Goal: Information Seeking & Learning: Learn about a topic

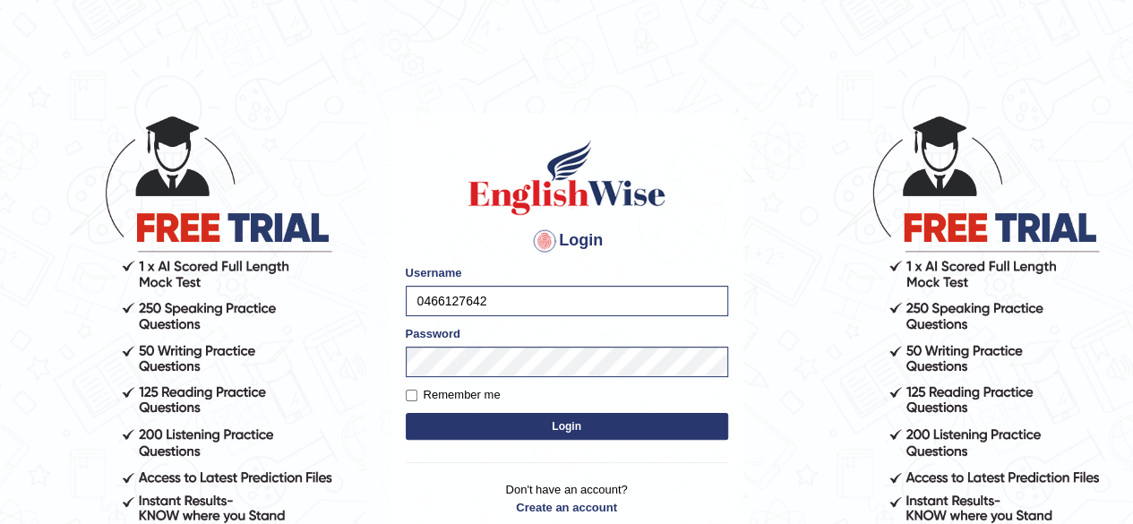
click at [560, 425] on button "Login" at bounding box center [567, 426] width 322 height 27
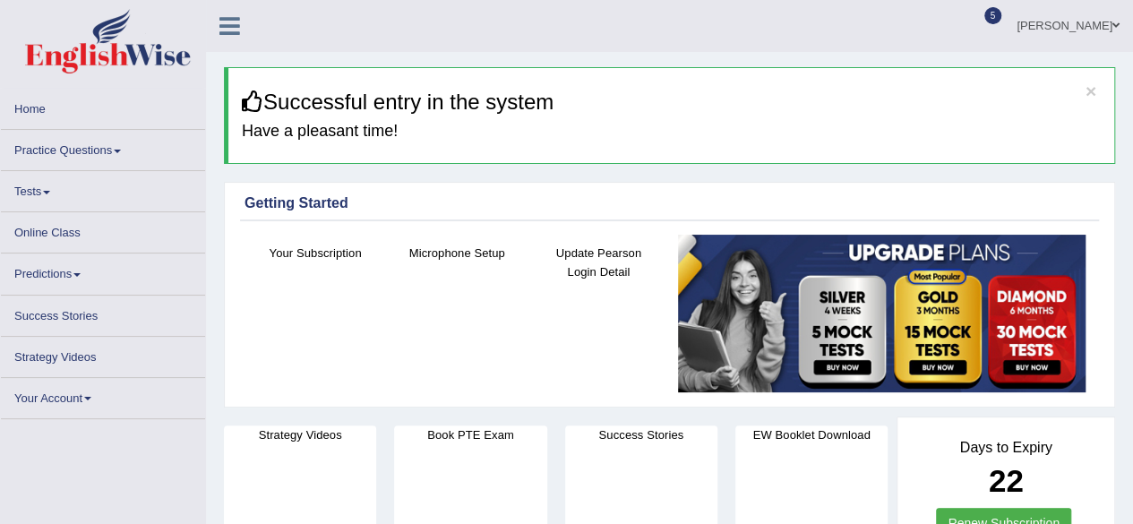
click at [47, 150] on link "Practice Questions" at bounding box center [103, 147] width 204 height 35
click at [56, 146] on link "Practice Questions" at bounding box center [103, 147] width 204 height 35
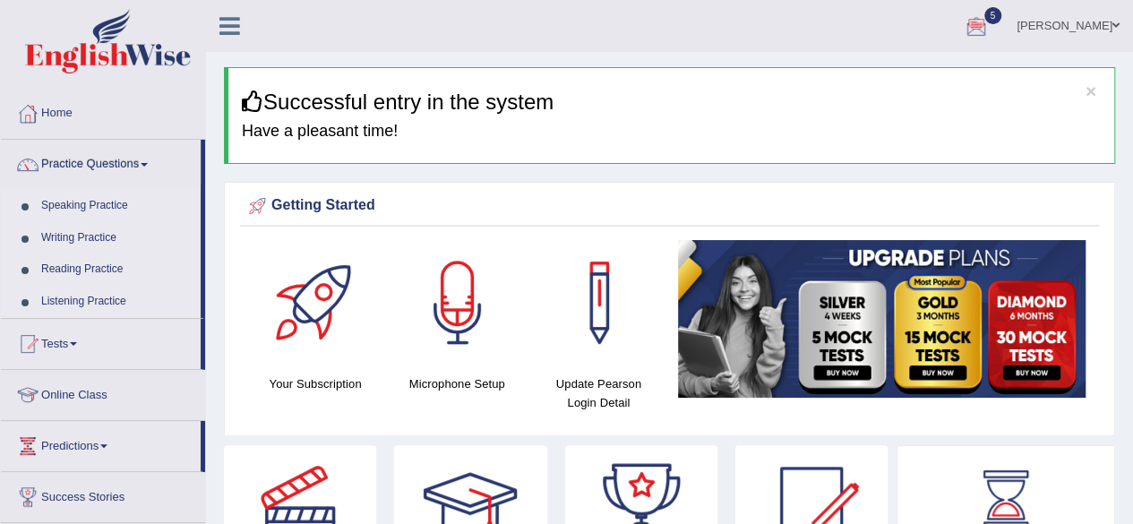
click at [100, 203] on link "Speaking Practice" at bounding box center [116, 206] width 167 height 32
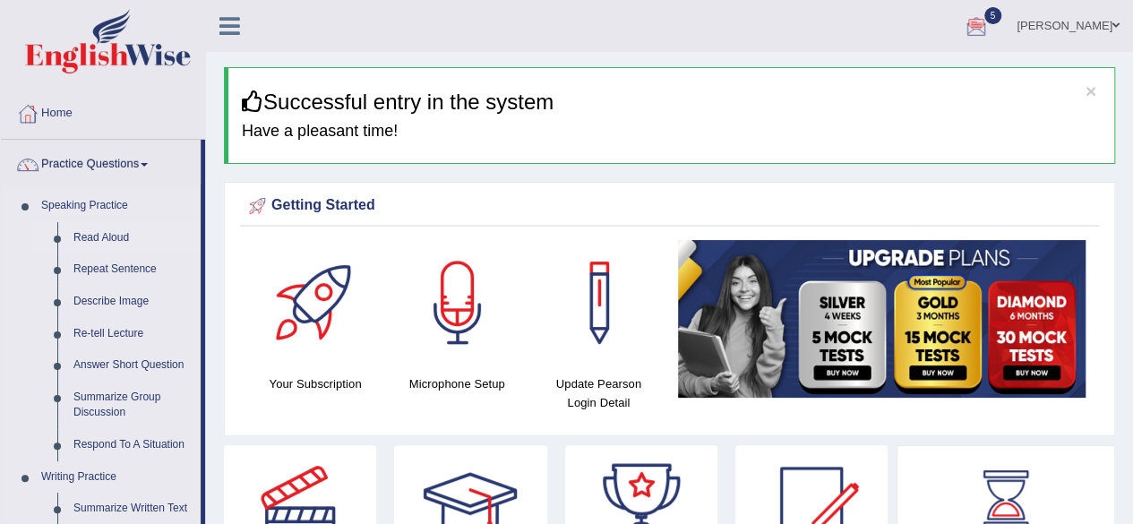
click at [102, 241] on link "Read Aloud" at bounding box center [132, 238] width 135 height 32
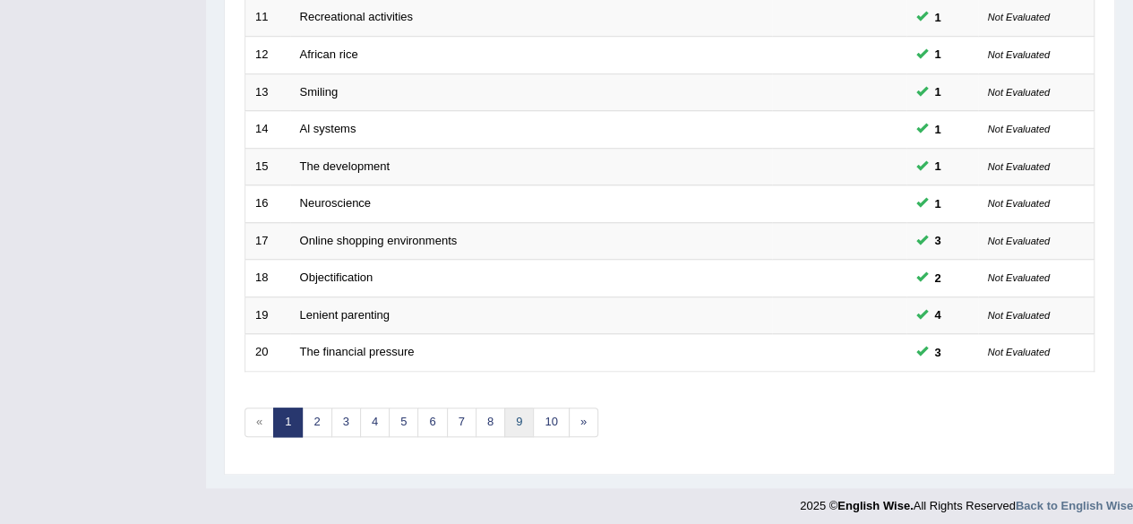
click at [504, 409] on link "9" at bounding box center [519, 422] width 30 height 30
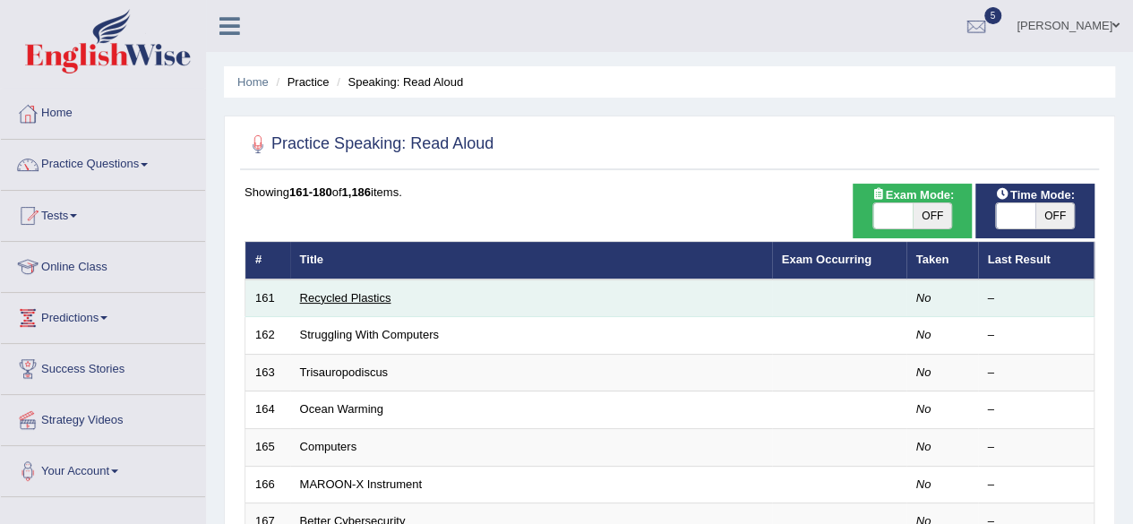
click at [335, 298] on link "Recycled Plastics" at bounding box center [345, 297] width 91 height 13
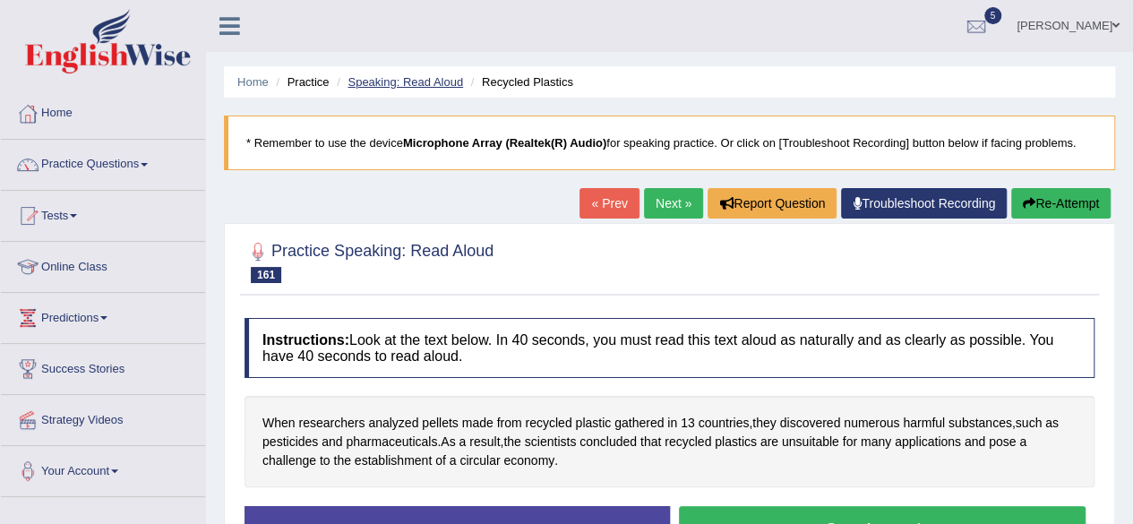
click at [435, 83] on link "Speaking: Read Aloud" at bounding box center [404, 81] width 115 height 13
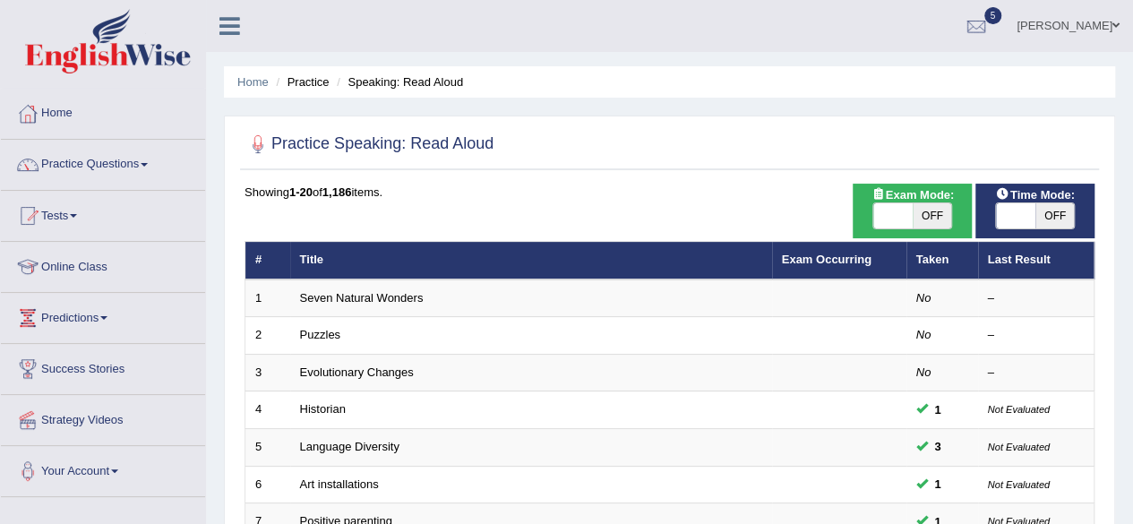
click at [1056, 217] on span "OFF" at bounding box center [1054, 215] width 39 height 25
checkbox input "true"
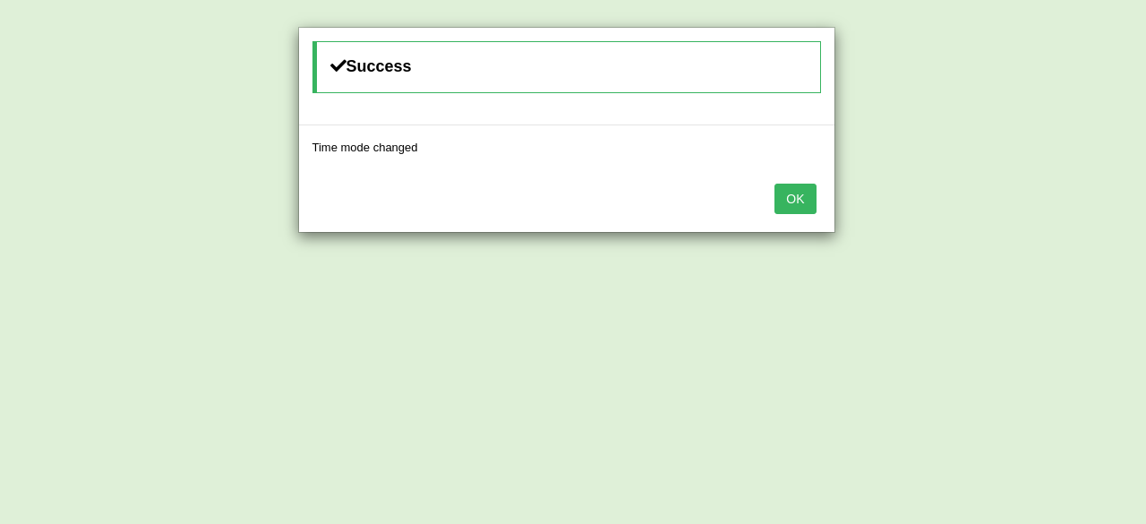
click at [774, 184] on button "OK" at bounding box center [794, 199] width 41 height 30
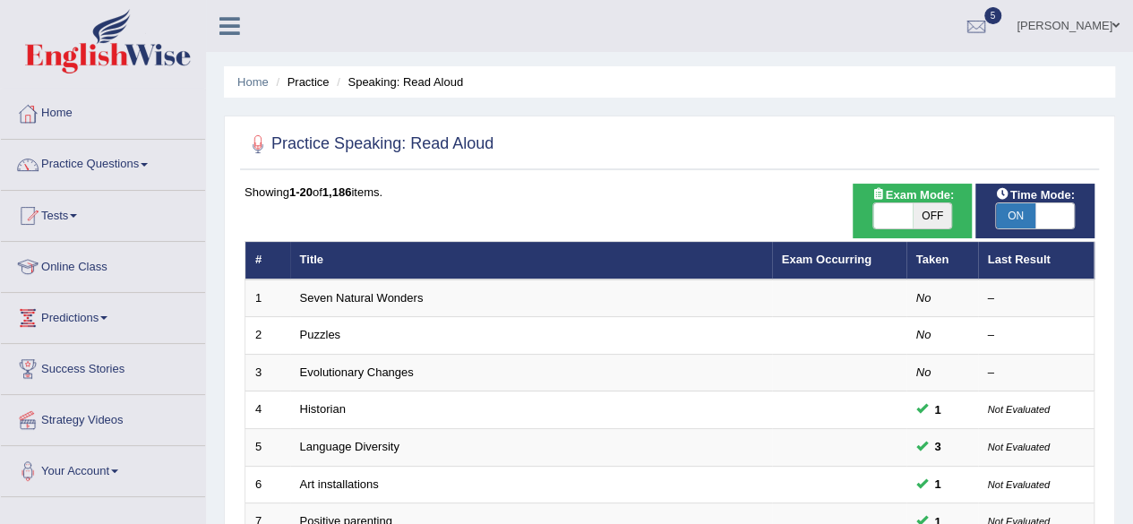
scroll to position [653, 0]
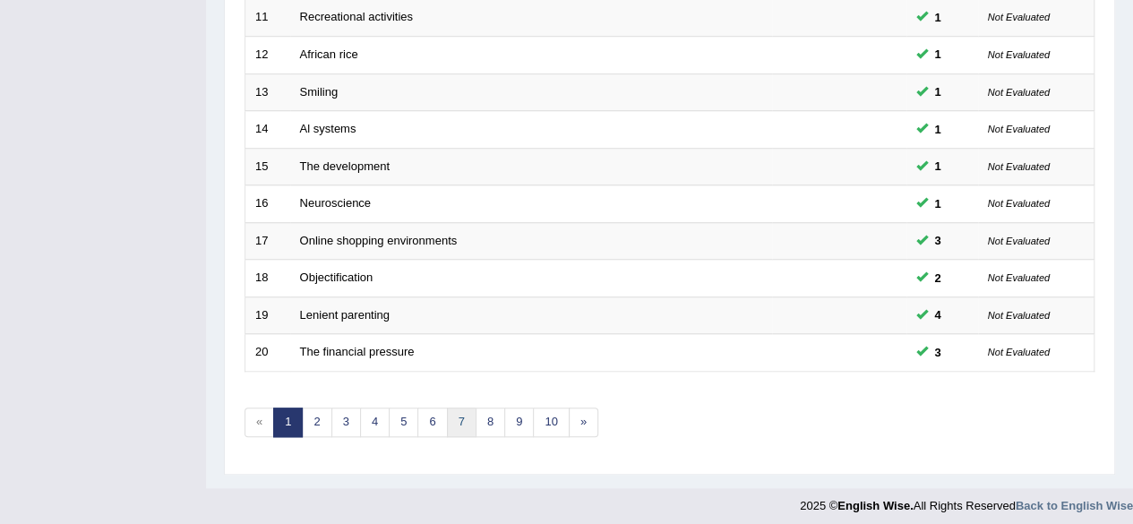
click at [462, 407] on link "7" at bounding box center [462, 422] width 30 height 30
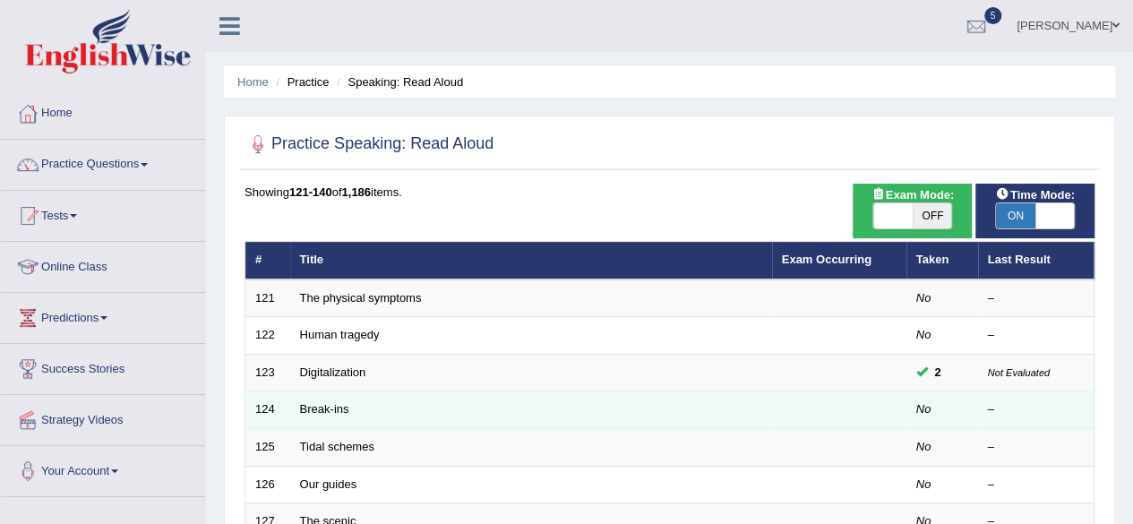
scroll to position [653, 0]
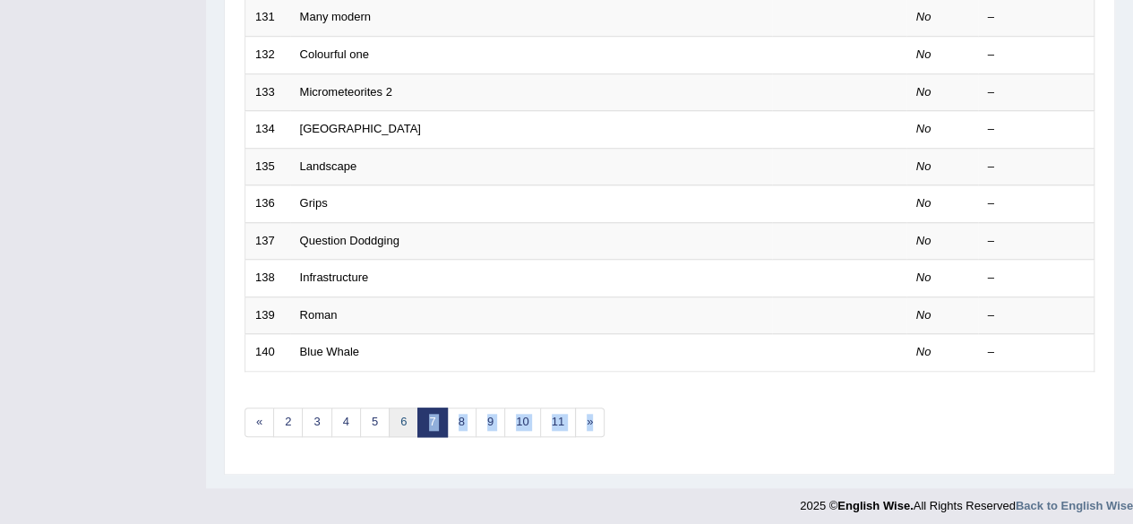
drag, startPoint x: 404, startPoint y: 430, endPoint x: 403, endPoint y: 418, distance: 11.7
click at [403, 418] on link "6" at bounding box center [404, 422] width 30 height 30
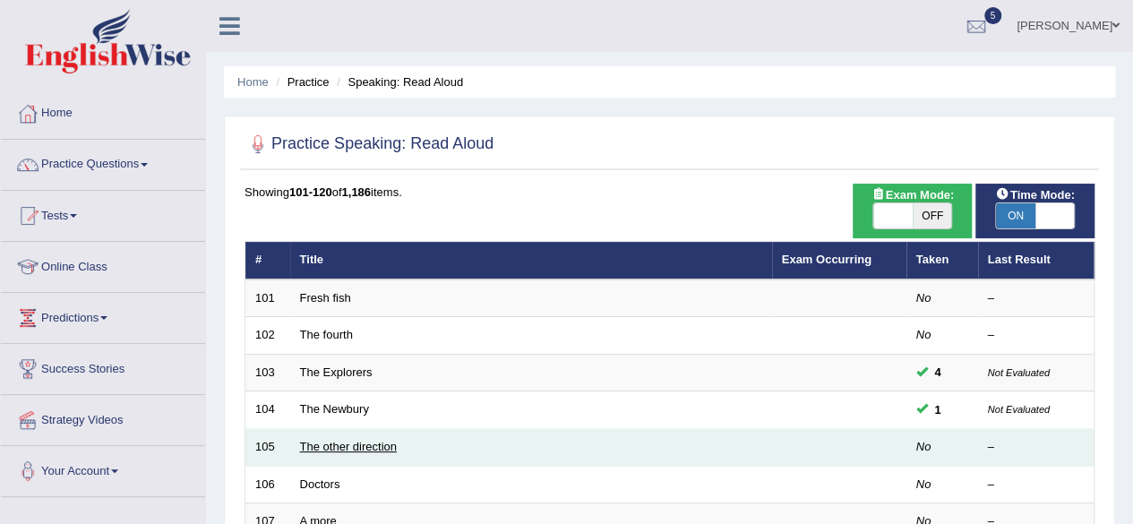
click at [317, 445] on link "The other direction" at bounding box center [348, 446] width 97 height 13
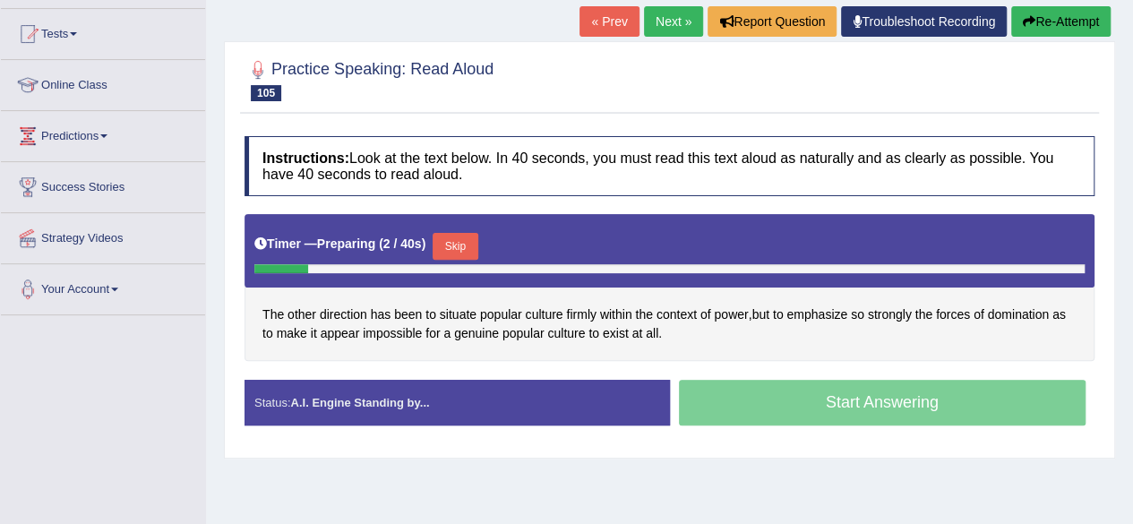
scroll to position [188, 0]
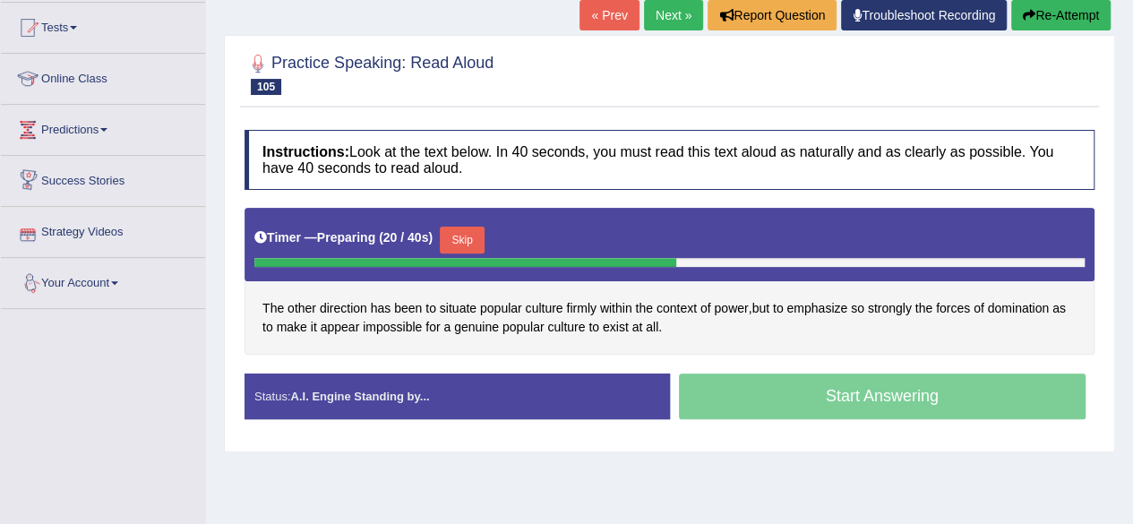
click at [466, 238] on button "Skip" at bounding box center [462, 240] width 45 height 27
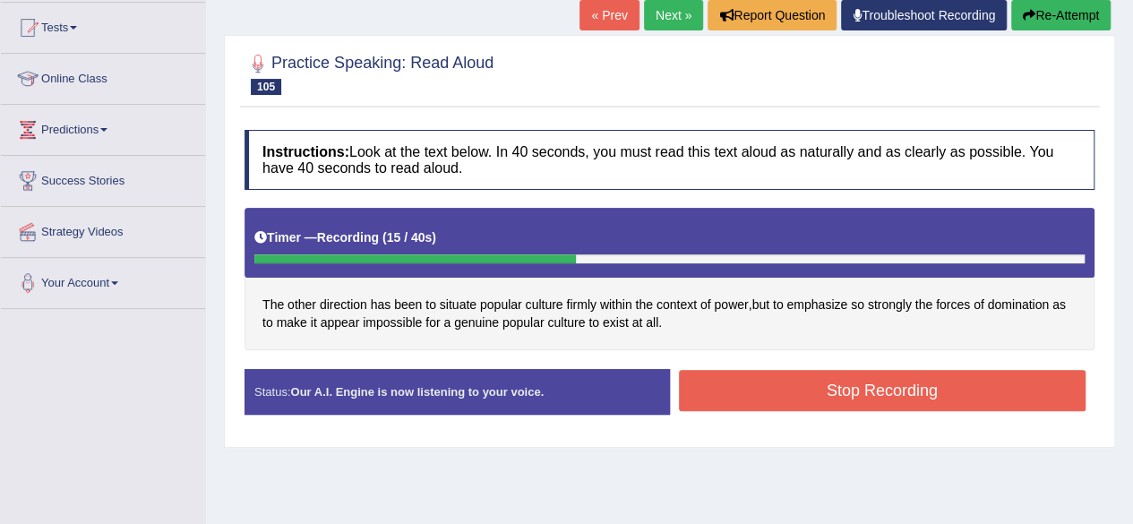
click at [757, 389] on button "Stop Recording" at bounding box center [882, 390] width 407 height 41
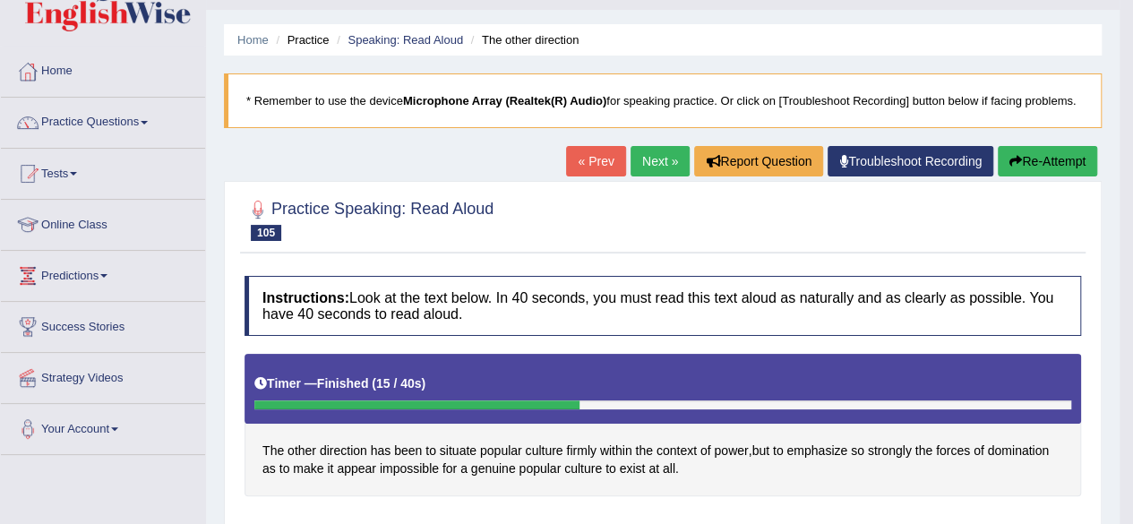
scroll to position [0, 0]
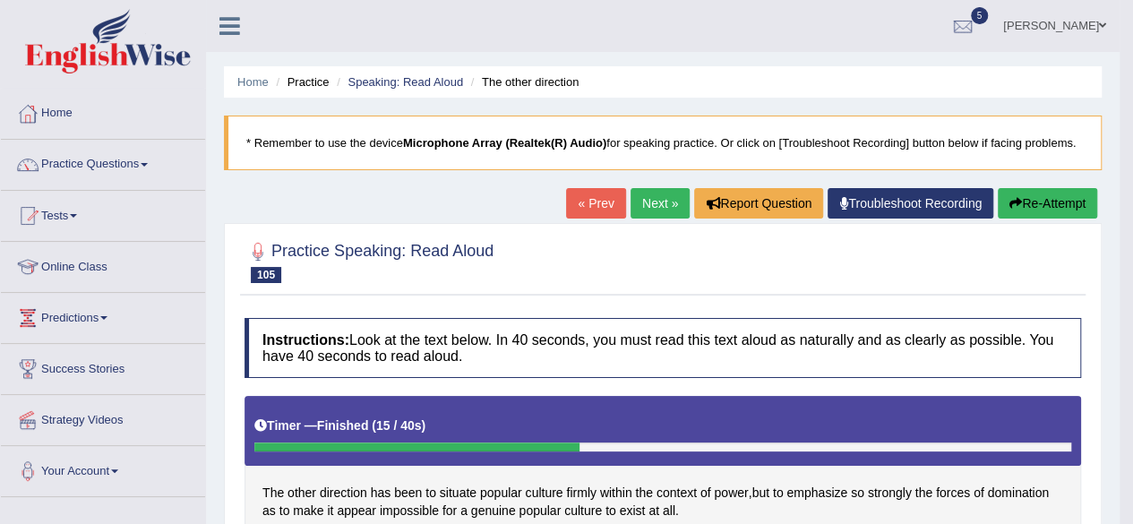
click at [661, 198] on link "Next »" at bounding box center [659, 203] width 59 height 30
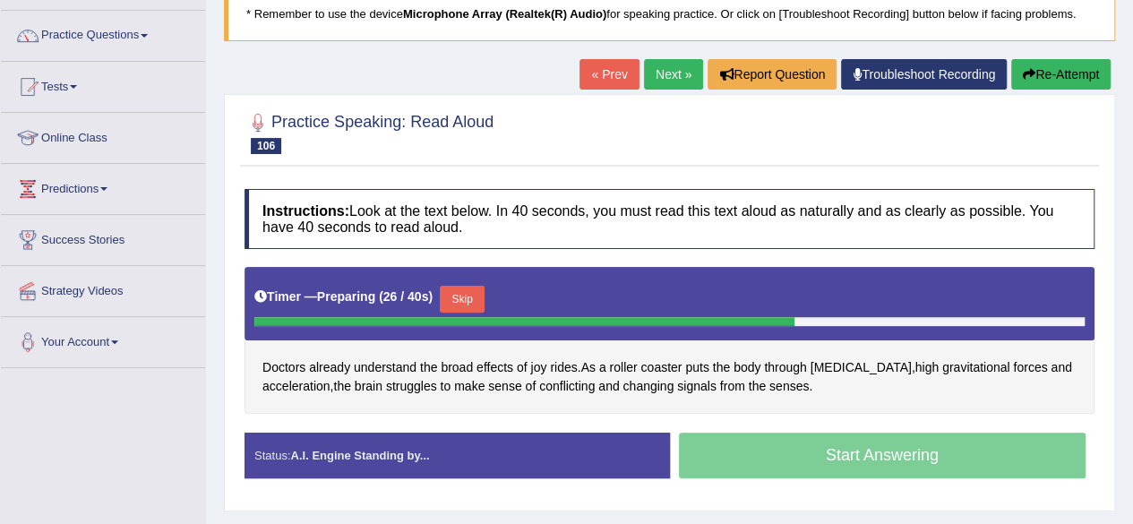
click at [483, 289] on button "Skip" at bounding box center [462, 299] width 45 height 27
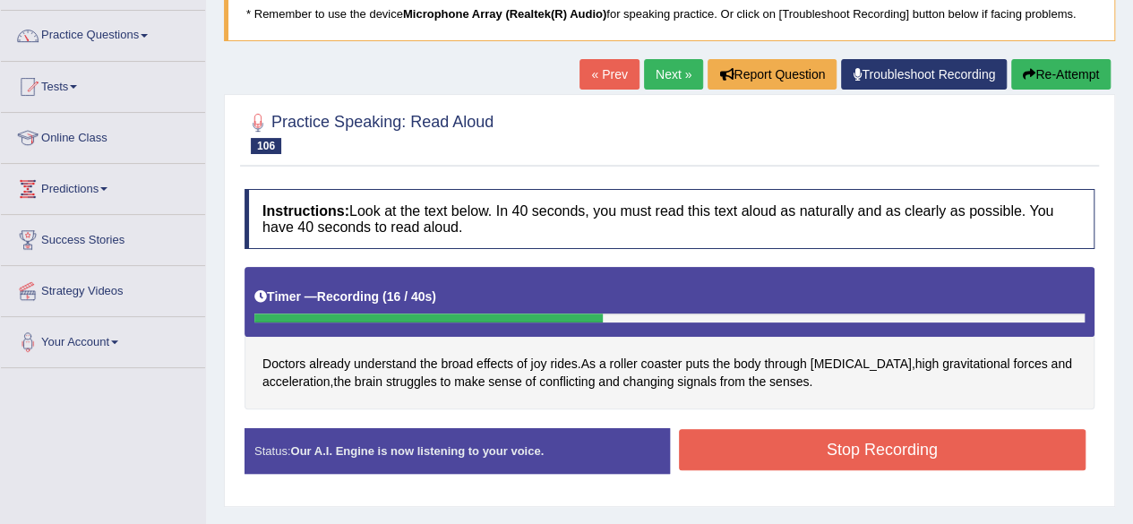
click at [757, 451] on button "Stop Recording" at bounding box center [882, 449] width 407 height 41
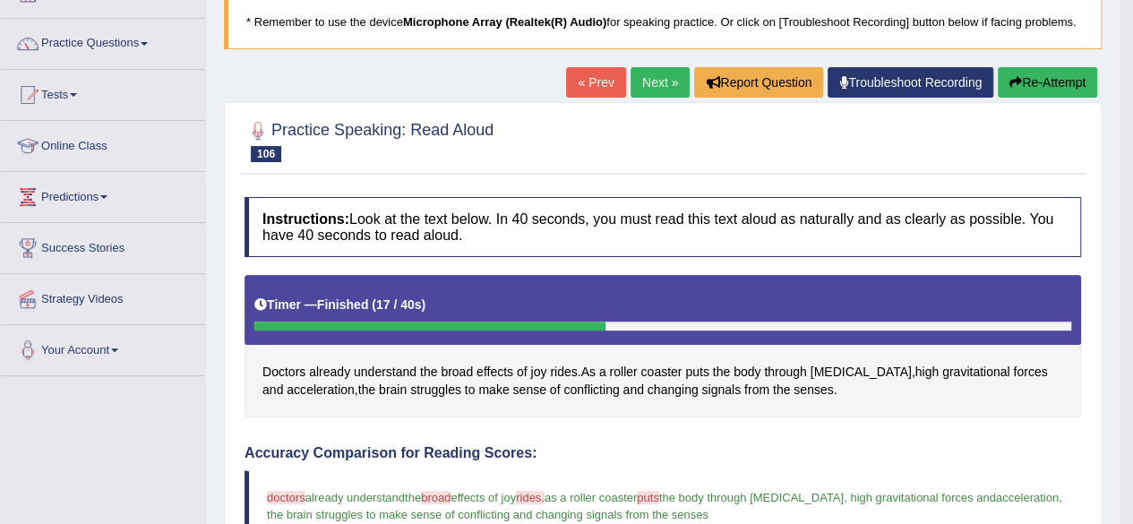
scroll to position [120, 0]
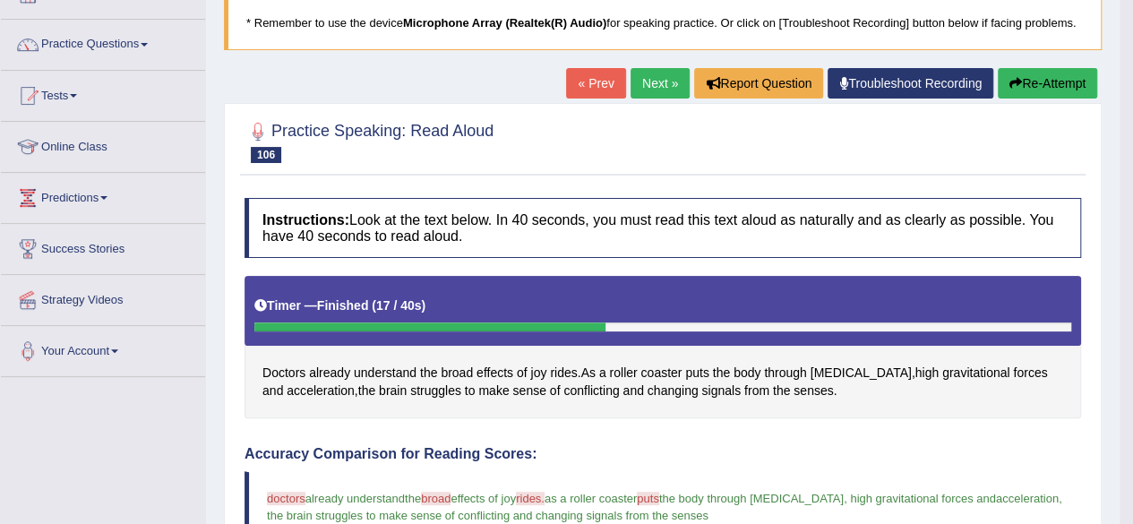
click at [1062, 87] on button "Re-Attempt" at bounding box center [1046, 83] width 99 height 30
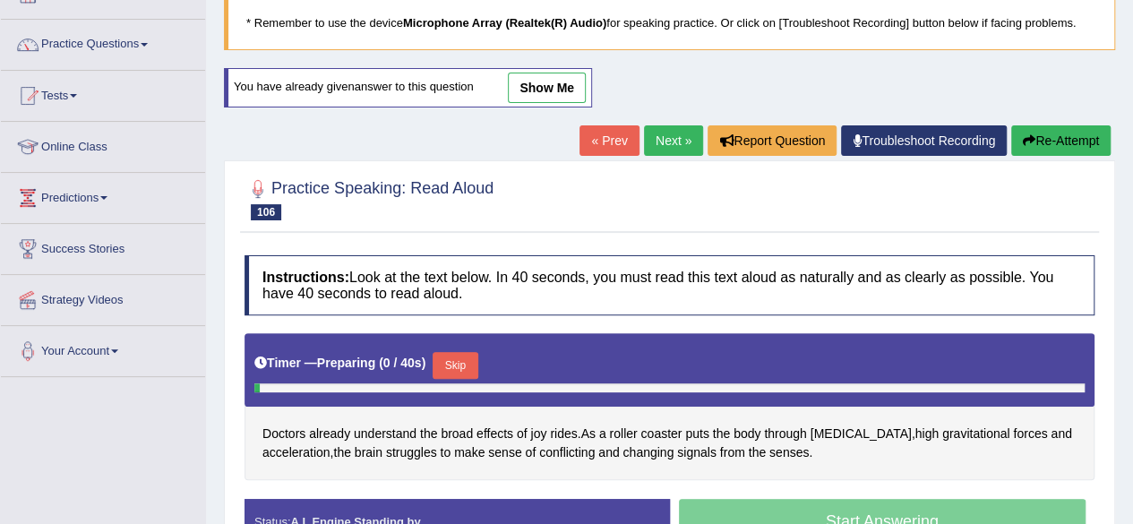
scroll to position [120, 0]
click at [459, 359] on button "Skip" at bounding box center [454, 365] width 45 height 27
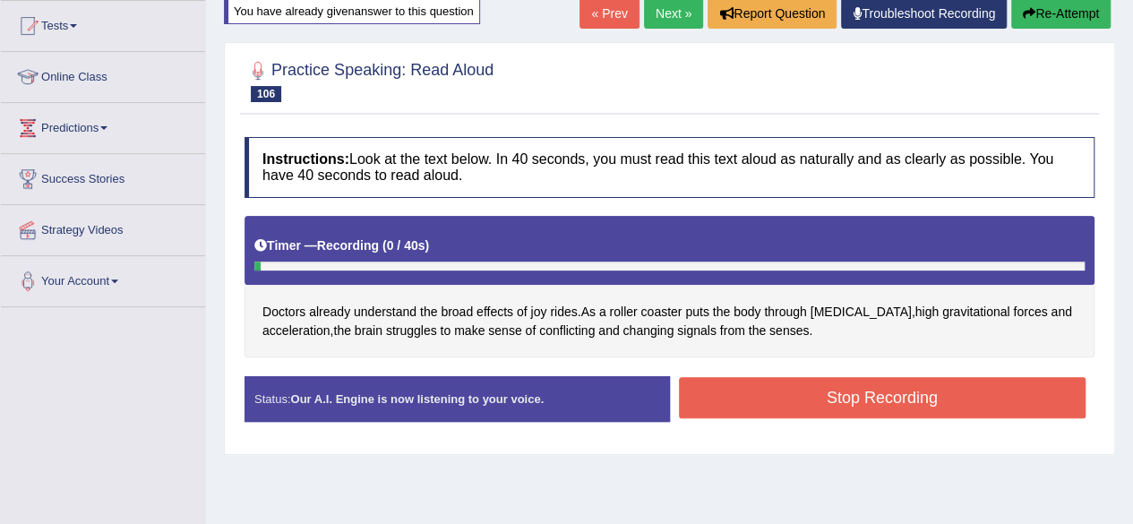
scroll to position [227, 0]
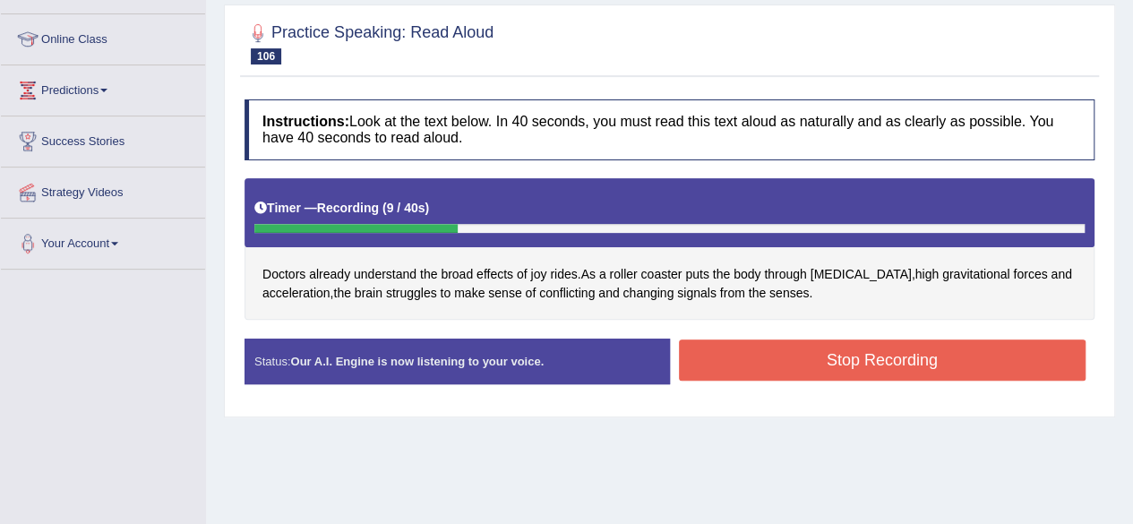
click at [720, 376] on button "Stop Recording" at bounding box center [882, 359] width 407 height 41
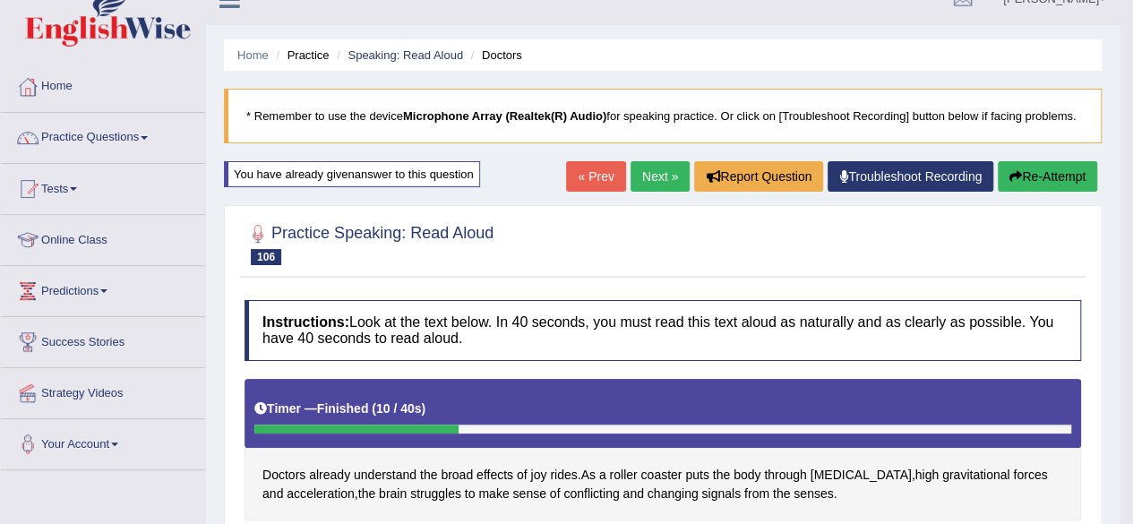
scroll to position [21, 0]
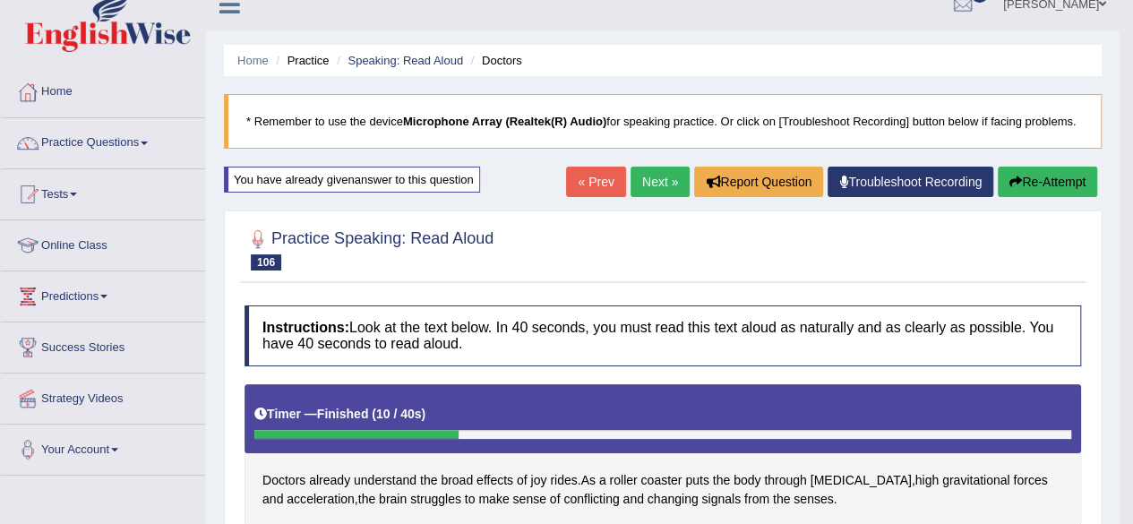
click at [1026, 182] on button "Re-Attempt" at bounding box center [1046, 182] width 99 height 30
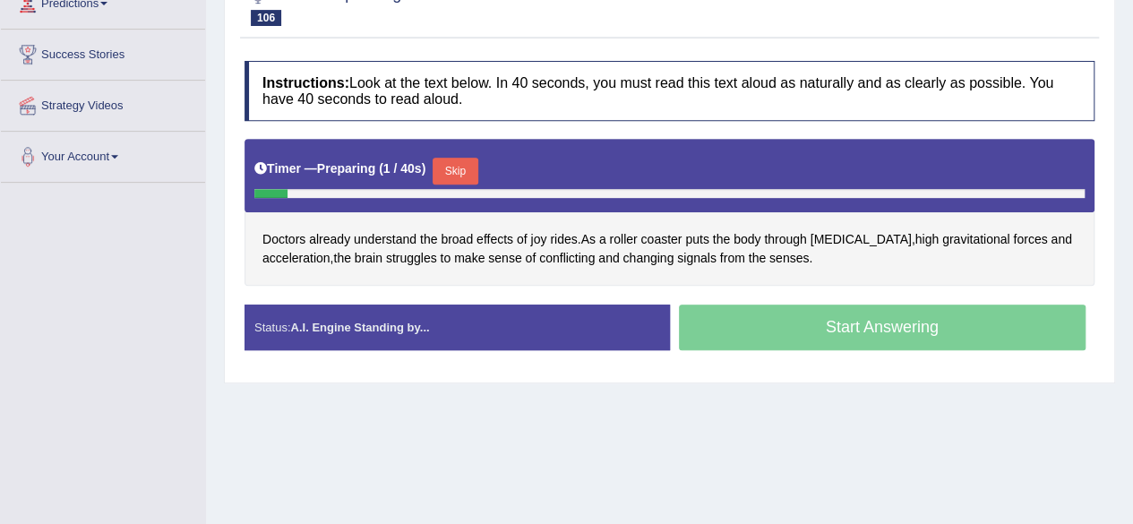
click at [458, 173] on button "Skip" at bounding box center [454, 171] width 45 height 27
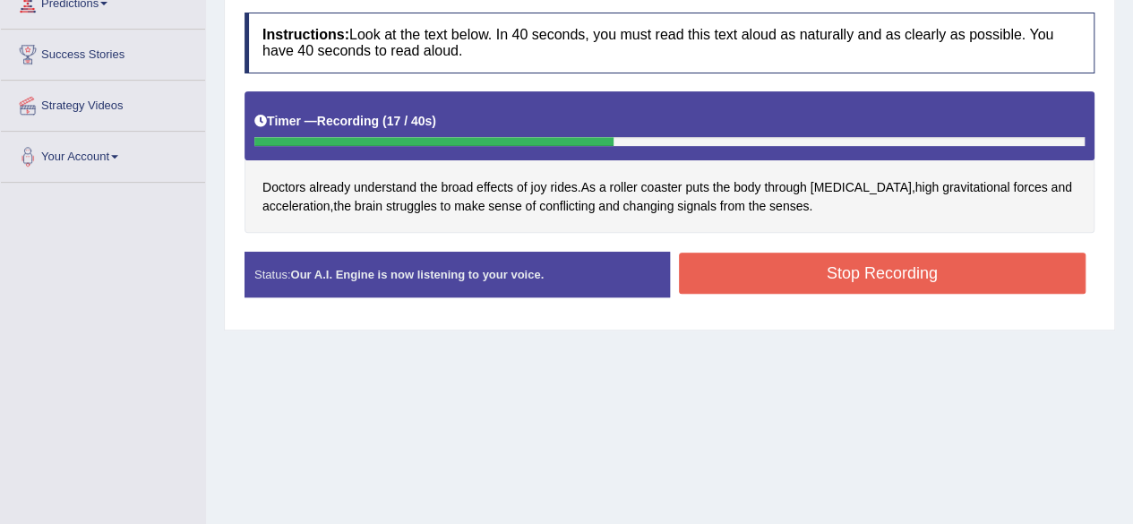
click at [820, 260] on button "Stop Recording" at bounding box center [882, 272] width 407 height 41
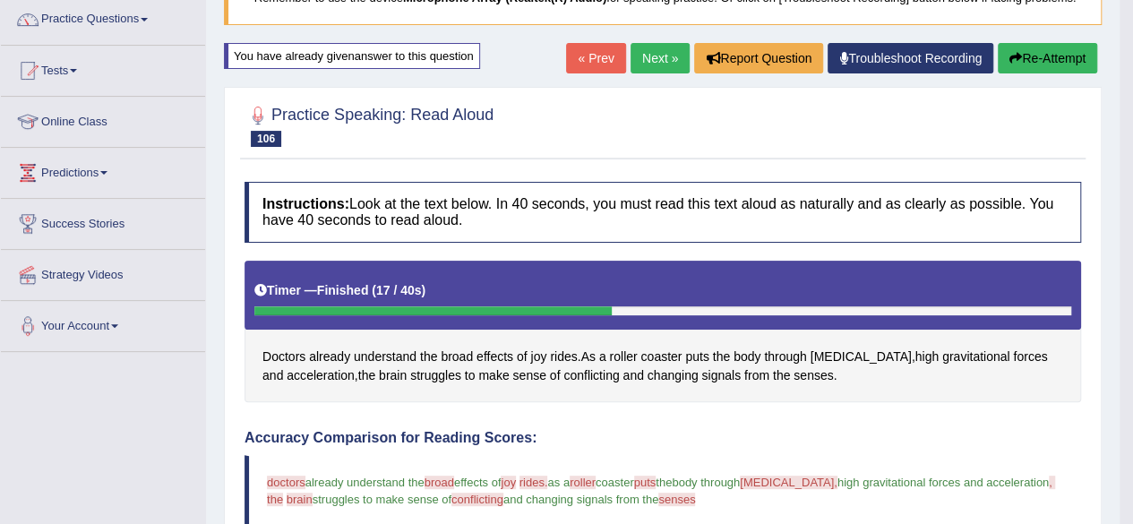
scroll to position [143, 0]
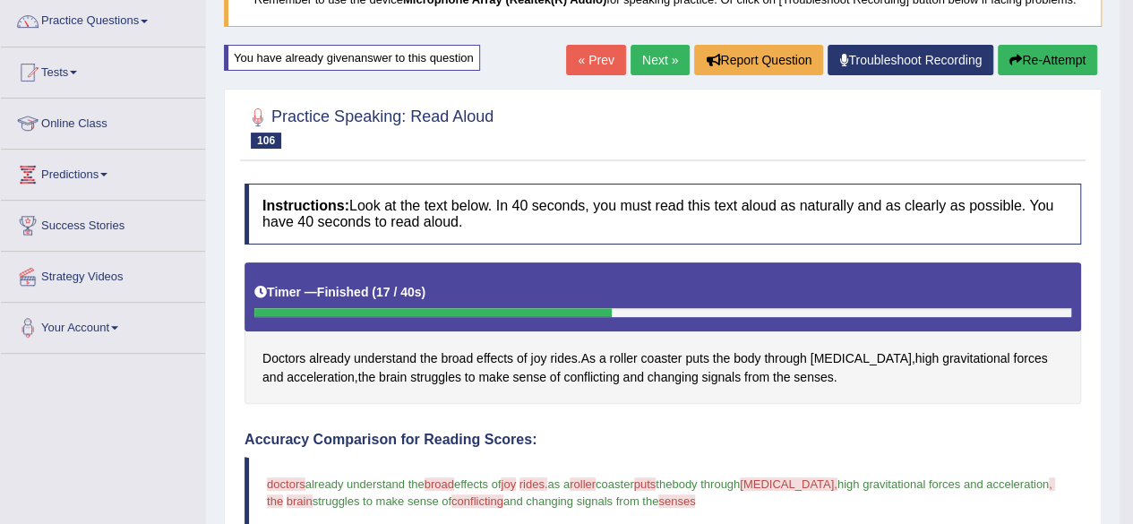
click at [1064, 79] on div "Home Practice Speaking: Read Aloud Doctors * Remember to use the device Microph…" at bounding box center [662, 458] width 913 height 1203
click at [1046, 70] on button "Re-Attempt" at bounding box center [1046, 60] width 99 height 30
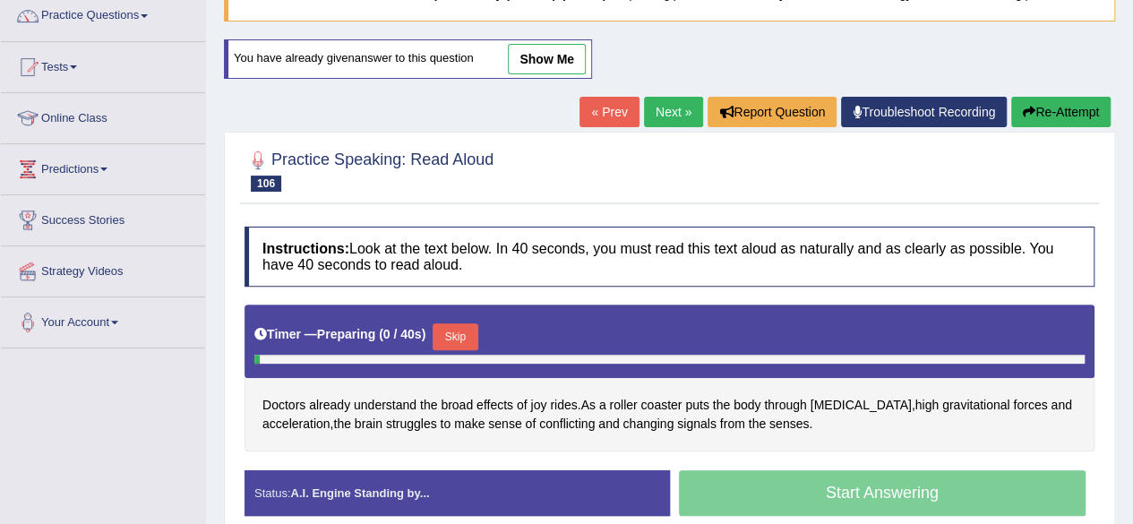
scroll to position [149, 0]
click at [471, 330] on button "Skip" at bounding box center [454, 336] width 45 height 27
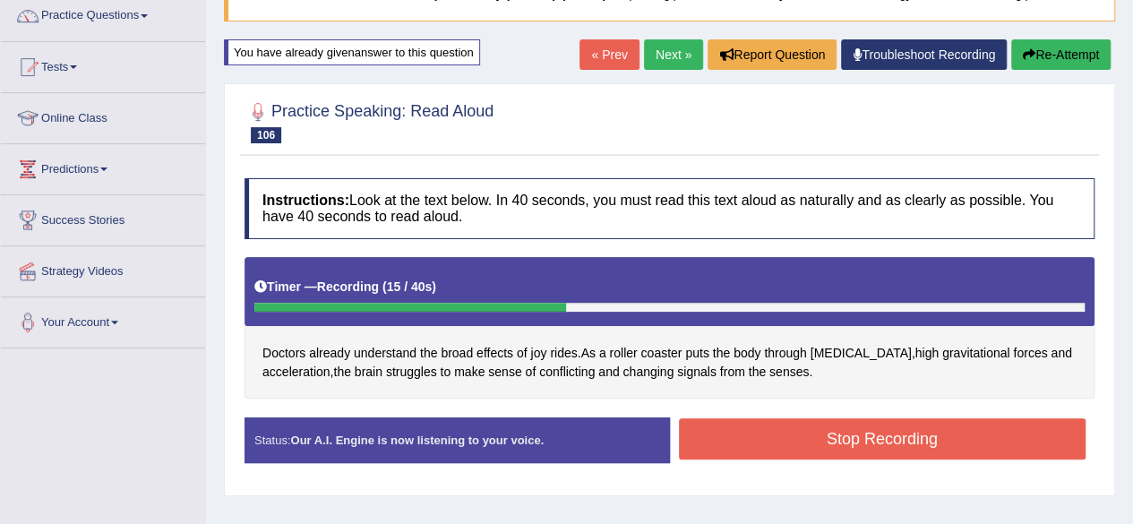
click at [808, 430] on button "Stop Recording" at bounding box center [882, 438] width 407 height 41
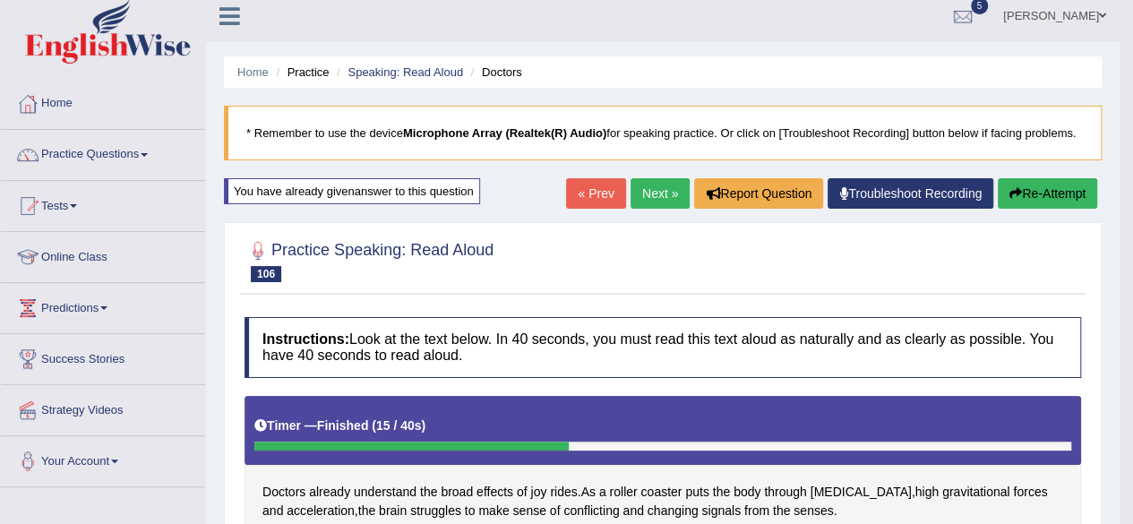
scroll to position [7, 0]
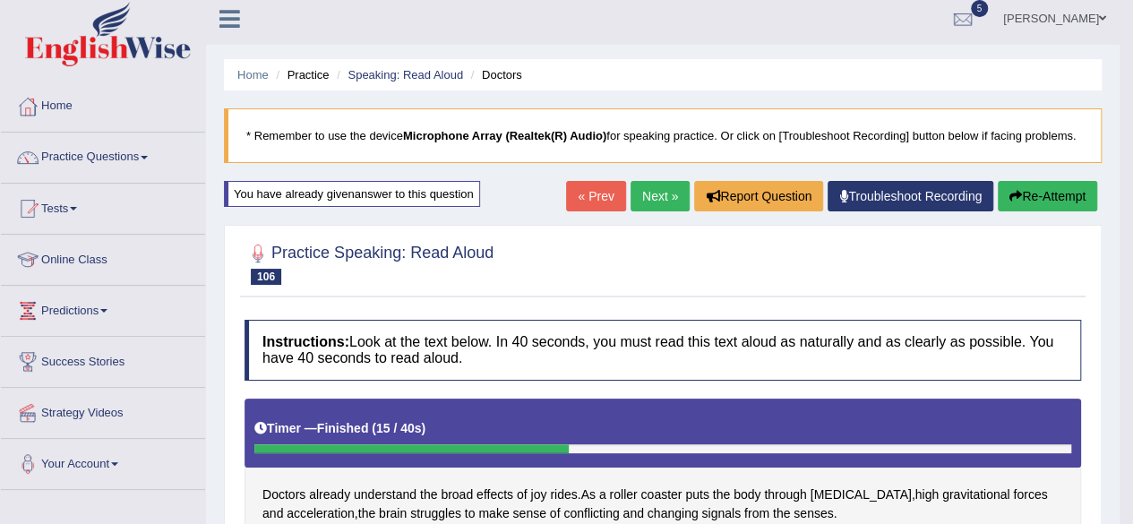
click at [1053, 189] on button "Re-Attempt" at bounding box center [1046, 196] width 99 height 30
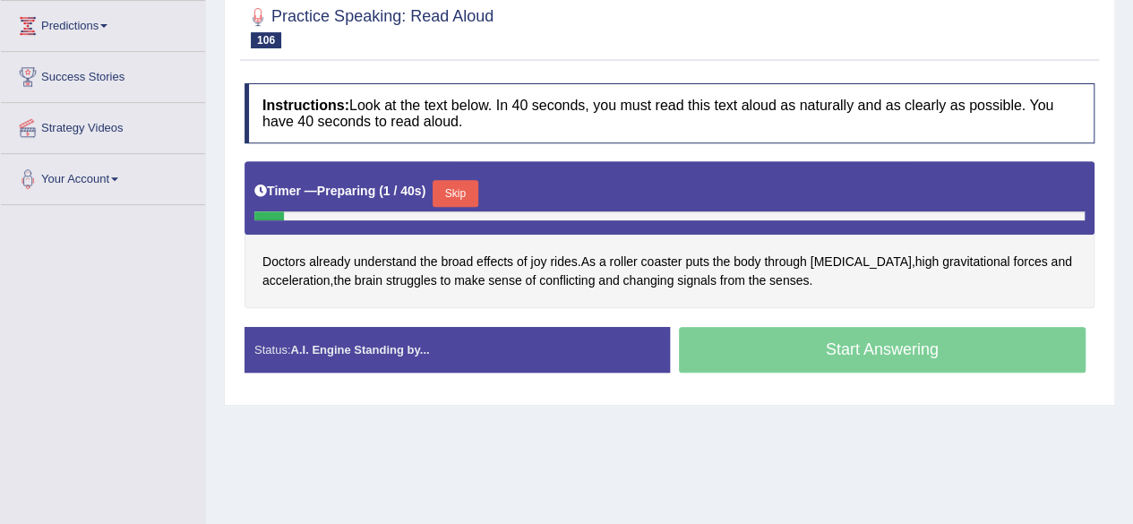
click at [451, 189] on button "Skip" at bounding box center [454, 193] width 45 height 27
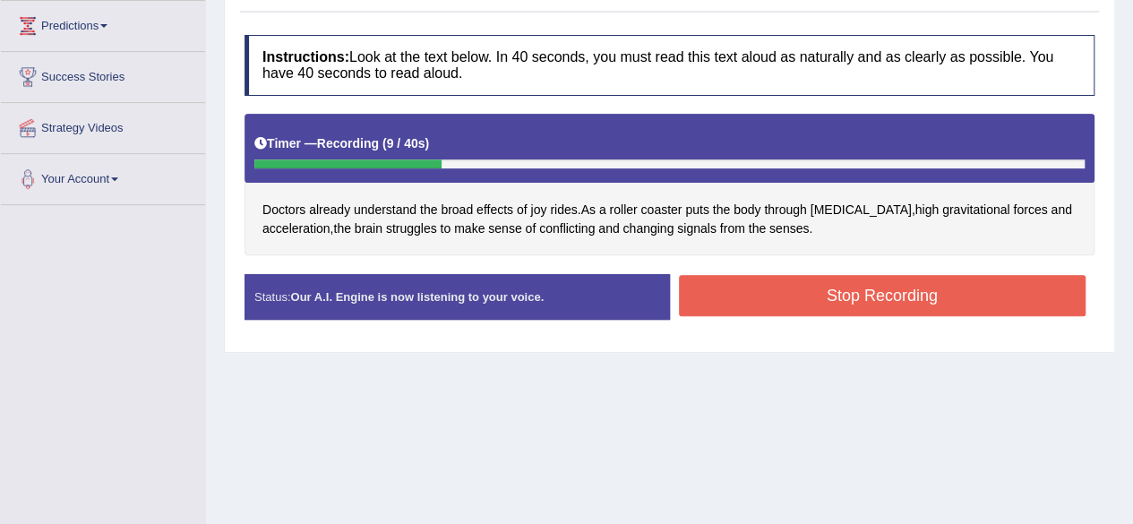
click at [751, 278] on button "Stop Recording" at bounding box center [882, 295] width 407 height 41
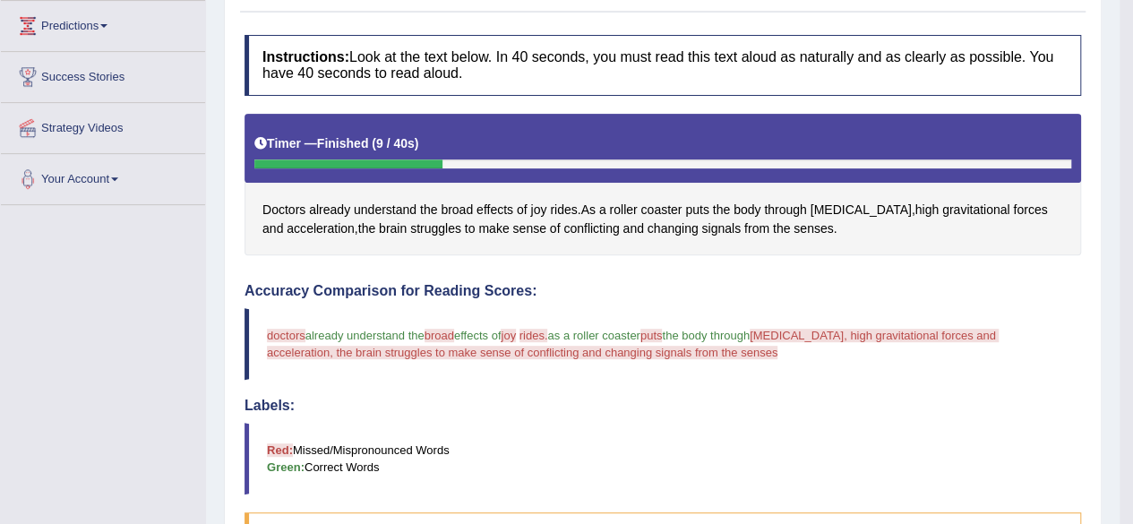
click at [285, 332] on span "doctors" at bounding box center [286, 335] width 38 height 13
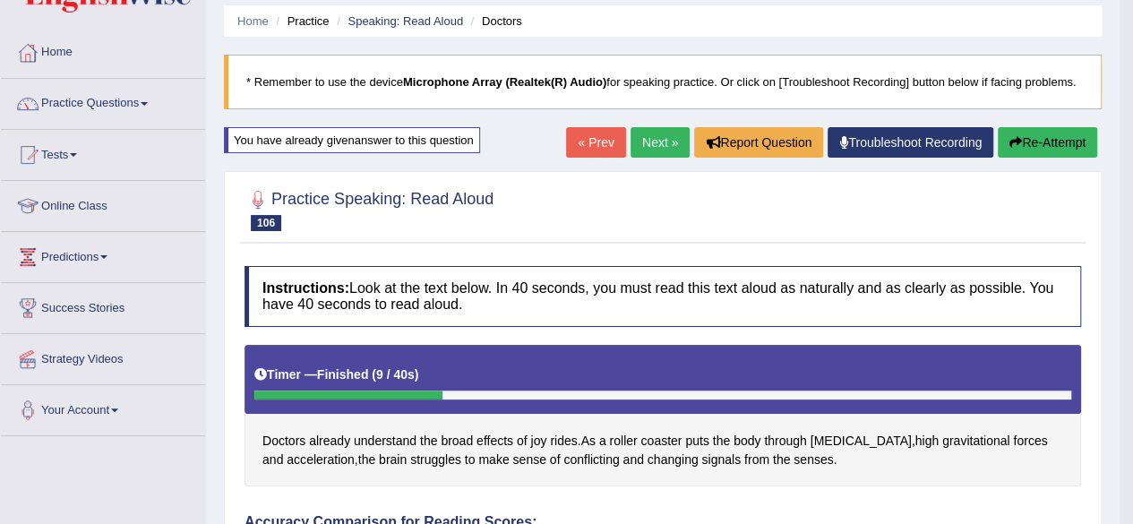
scroll to position [59, 0]
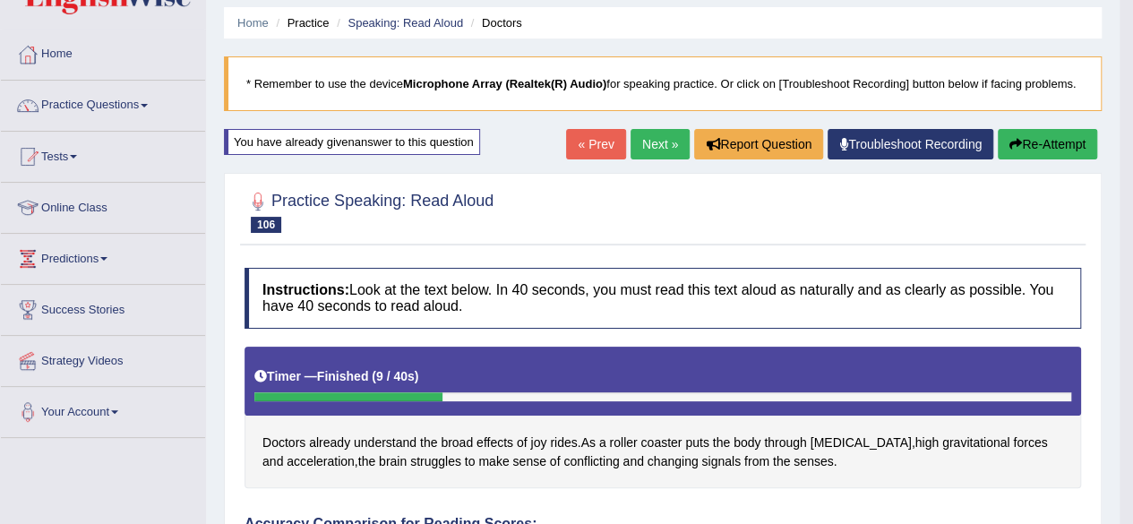
click at [662, 153] on link "Next »" at bounding box center [659, 144] width 59 height 30
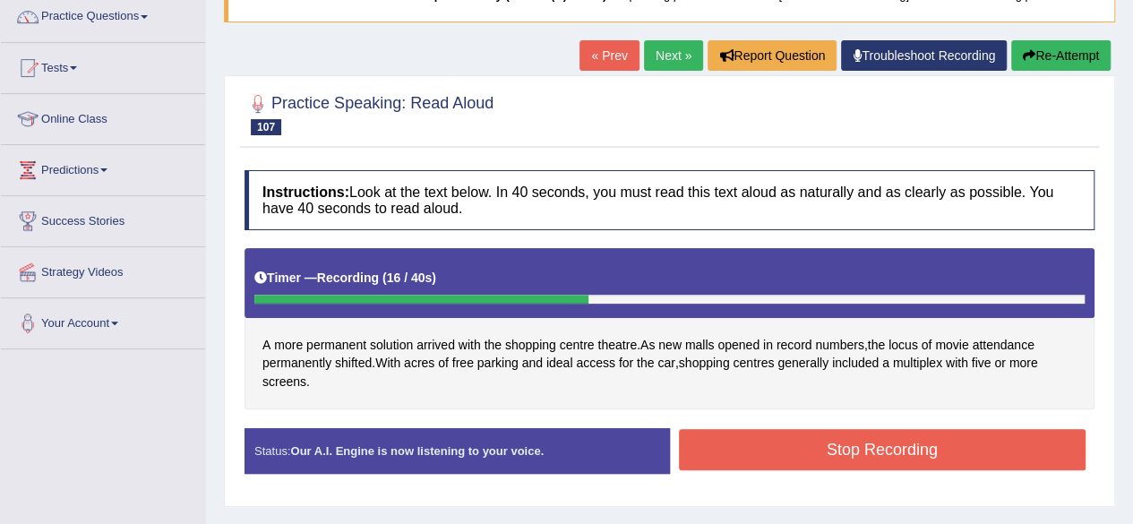
scroll to position [153, 0]
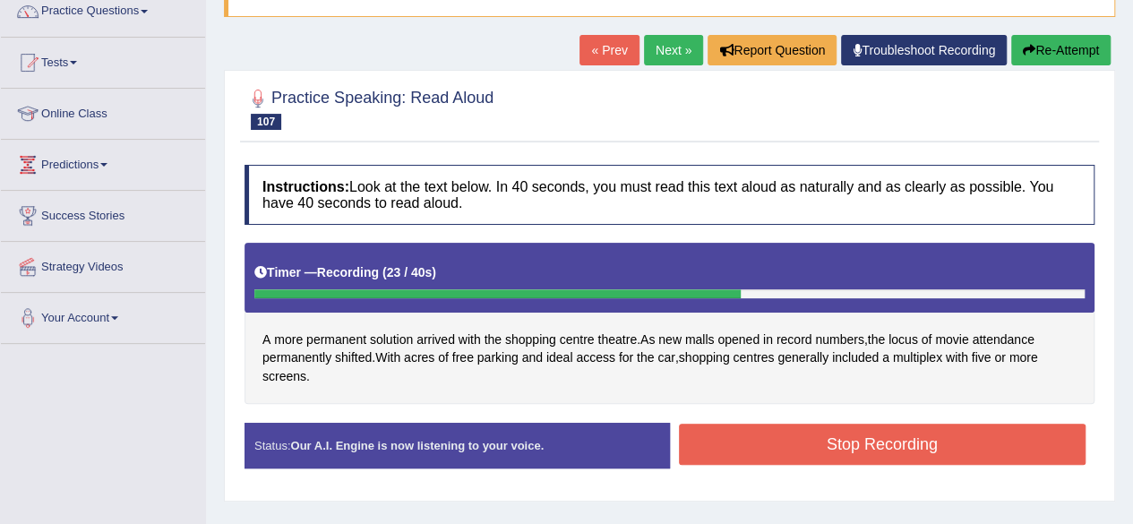
click at [793, 434] on button "Stop Recording" at bounding box center [882, 443] width 407 height 41
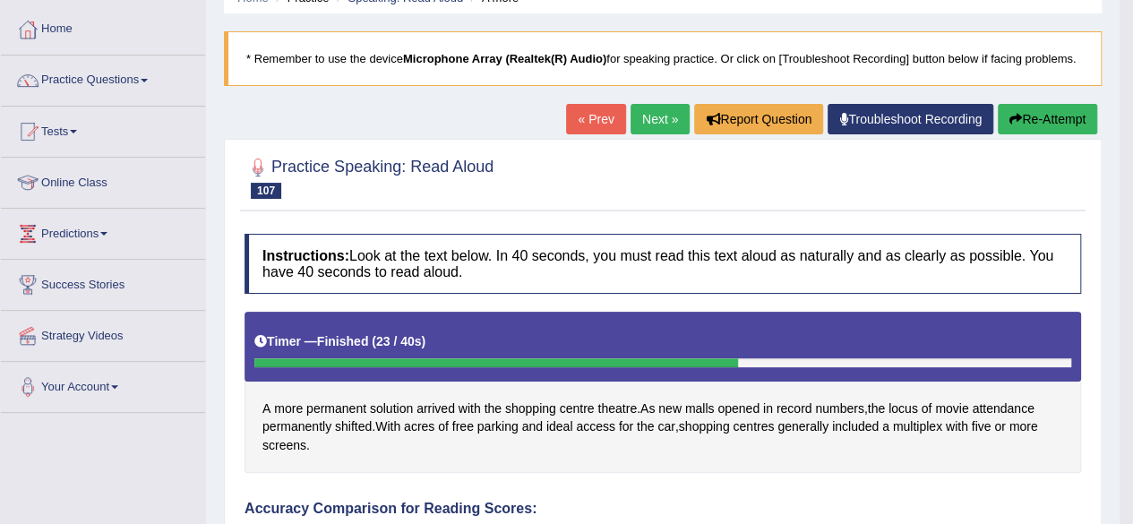
scroll to position [44, 0]
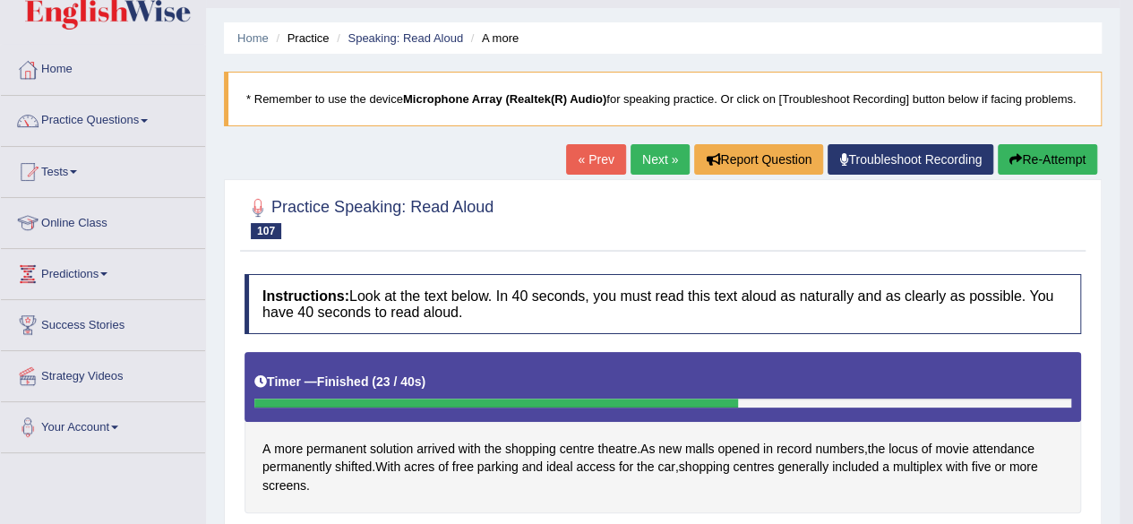
click at [1052, 156] on button "Re-Attempt" at bounding box center [1046, 159] width 99 height 30
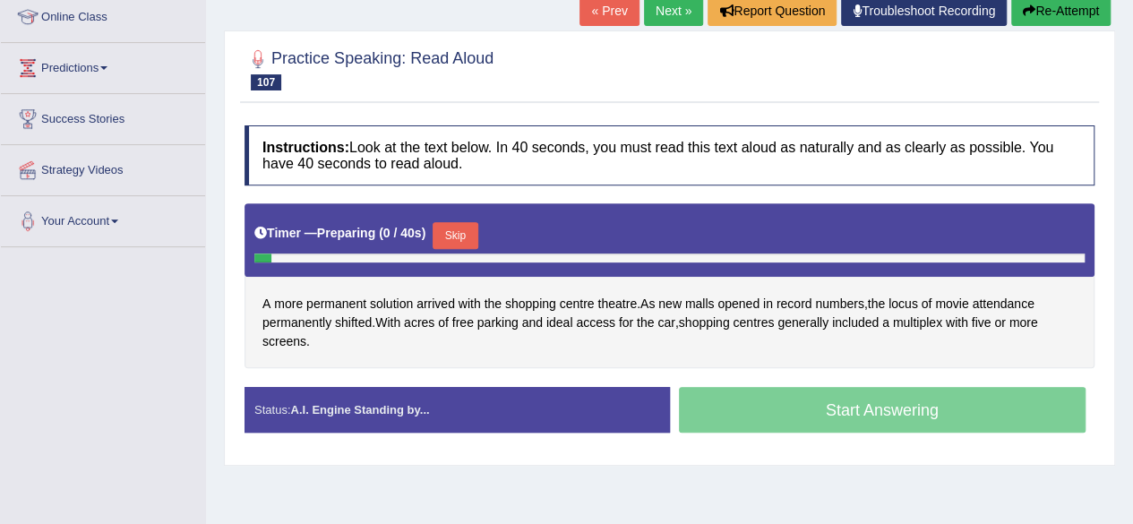
scroll to position [269, 0]
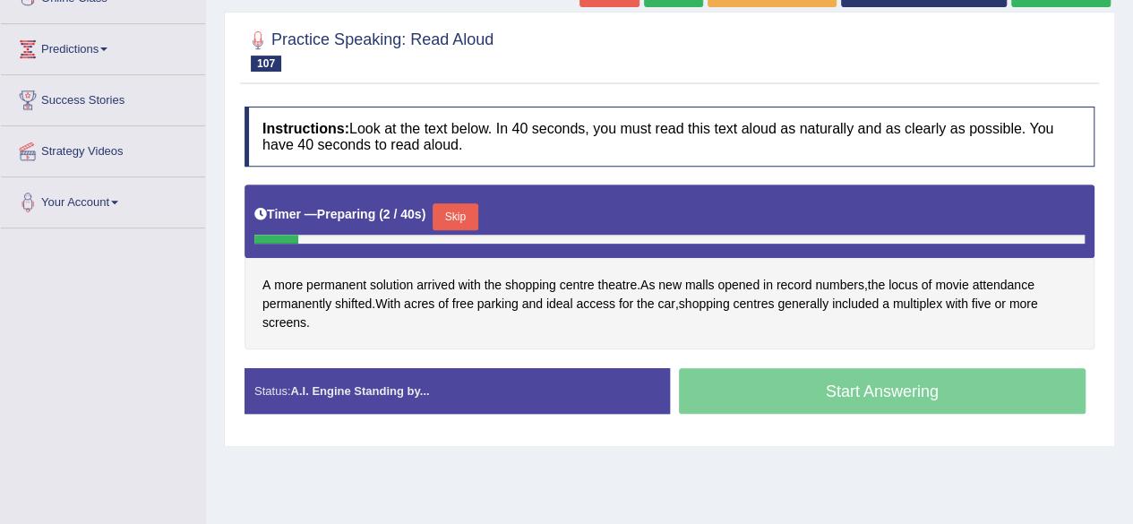
click at [454, 216] on button "Skip" at bounding box center [454, 216] width 45 height 27
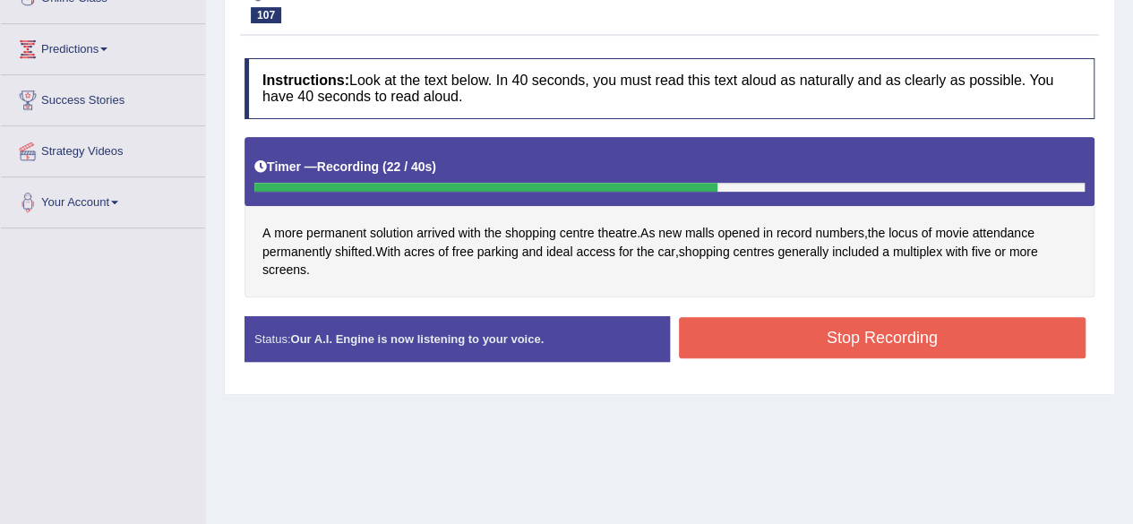
click at [735, 341] on button "Stop Recording" at bounding box center [882, 337] width 407 height 41
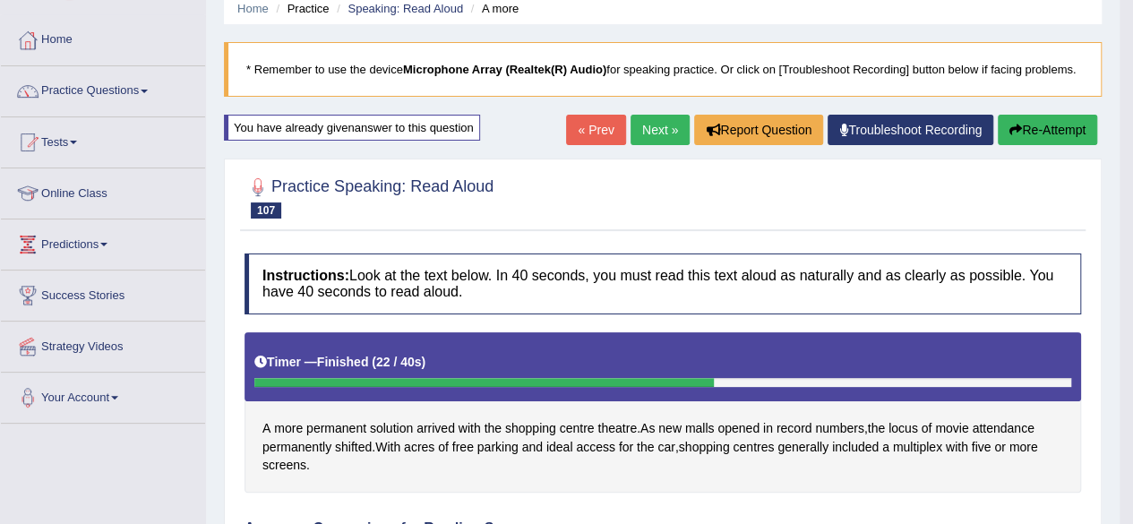
scroll to position [72, 0]
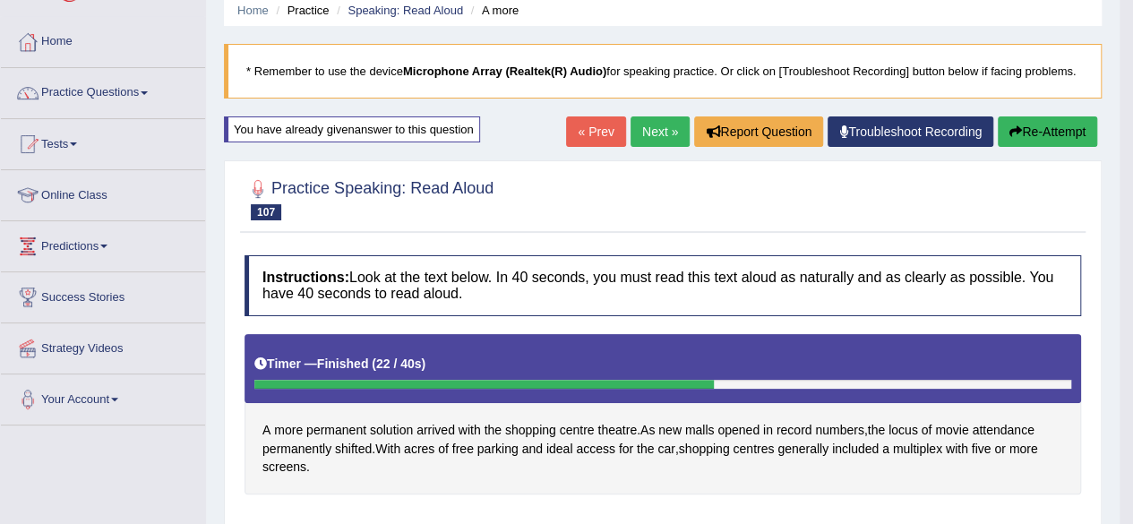
click at [1018, 133] on button "Re-Attempt" at bounding box center [1046, 131] width 99 height 30
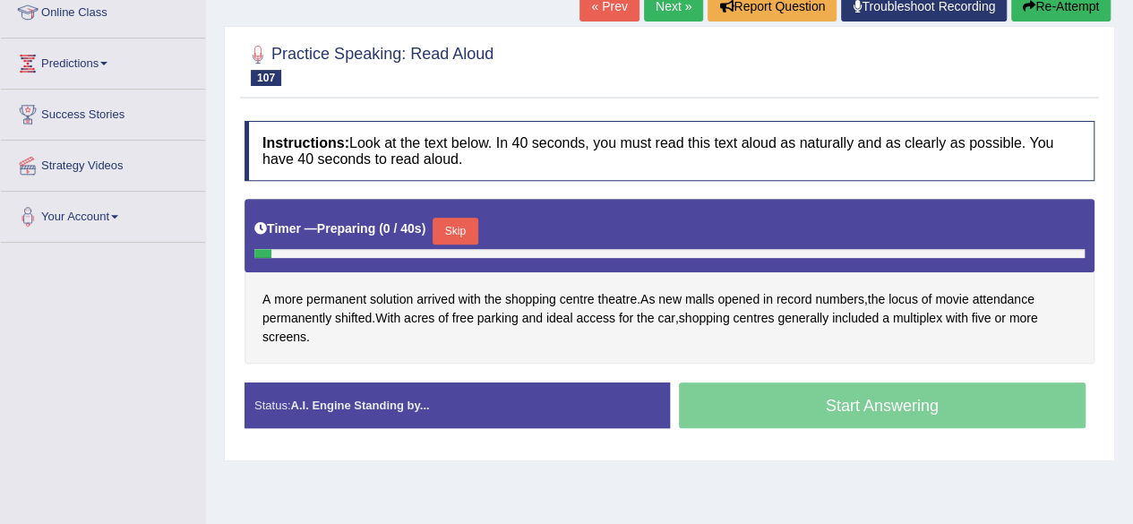
scroll to position [274, 0]
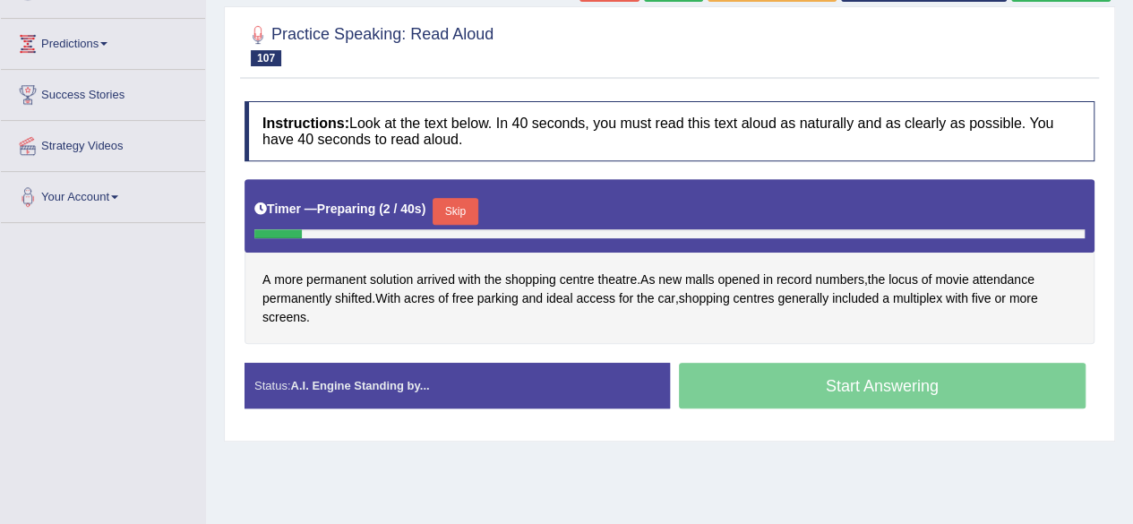
click at [467, 218] on button "Skip" at bounding box center [454, 211] width 45 height 27
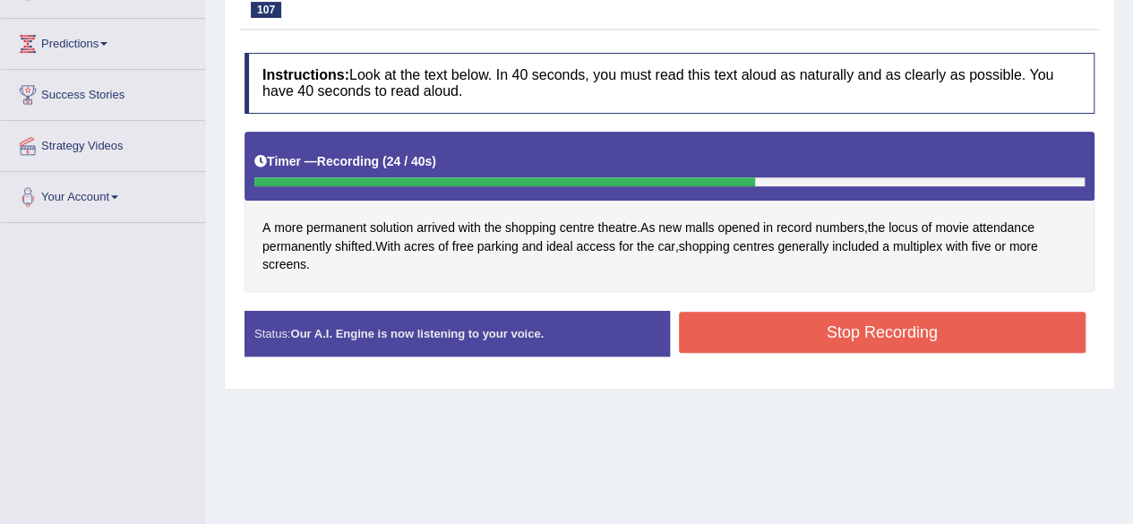
click at [751, 334] on button "Stop Recording" at bounding box center [882, 332] width 407 height 41
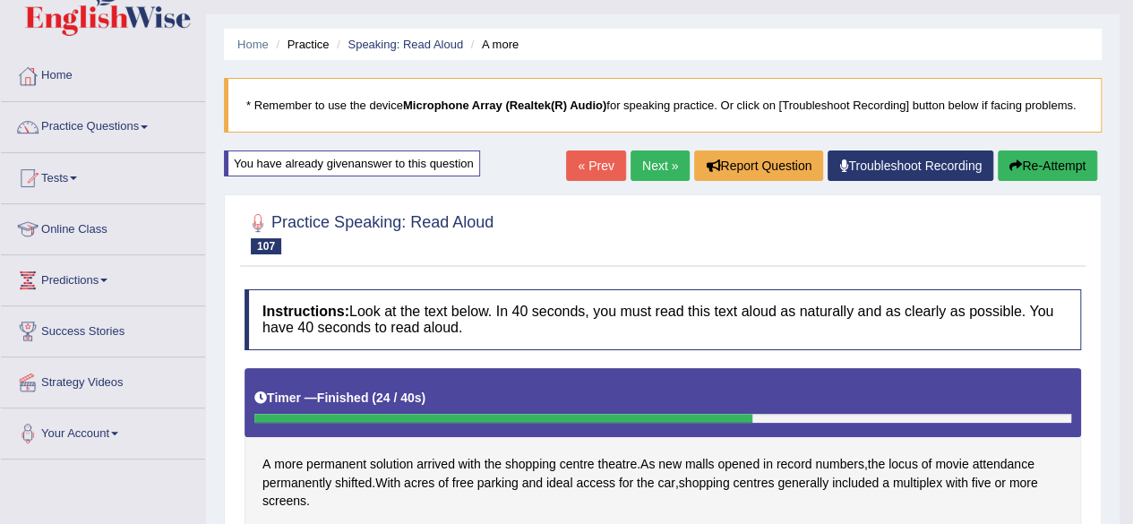
scroll to position [27, 0]
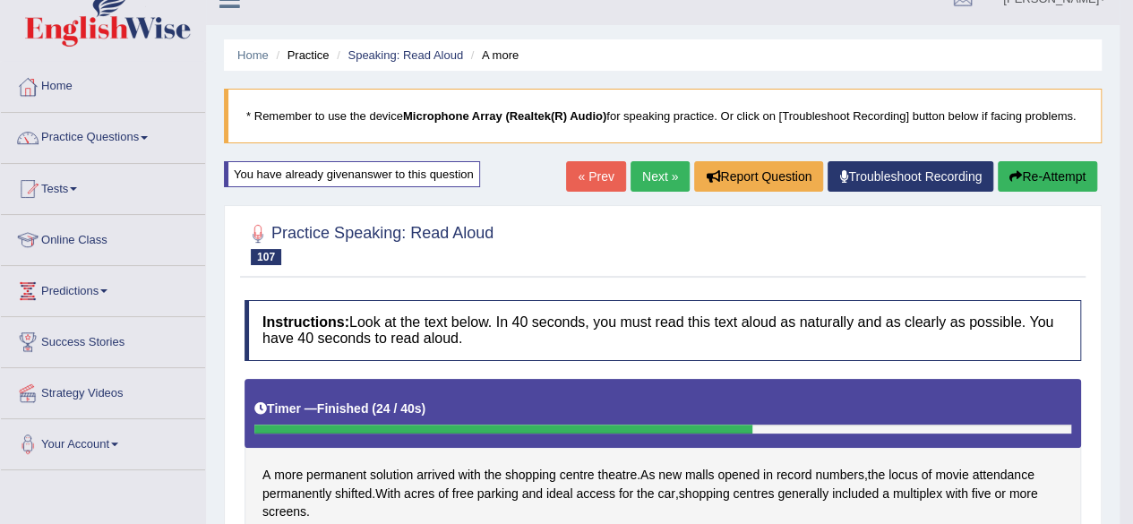
click at [652, 182] on link "Next »" at bounding box center [659, 176] width 59 height 30
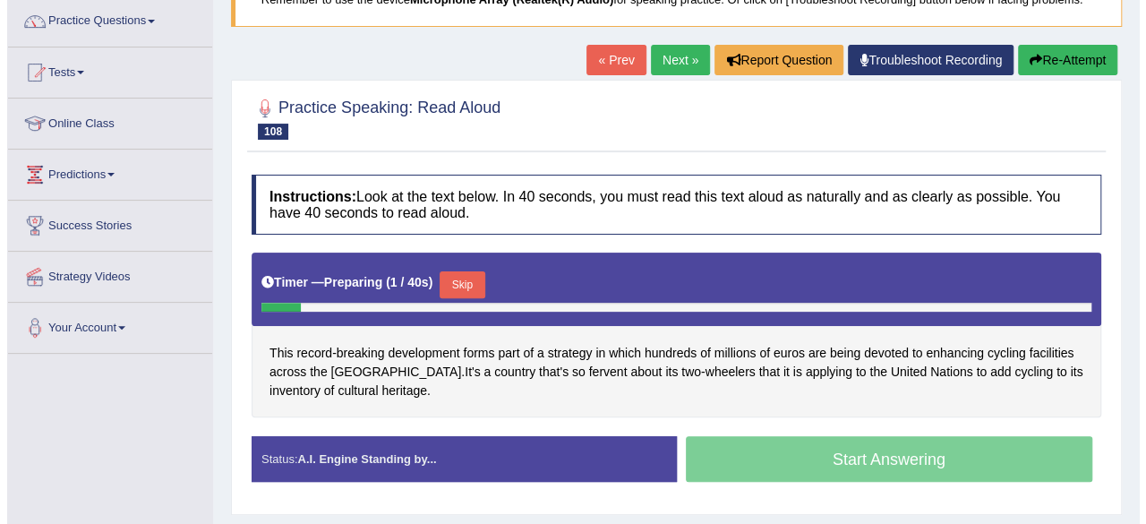
scroll to position [145, 0]
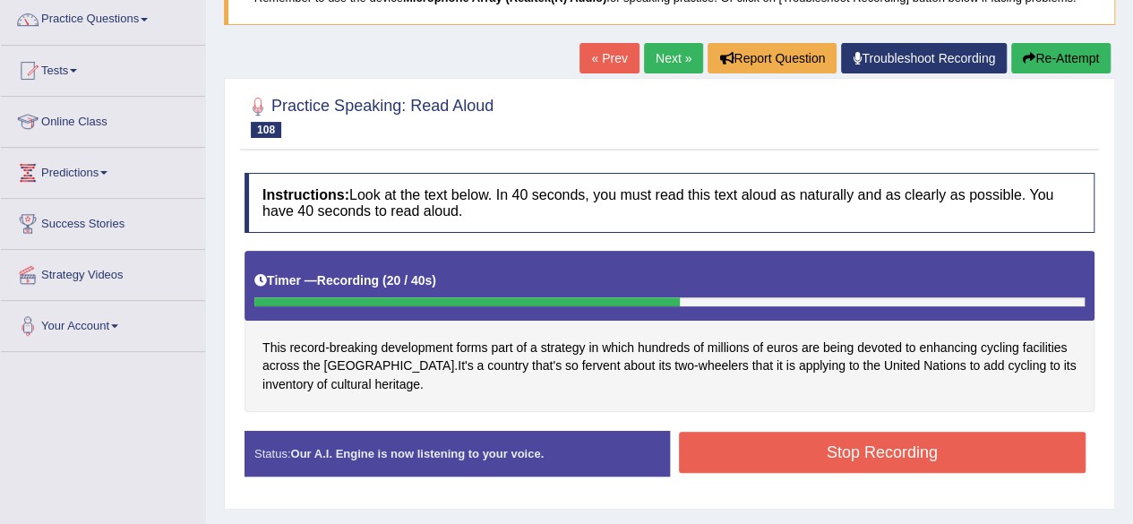
click at [757, 456] on button "Stop Recording" at bounding box center [882, 452] width 407 height 41
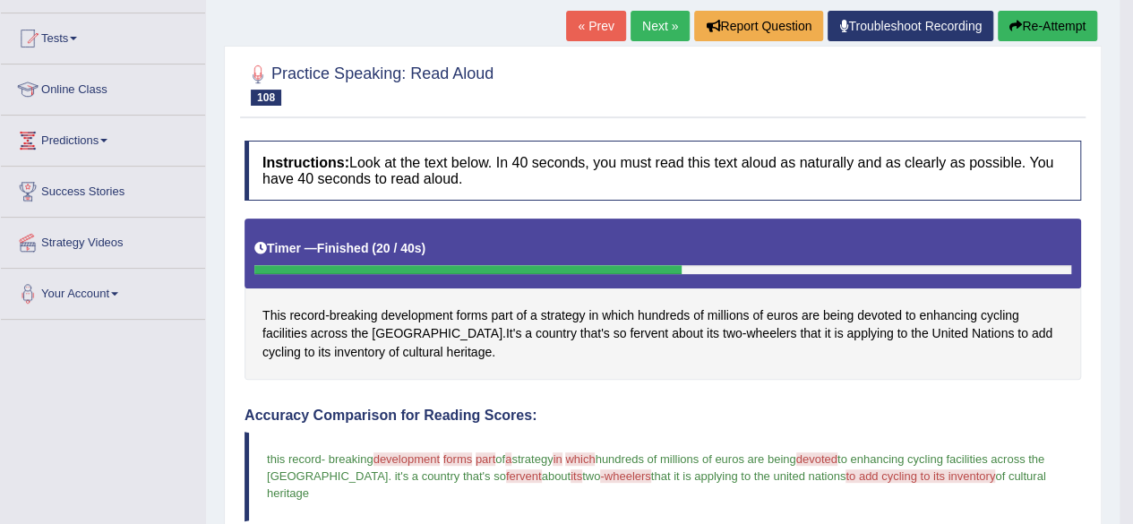
scroll to position [158, 0]
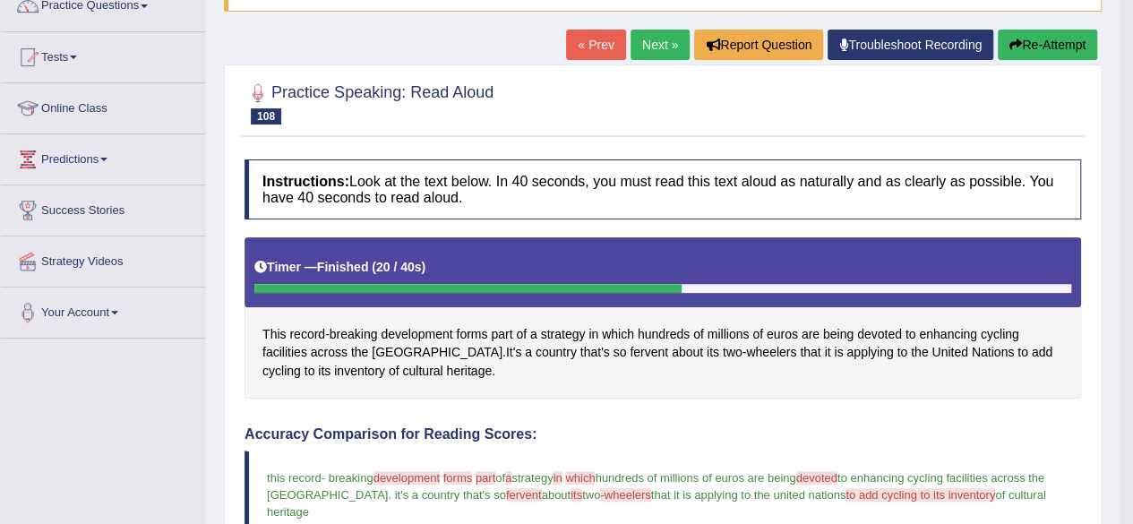
click at [586, 38] on link "« Prev" at bounding box center [595, 45] width 59 height 30
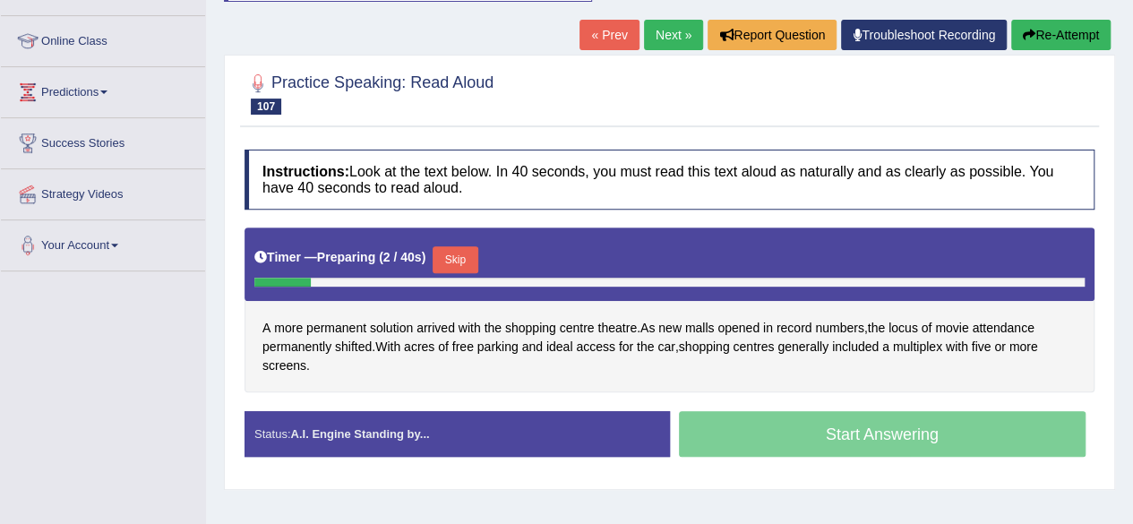
click at [450, 260] on button "Skip" at bounding box center [454, 259] width 45 height 27
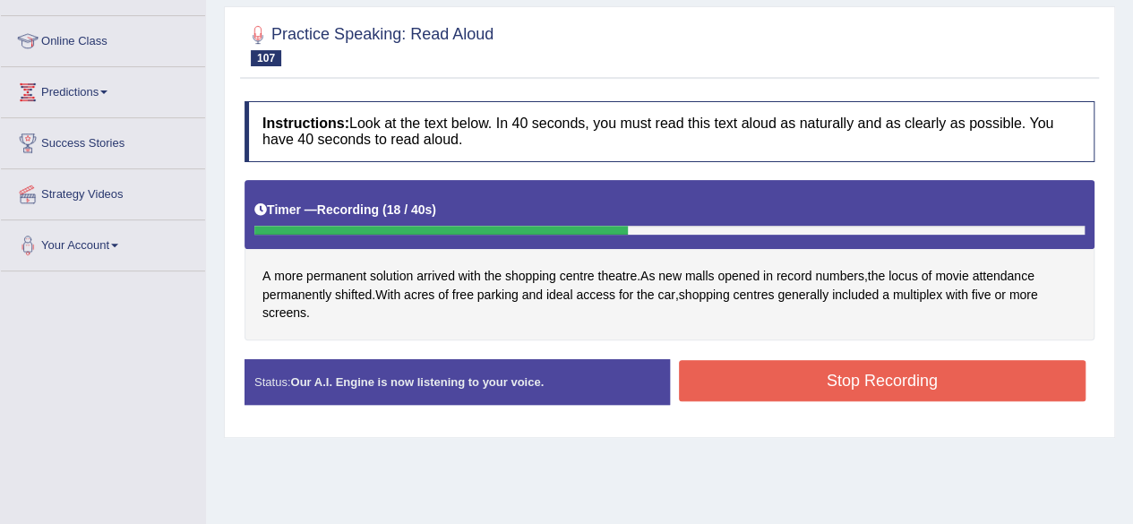
click at [763, 381] on button "Stop Recording" at bounding box center [882, 380] width 407 height 41
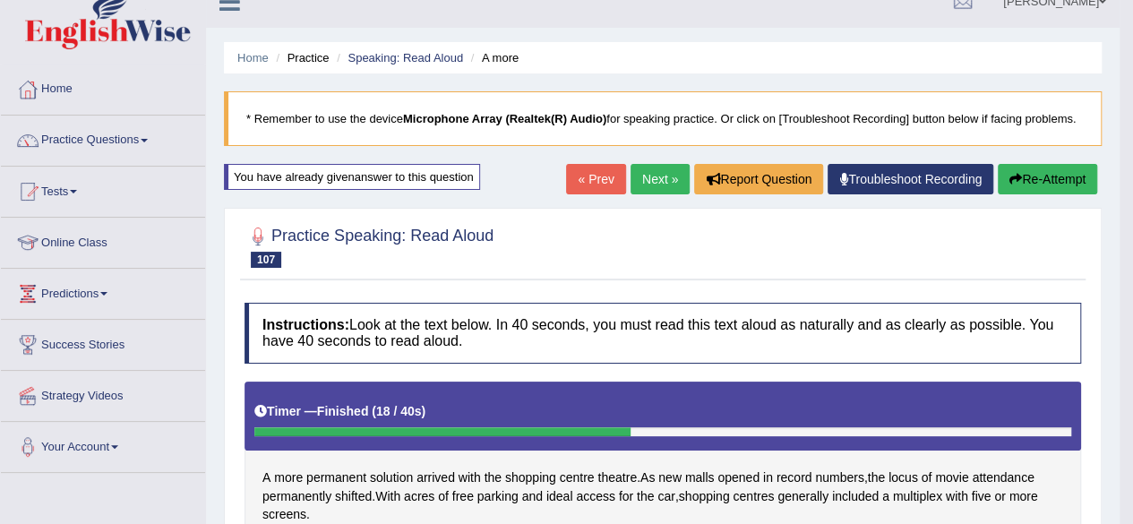
scroll to position [21, 0]
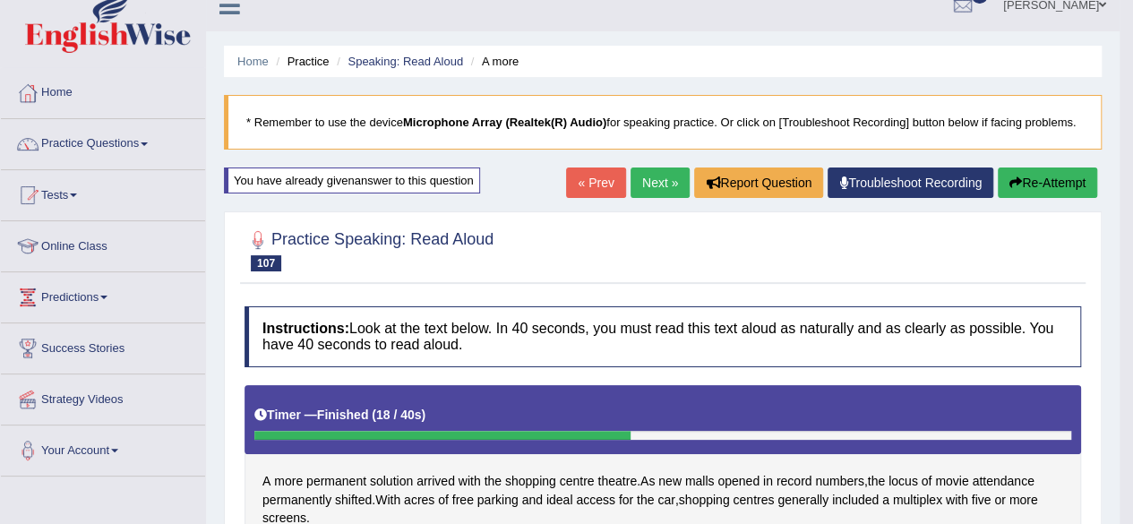
click at [657, 189] on link "Next »" at bounding box center [659, 182] width 59 height 30
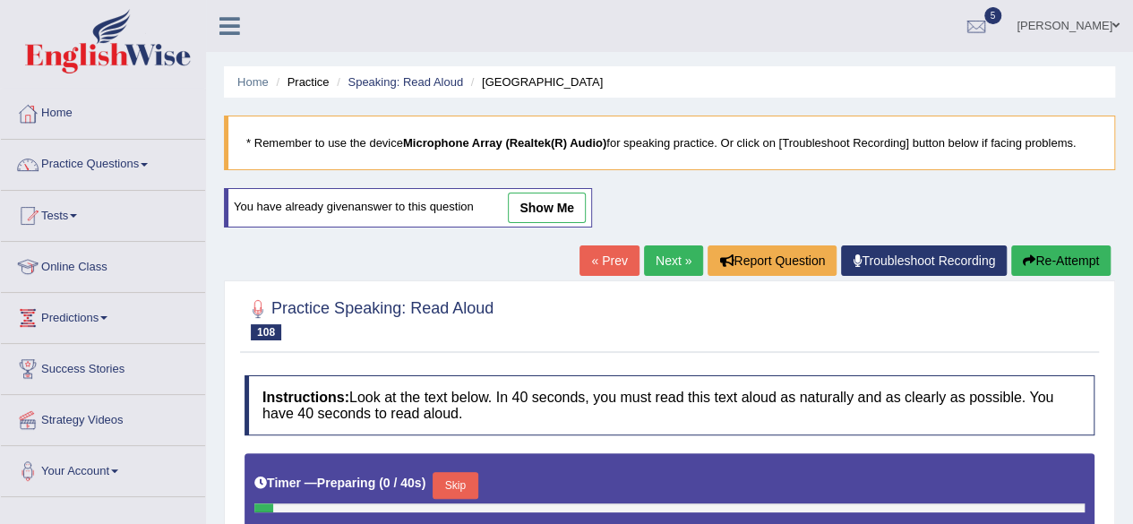
click at [682, 254] on link "Next »" at bounding box center [673, 260] width 59 height 30
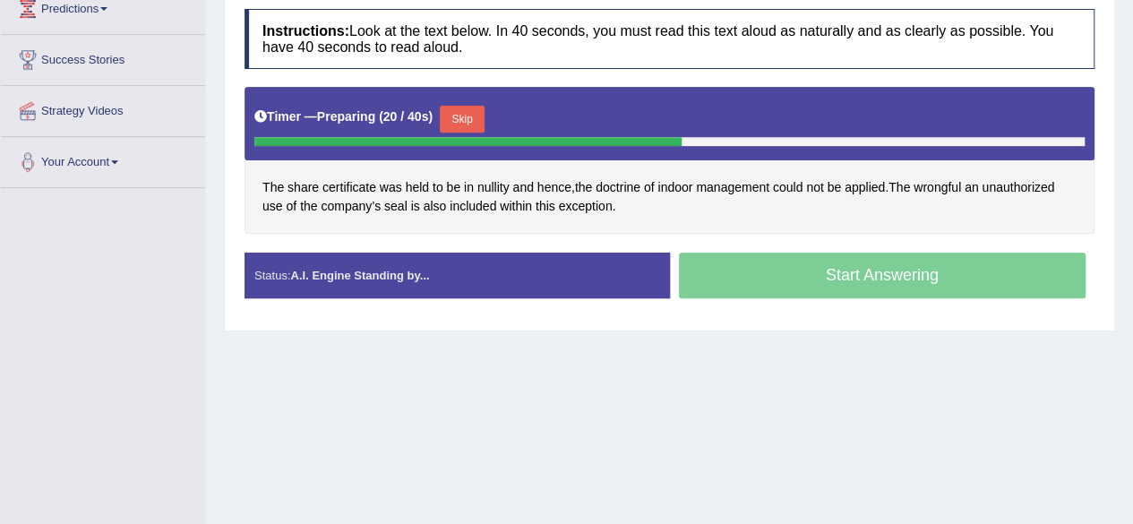
click at [466, 106] on button "Skip" at bounding box center [462, 119] width 45 height 27
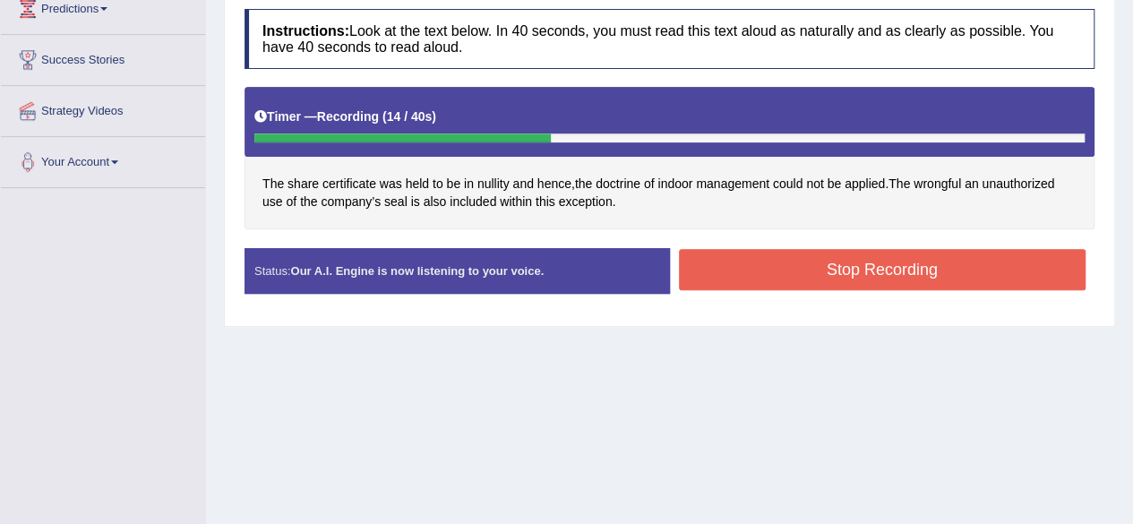
click at [730, 278] on button "Stop Recording" at bounding box center [882, 269] width 407 height 41
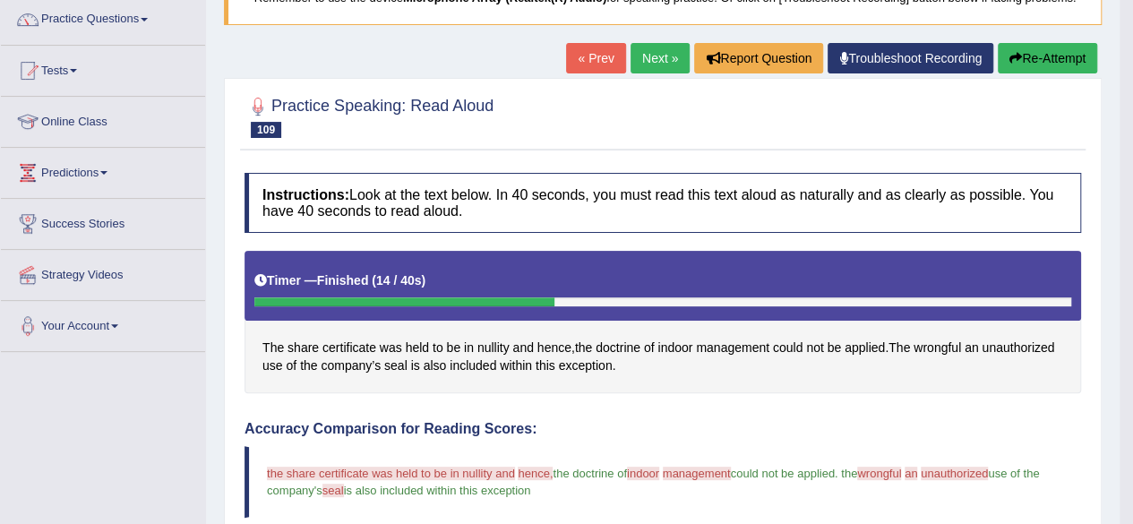
scroll to position [138, 0]
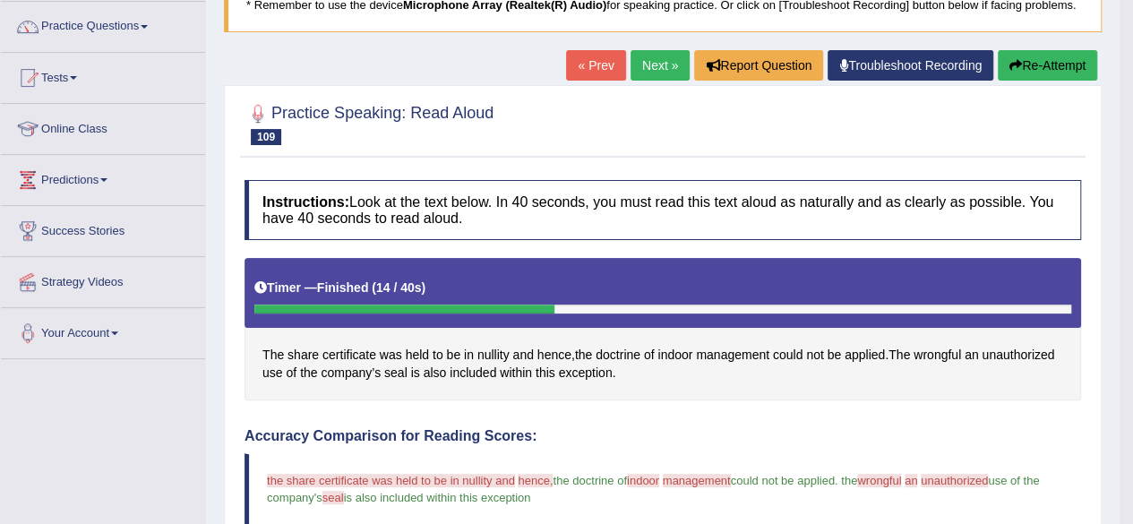
click at [1024, 54] on button "Re-Attempt" at bounding box center [1046, 65] width 99 height 30
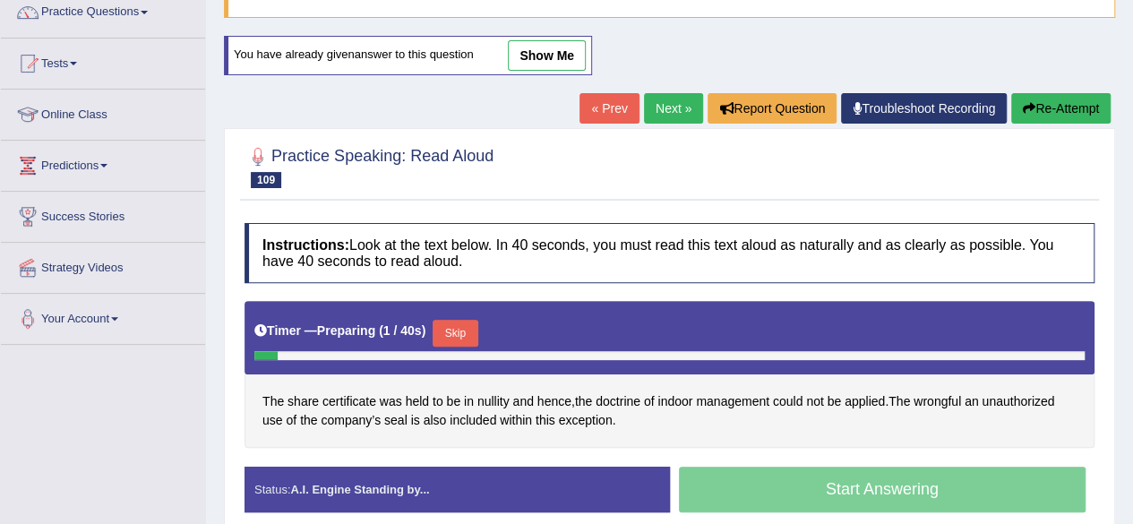
click at [469, 321] on button "Skip" at bounding box center [454, 333] width 45 height 27
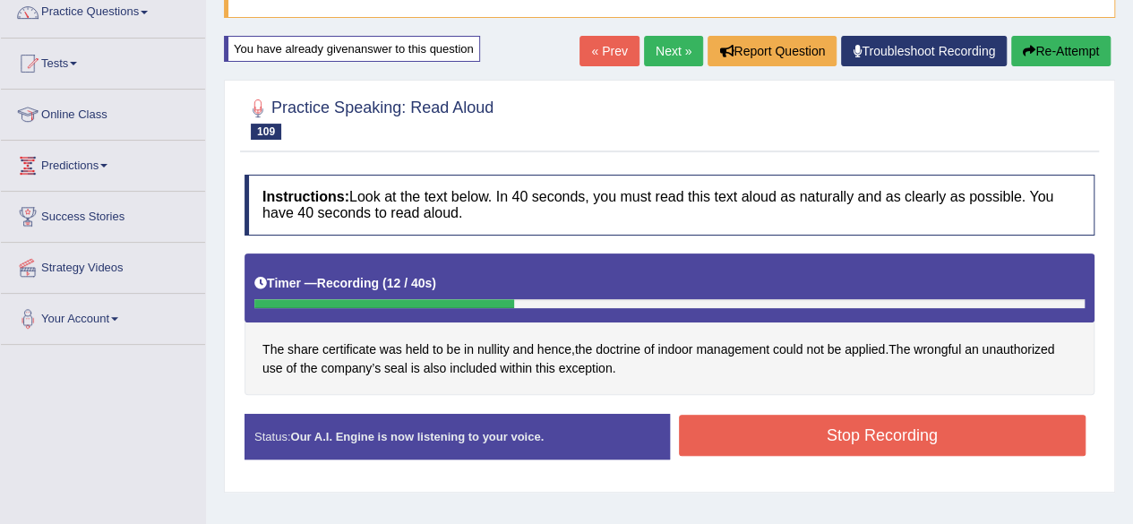
click at [740, 431] on button "Stop Recording" at bounding box center [882, 435] width 407 height 41
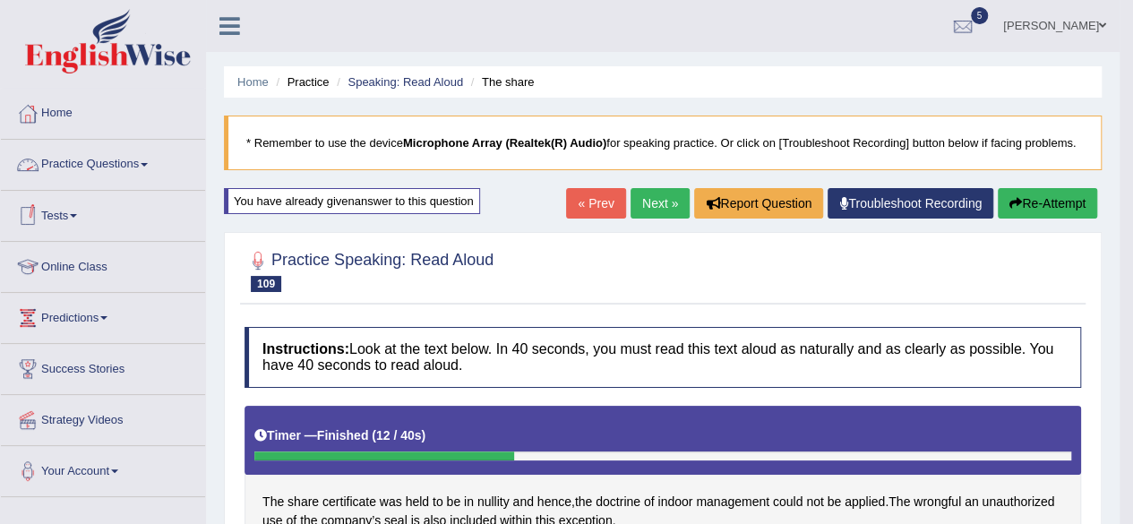
click at [79, 158] on link "Practice Questions" at bounding box center [103, 162] width 204 height 45
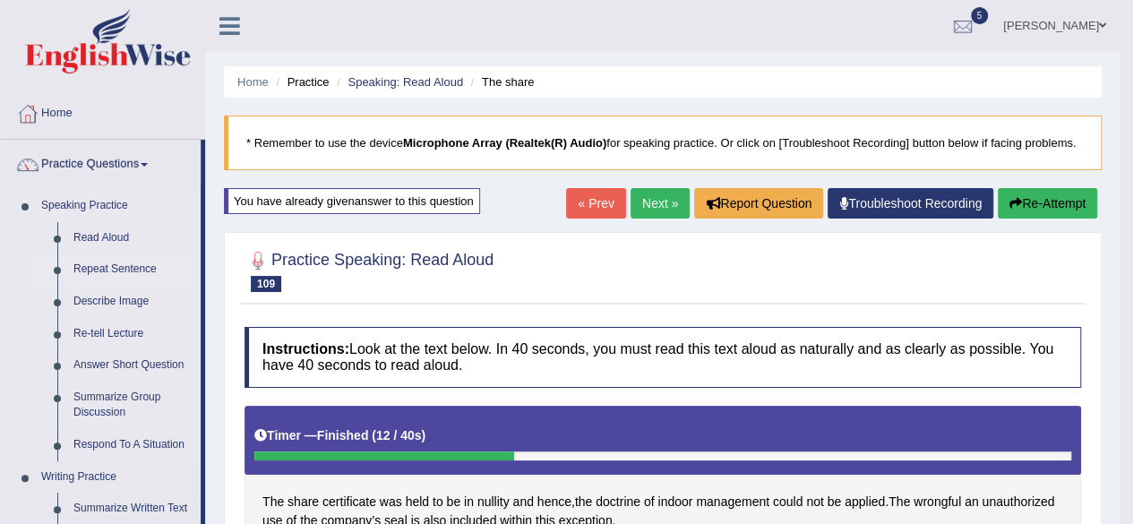
click at [91, 268] on link "Repeat Sentence" at bounding box center [132, 269] width 135 height 32
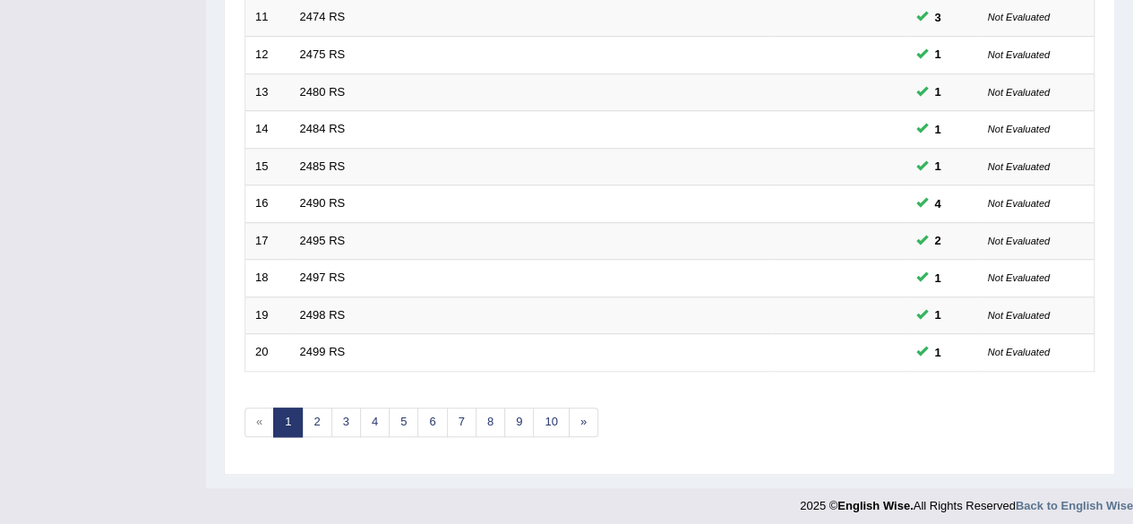
click at [457, 413] on link "7" at bounding box center [462, 422] width 30 height 30
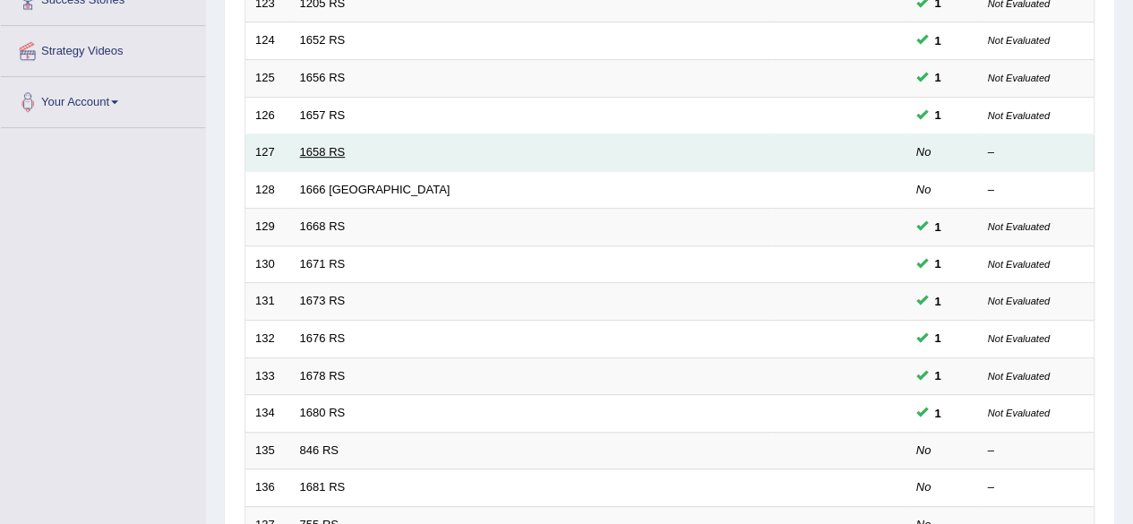
click at [322, 146] on link "1658 RS" at bounding box center [323, 151] width 46 height 13
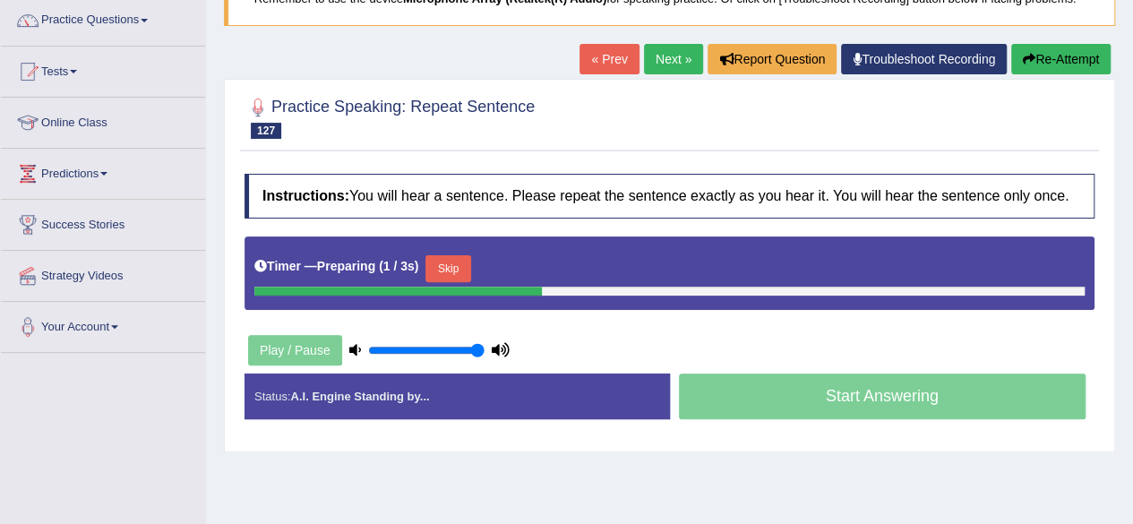
scroll to position [229, 0]
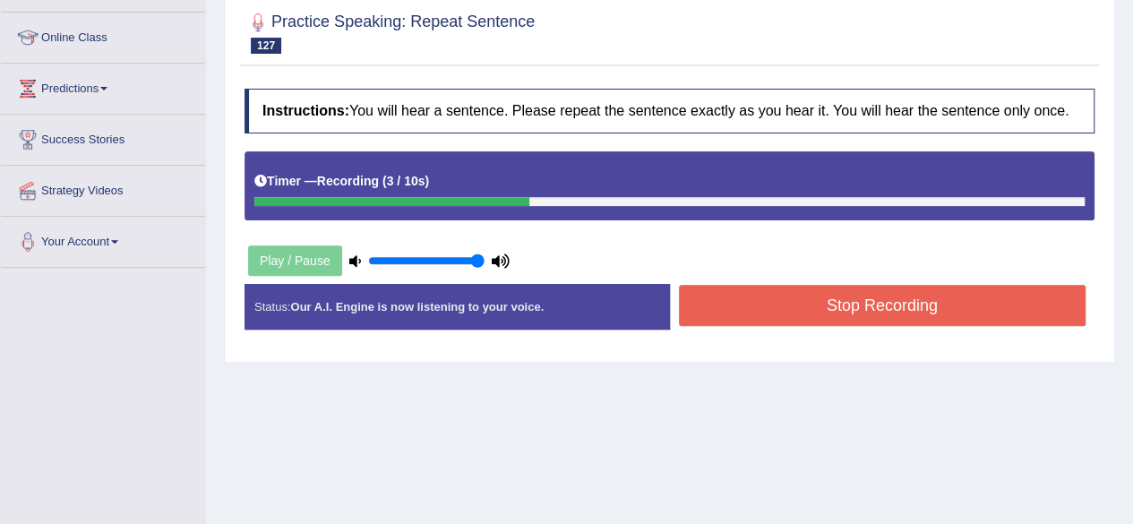
click at [740, 300] on button "Stop Recording" at bounding box center [882, 305] width 407 height 41
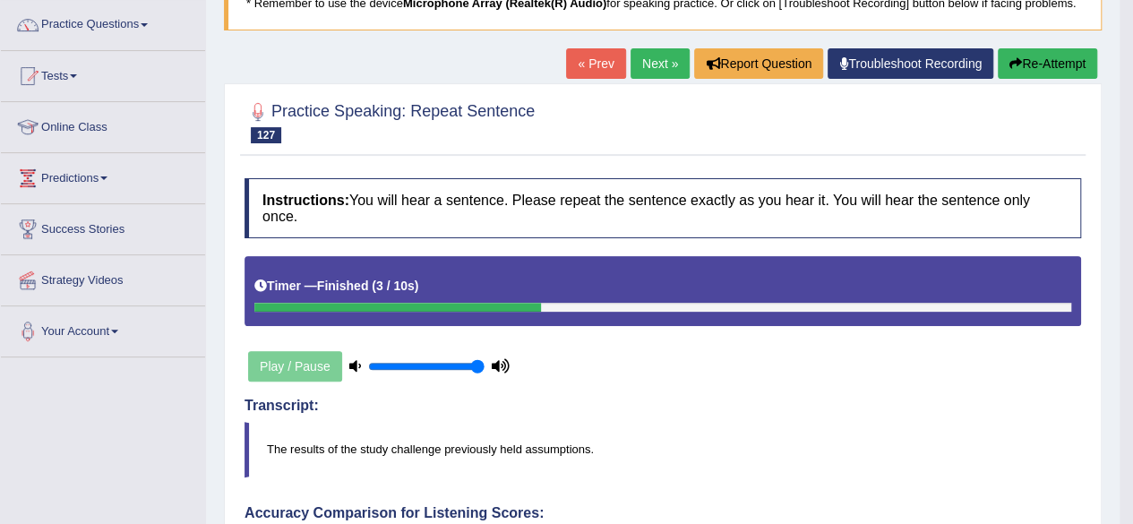
scroll to position [134, 0]
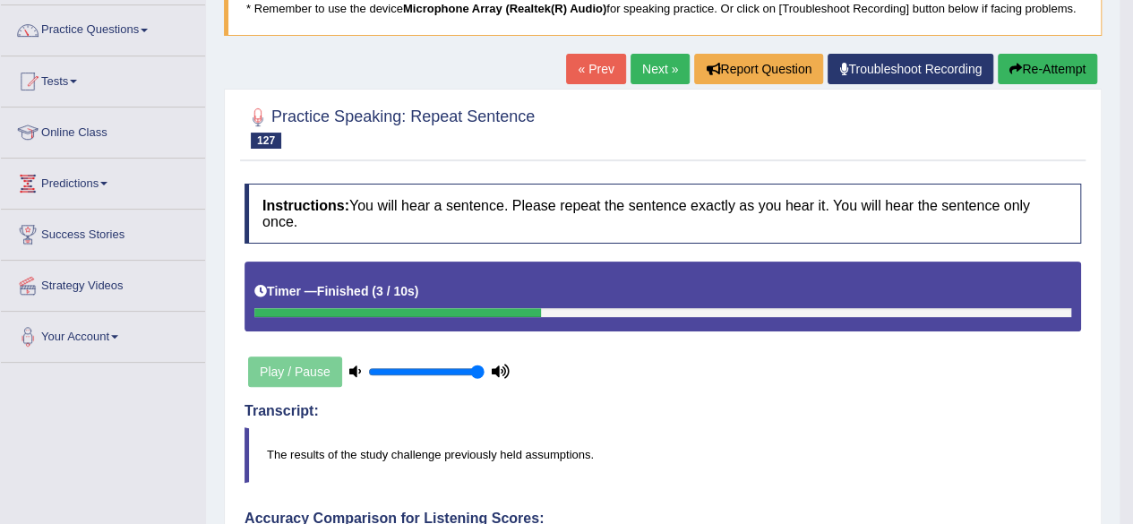
click at [666, 59] on link "Next »" at bounding box center [659, 69] width 59 height 30
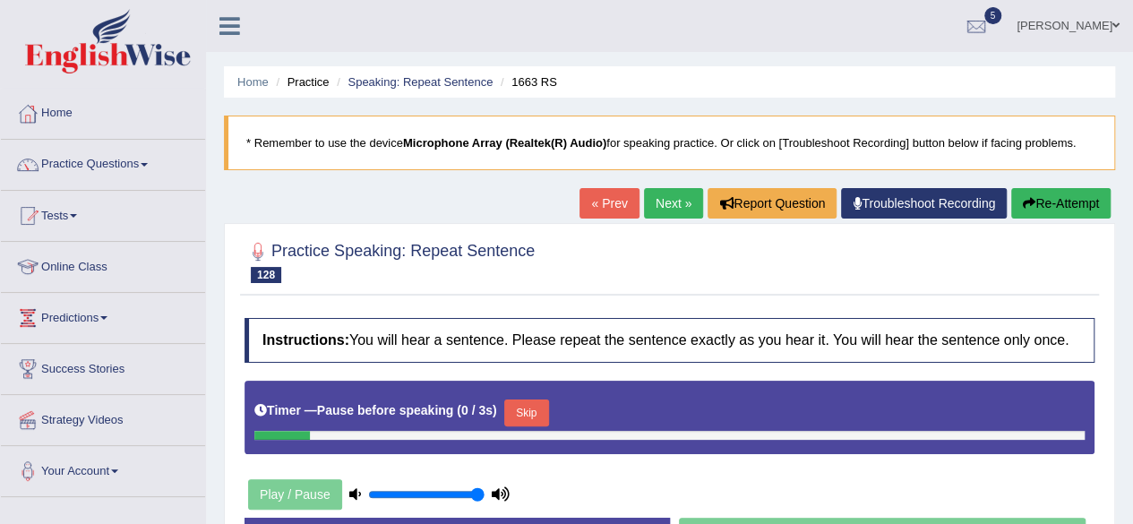
scroll to position [181, 0]
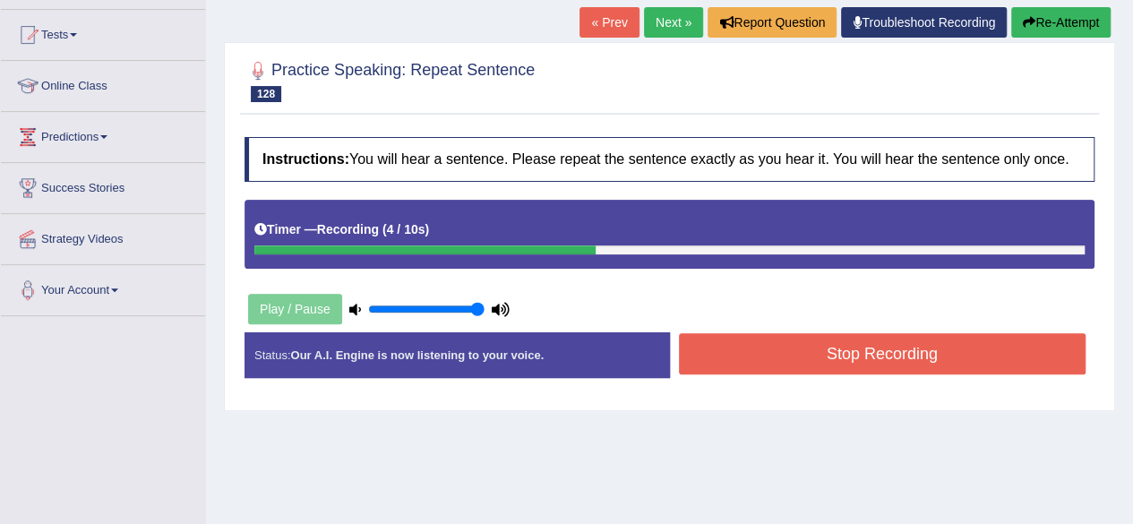
click at [716, 345] on button "Stop Recording" at bounding box center [882, 353] width 407 height 41
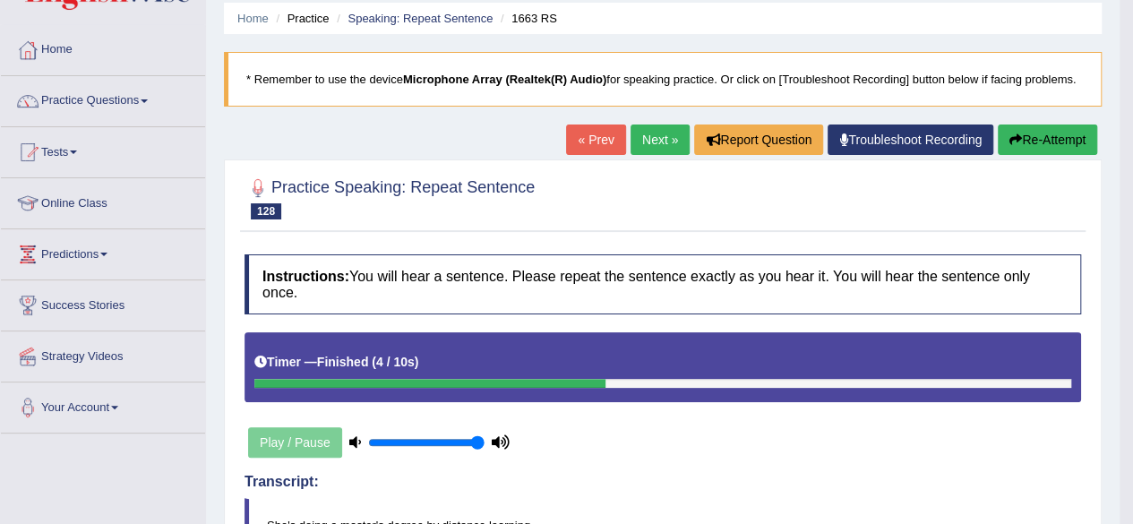
scroll to position [0, 0]
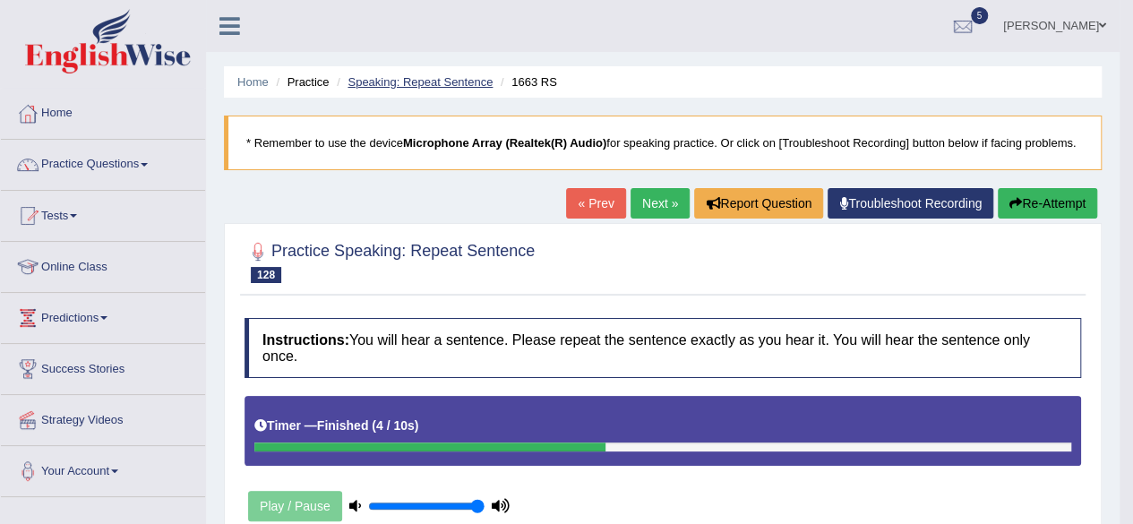
click at [395, 79] on link "Speaking: Repeat Sentence" at bounding box center [419, 81] width 145 height 13
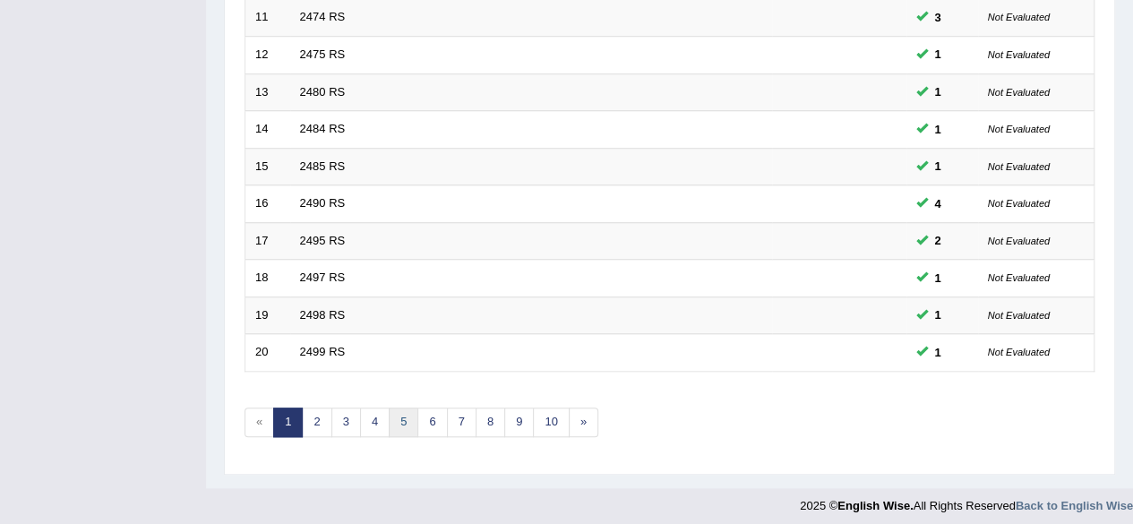
click at [405, 414] on link "5" at bounding box center [404, 422] width 30 height 30
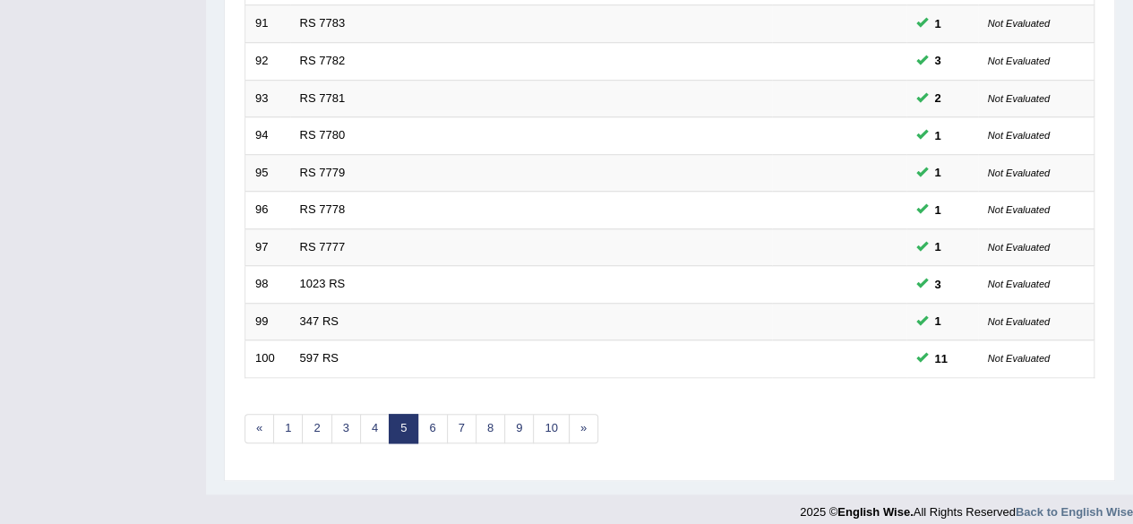
scroll to position [653, 0]
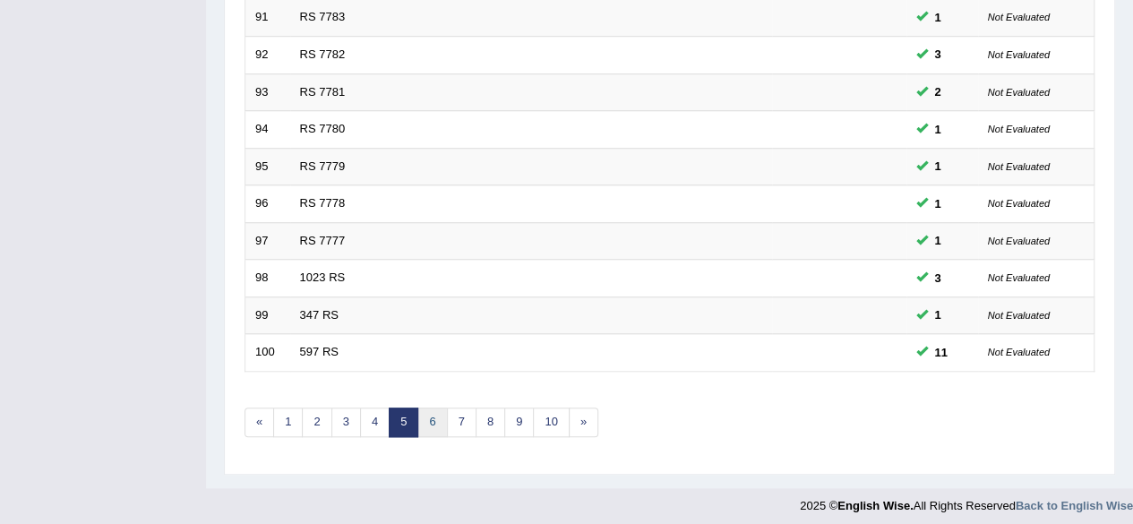
click at [423, 415] on link "6" at bounding box center [432, 422] width 30 height 30
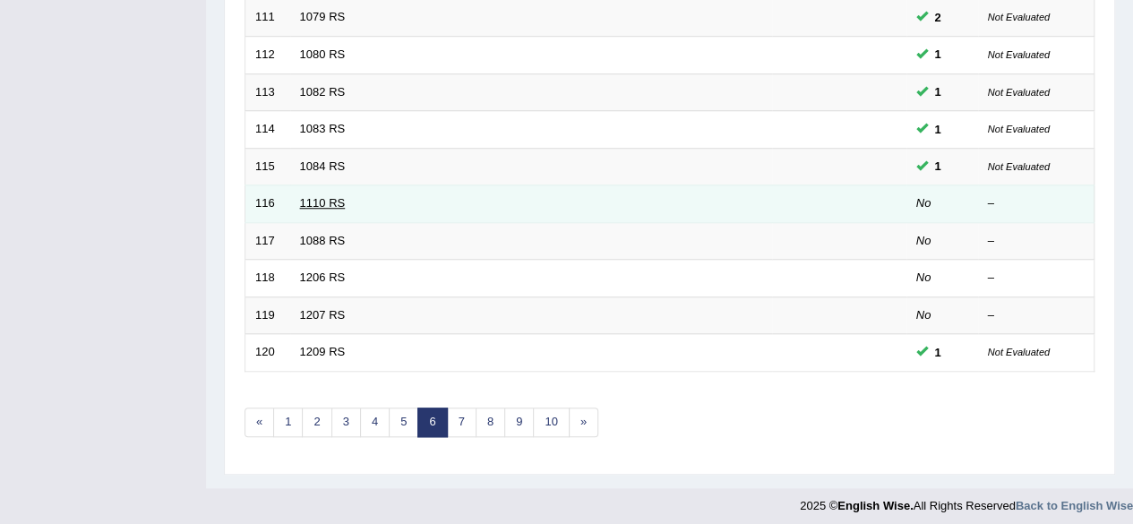
click at [308, 200] on link "1110 RS" at bounding box center [323, 202] width 46 height 13
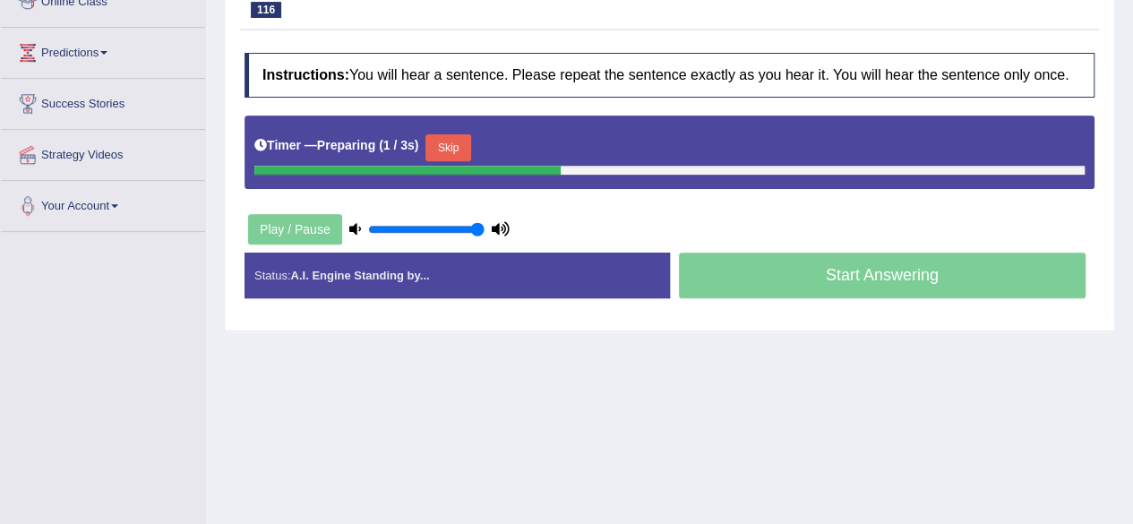
scroll to position [278, 0]
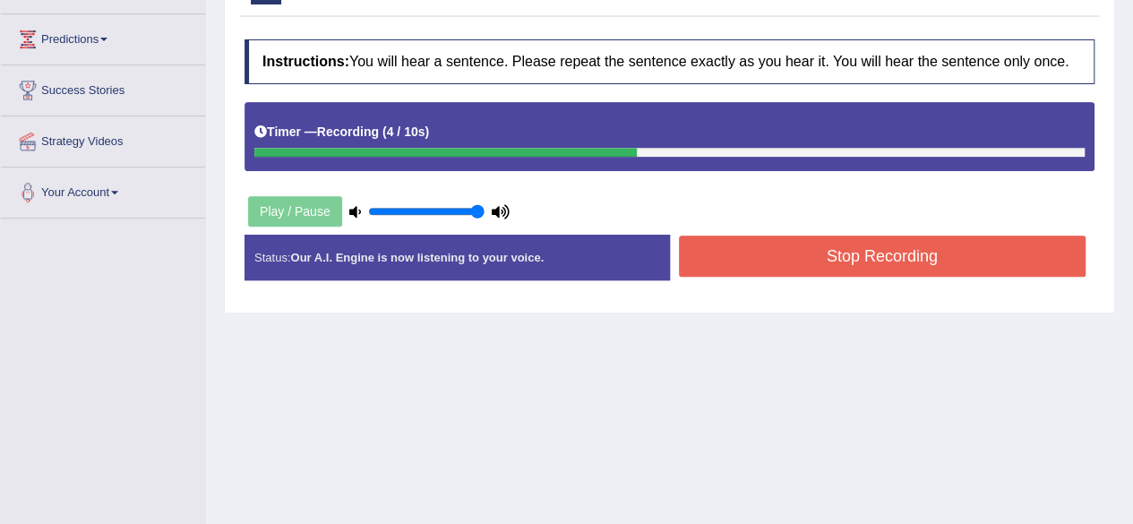
click at [807, 252] on button "Stop Recording" at bounding box center [882, 255] width 407 height 41
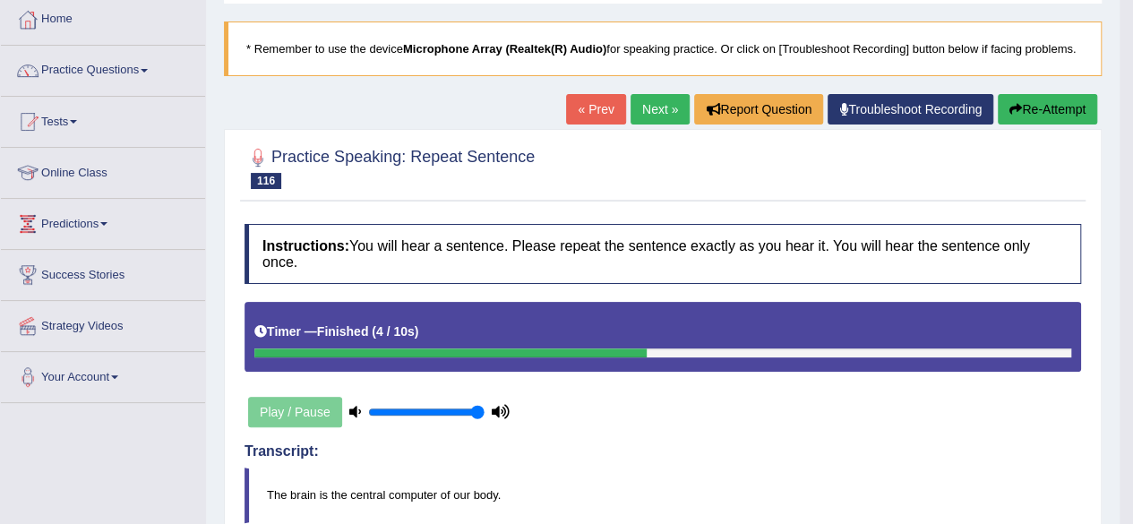
scroll to position [0, 0]
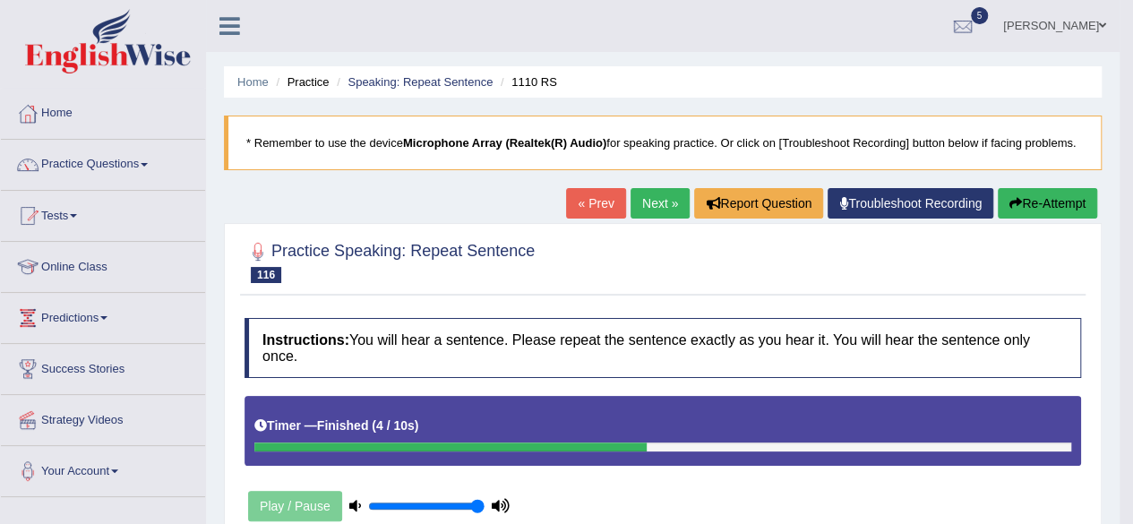
click at [646, 198] on link "Next »" at bounding box center [659, 203] width 59 height 30
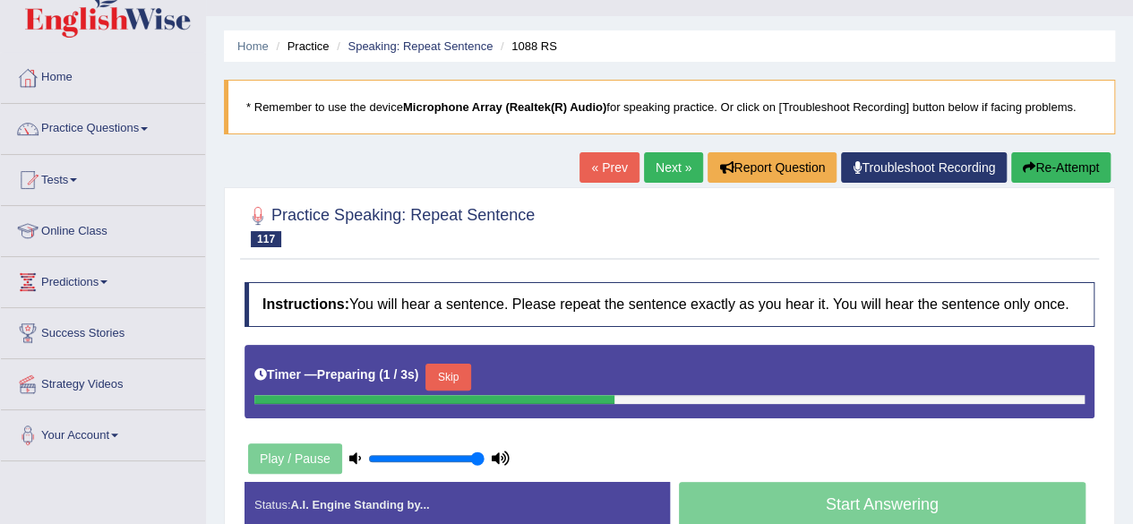
scroll to position [192, 0]
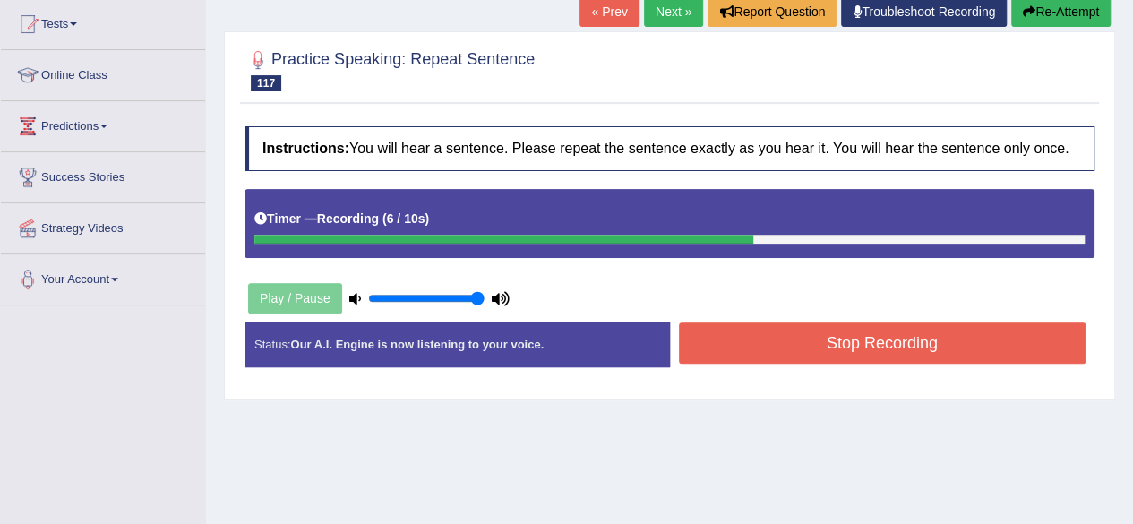
click at [760, 343] on button "Stop Recording" at bounding box center [882, 342] width 407 height 41
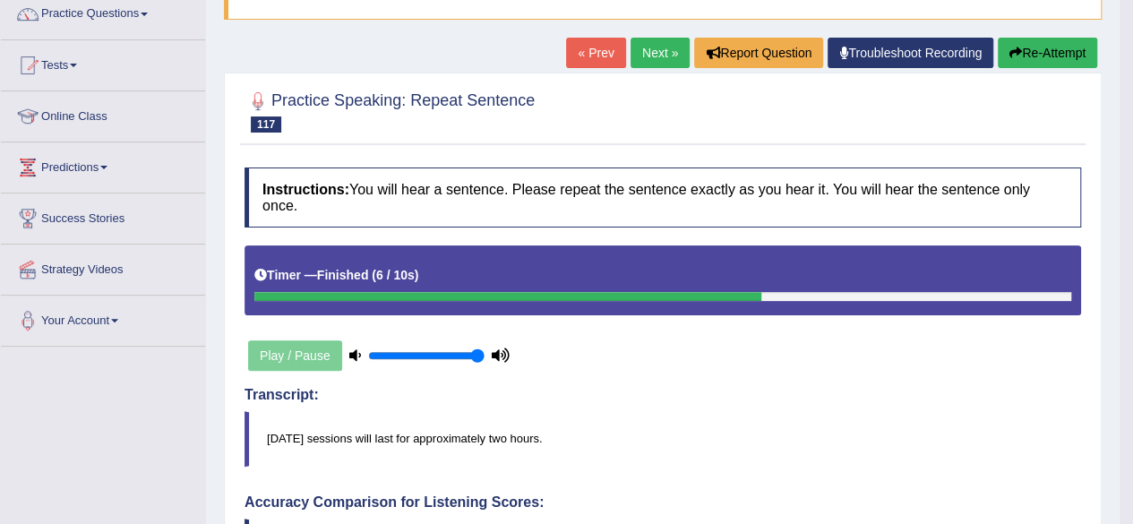
scroll to position [141, 0]
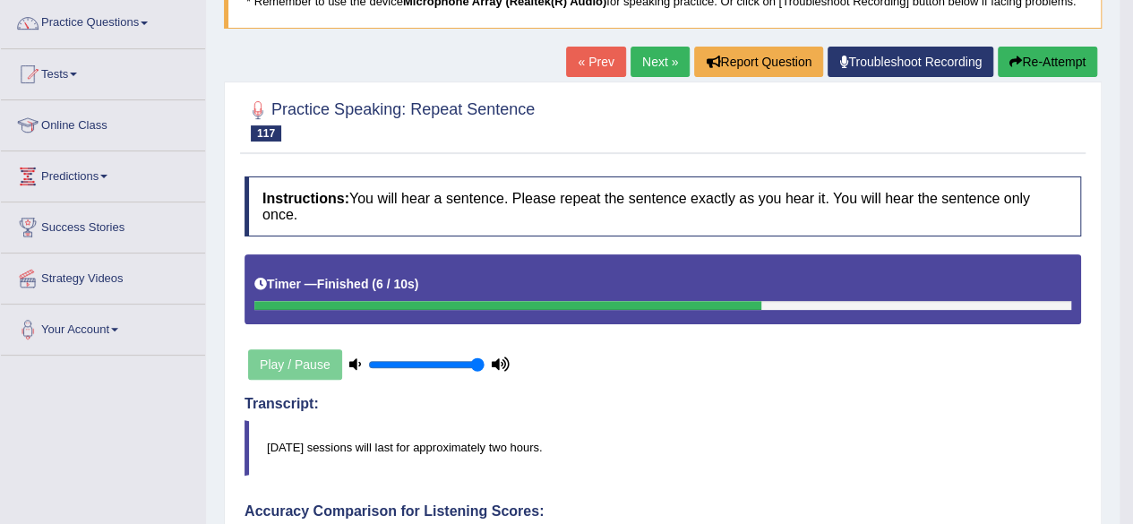
click at [1048, 60] on button "Re-Attempt" at bounding box center [1046, 62] width 99 height 30
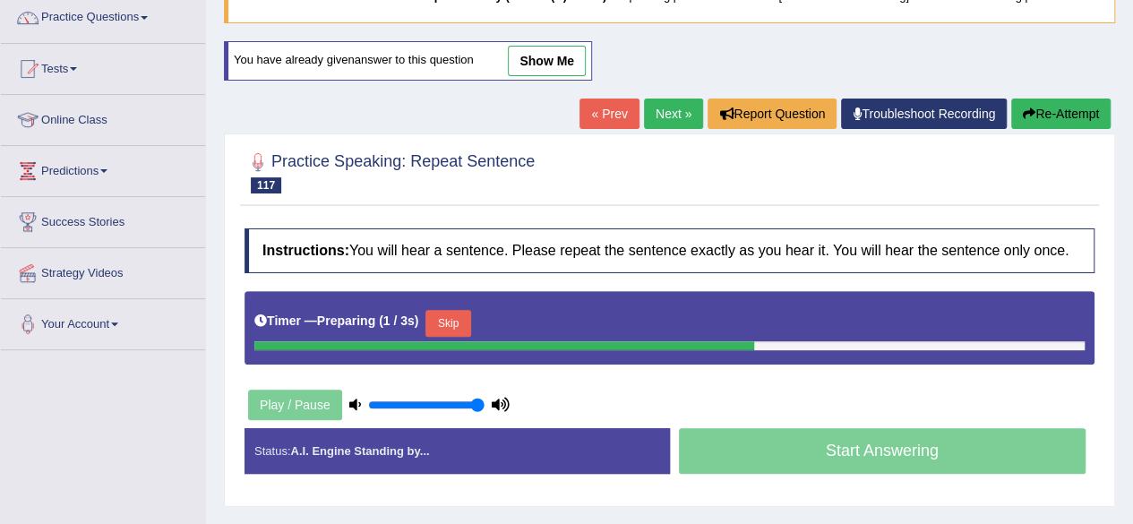
click at [546, 56] on link "show me" at bounding box center [547, 61] width 78 height 30
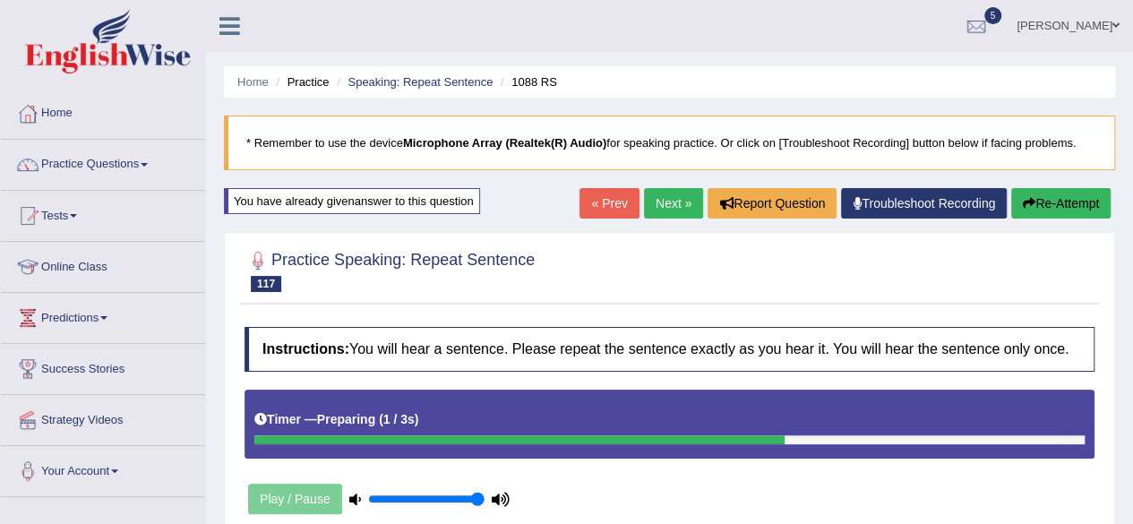
click at [1078, 209] on button "Re-Attempt" at bounding box center [1060, 203] width 99 height 30
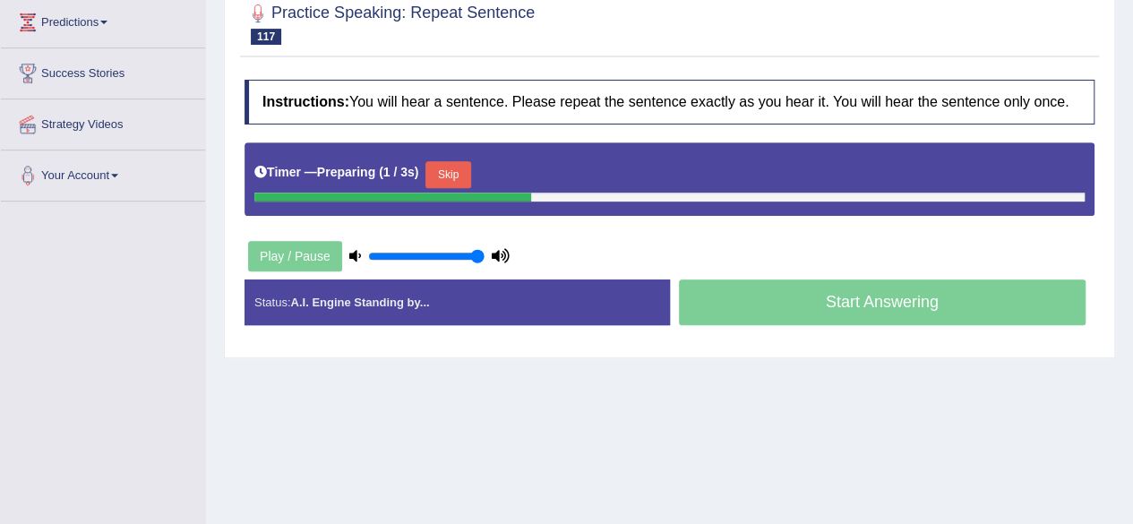
scroll to position [296, 0]
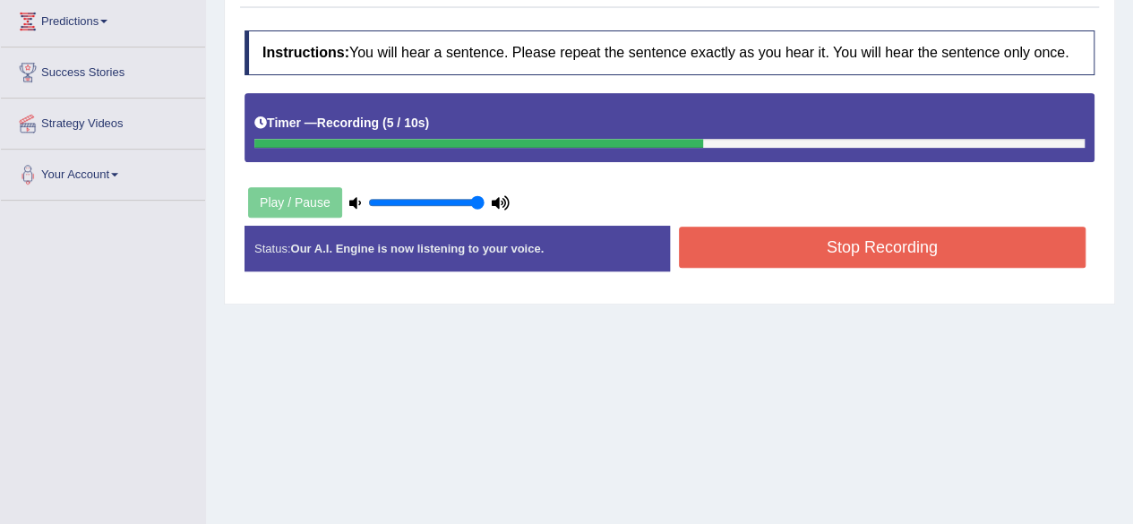
click at [766, 243] on button "Stop Recording" at bounding box center [882, 247] width 407 height 41
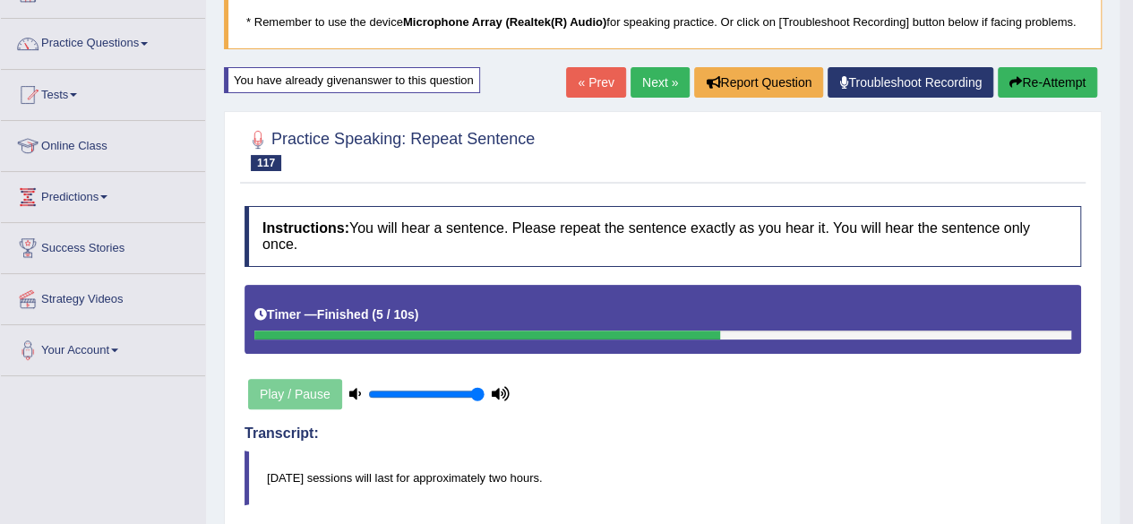
scroll to position [118, 0]
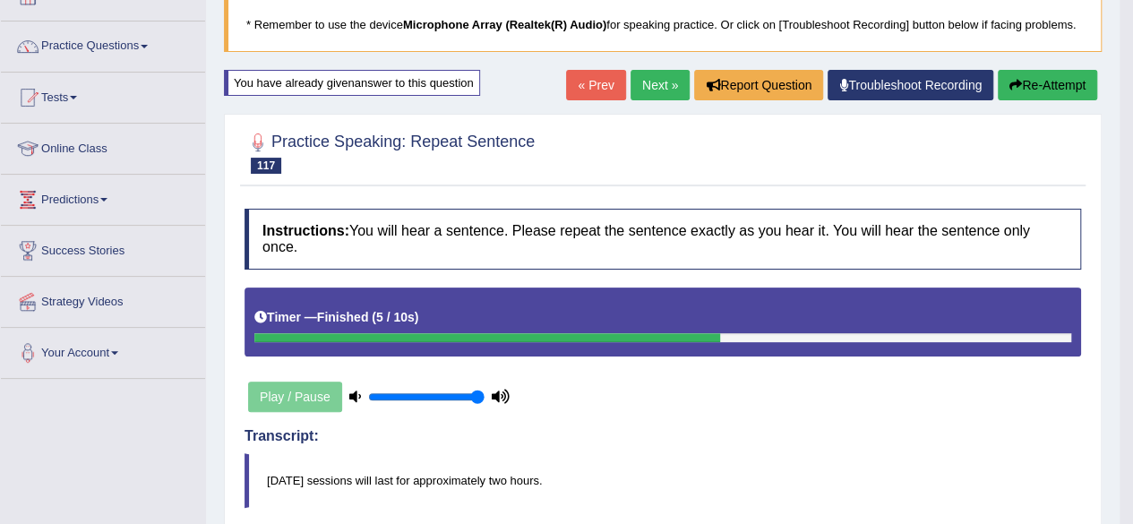
click at [1014, 83] on icon "button" at bounding box center [1015, 85] width 13 height 13
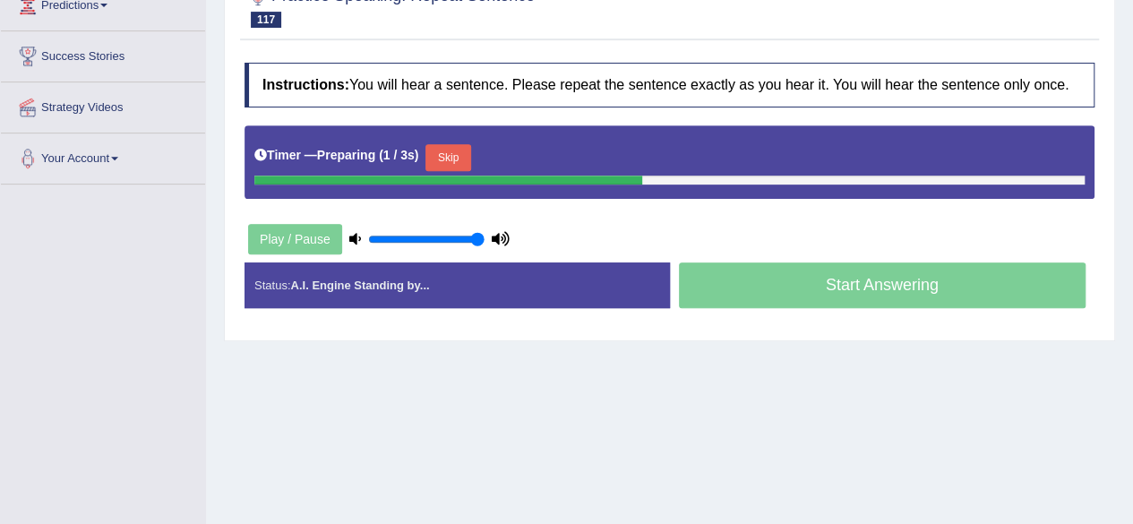
scroll to position [313, 0]
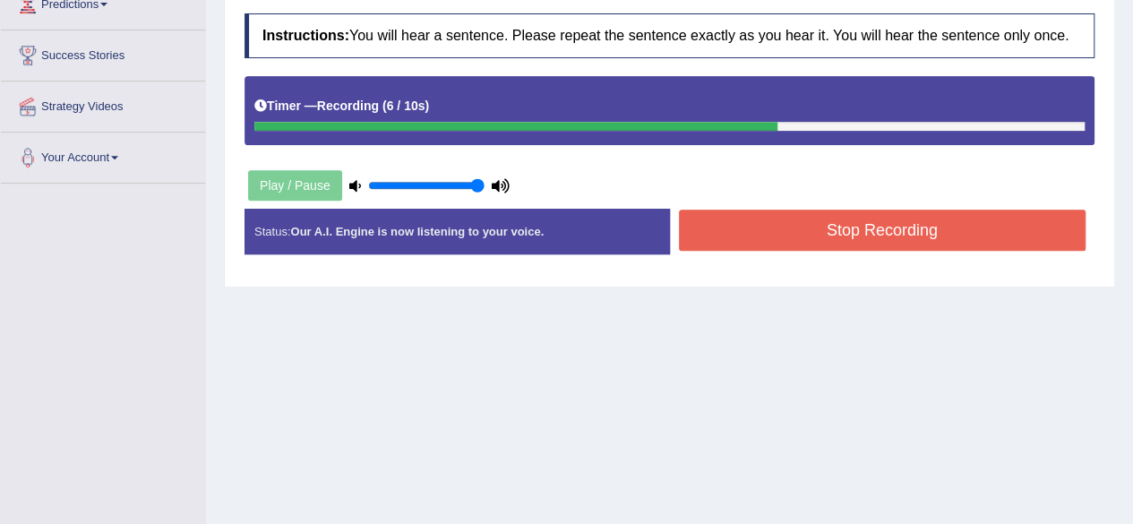
click at [784, 224] on button "Stop Recording" at bounding box center [882, 230] width 407 height 41
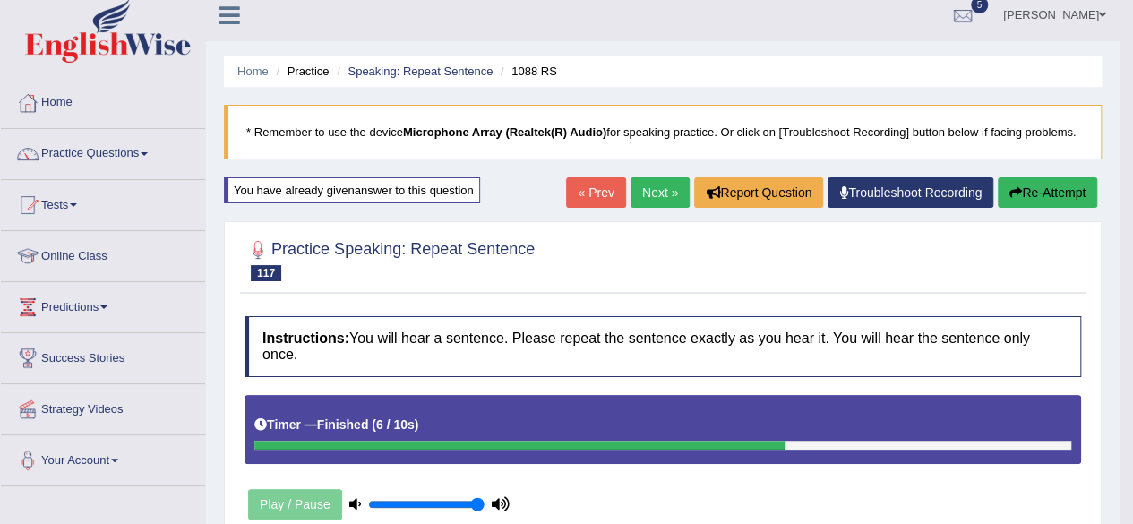
scroll to position [7, 0]
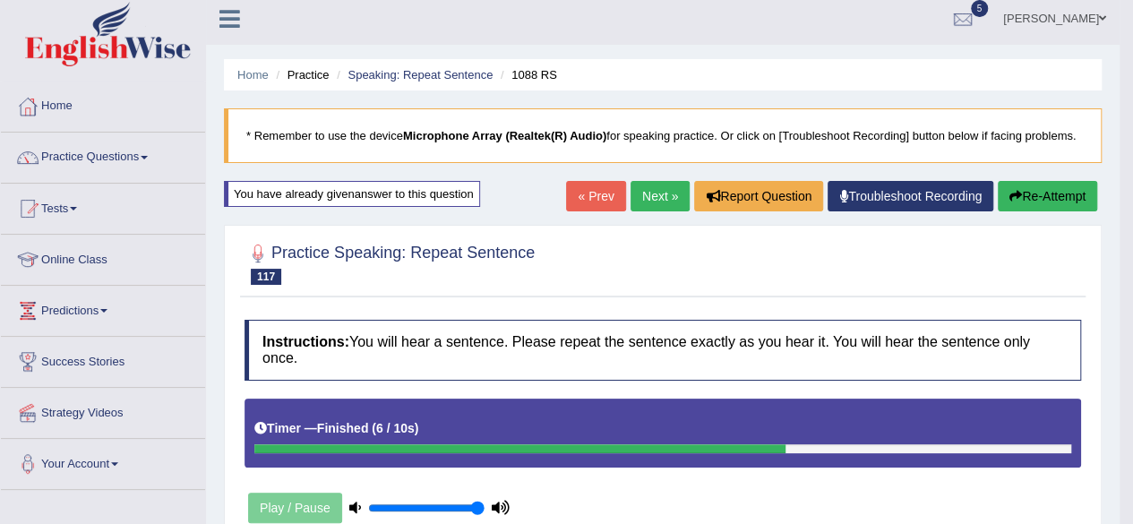
click at [1031, 201] on button "Re-Attempt" at bounding box center [1046, 196] width 99 height 30
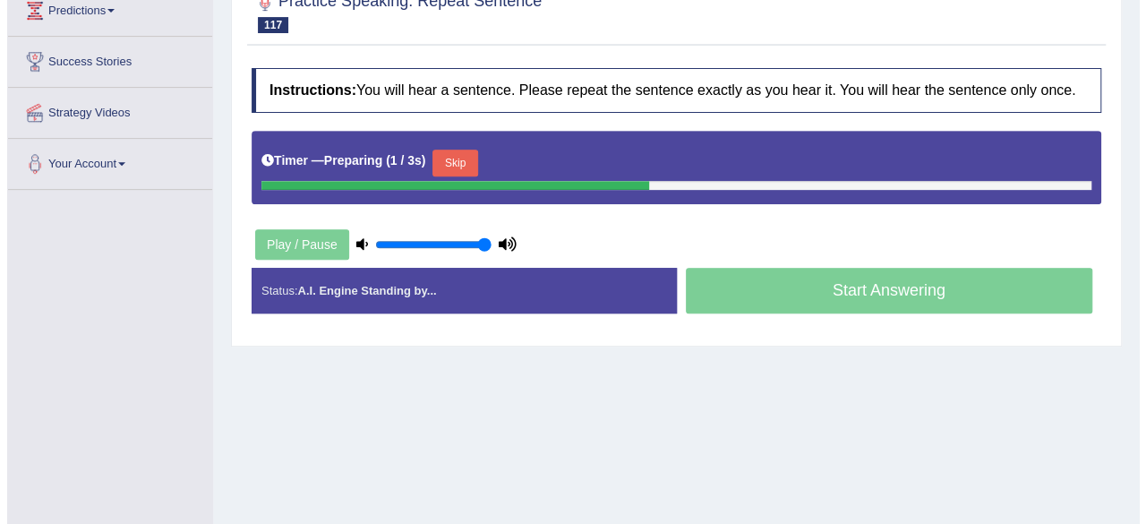
scroll to position [308, 0]
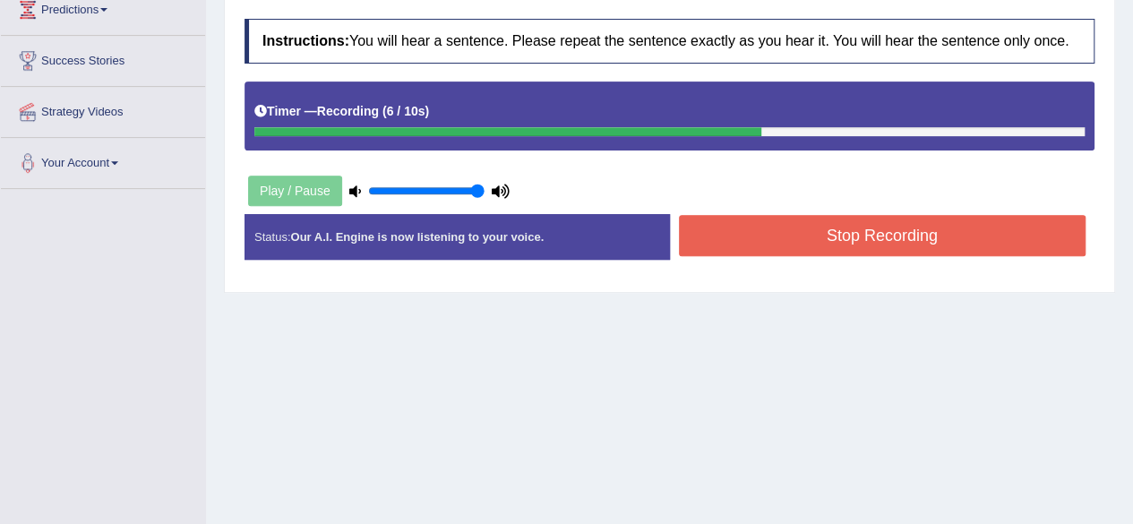
click at [743, 230] on button "Stop Recording" at bounding box center [882, 235] width 407 height 41
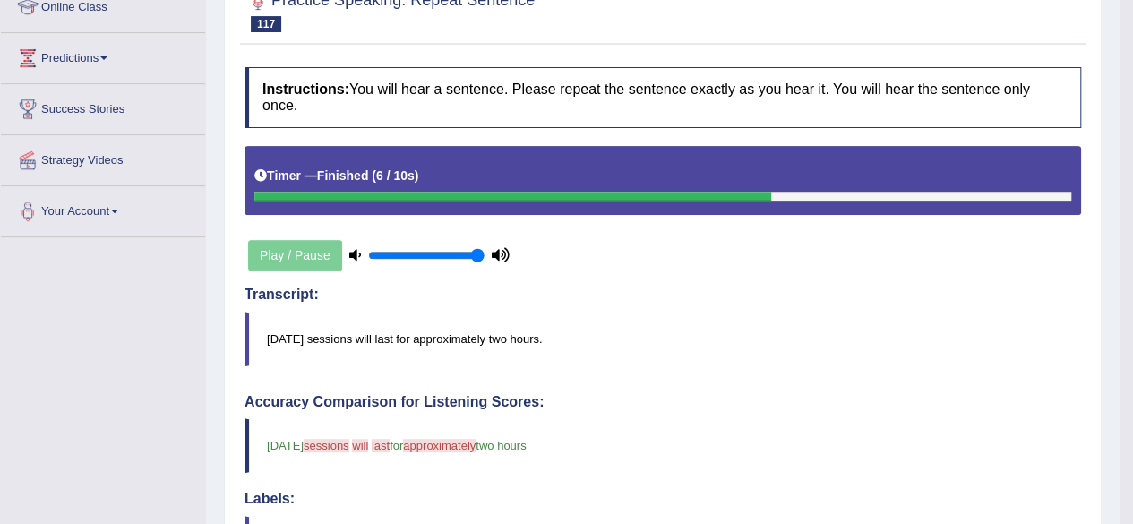
scroll to position [0, 0]
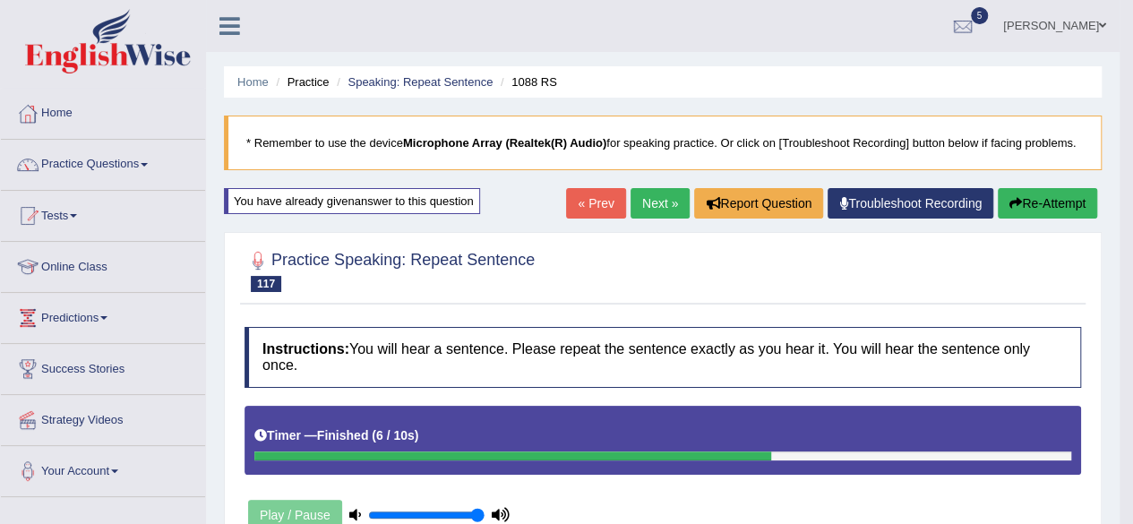
click at [1019, 202] on button "Re-Attempt" at bounding box center [1046, 203] width 99 height 30
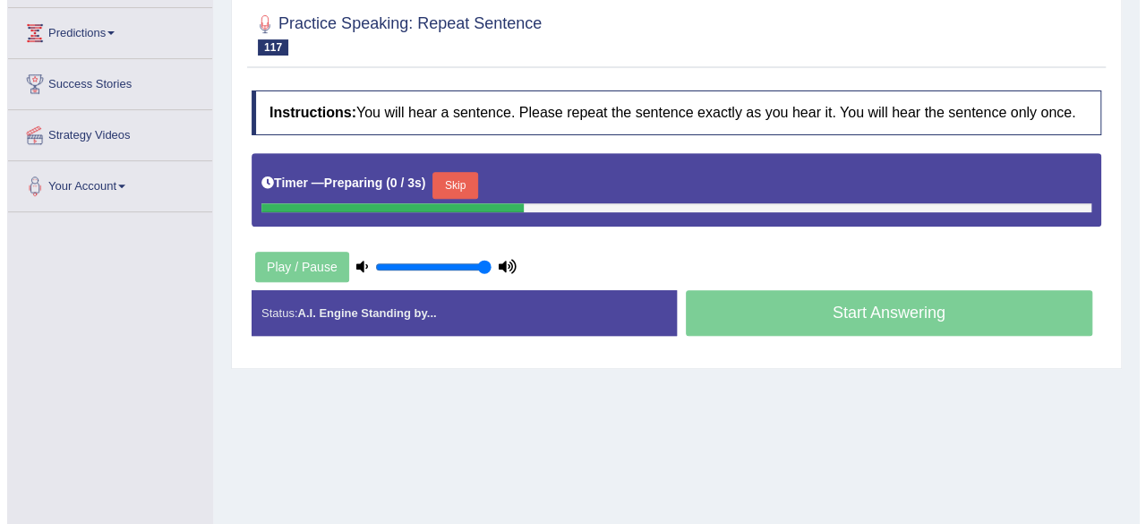
scroll to position [286, 0]
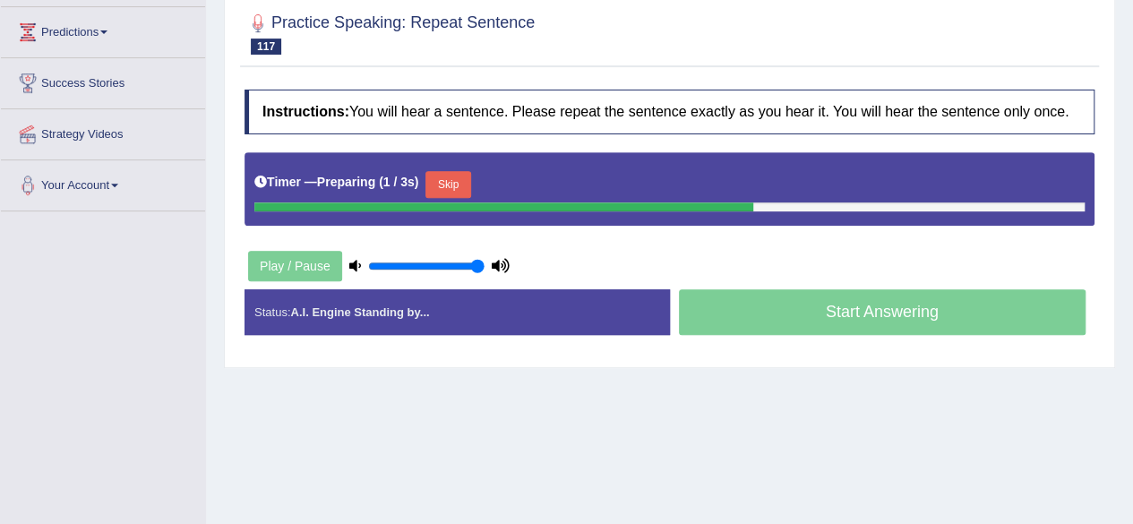
click at [461, 179] on button "Skip" at bounding box center [447, 184] width 45 height 27
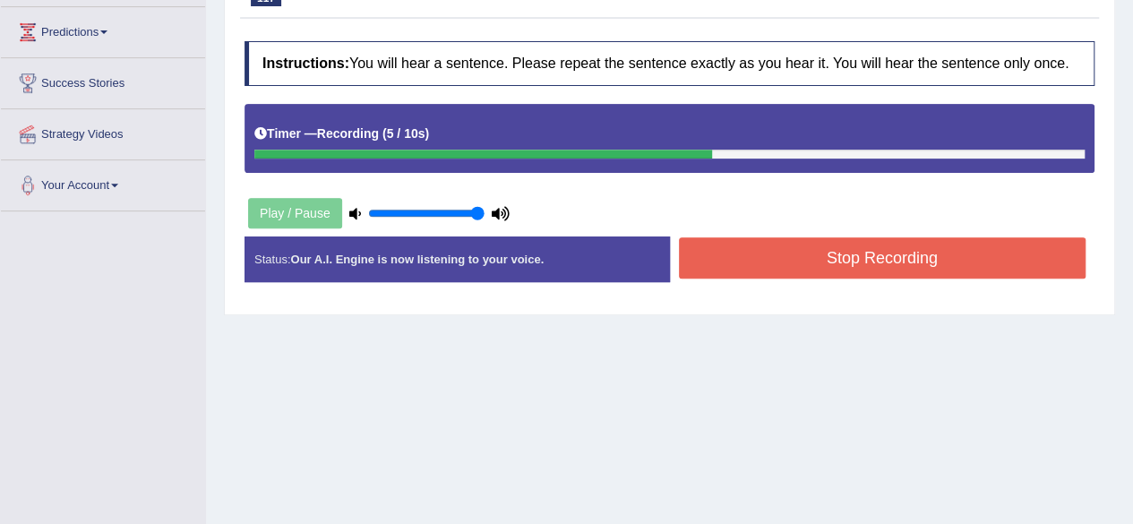
click at [971, 257] on button "Stop Recording" at bounding box center [882, 257] width 407 height 41
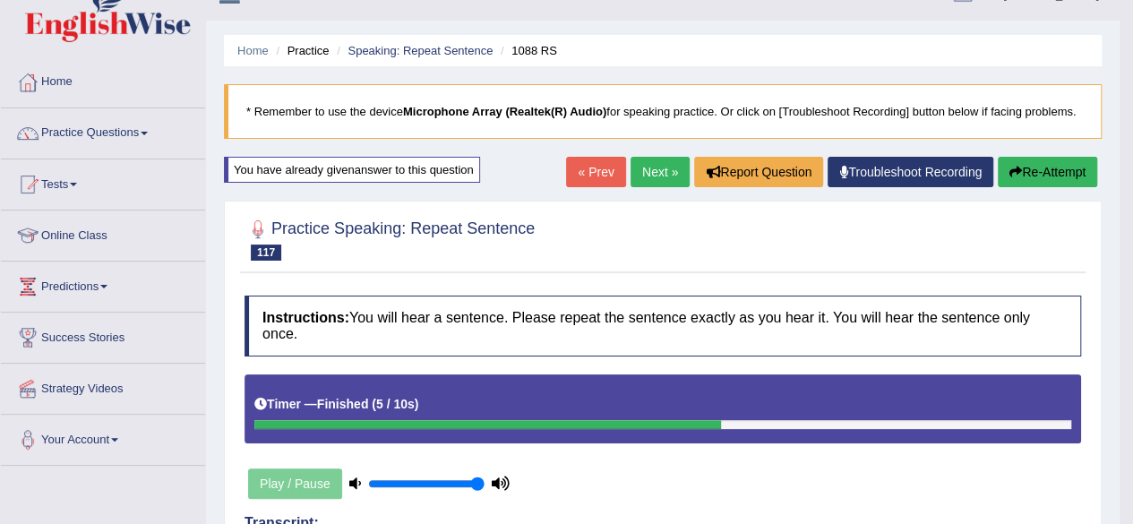
scroll to position [30, 0]
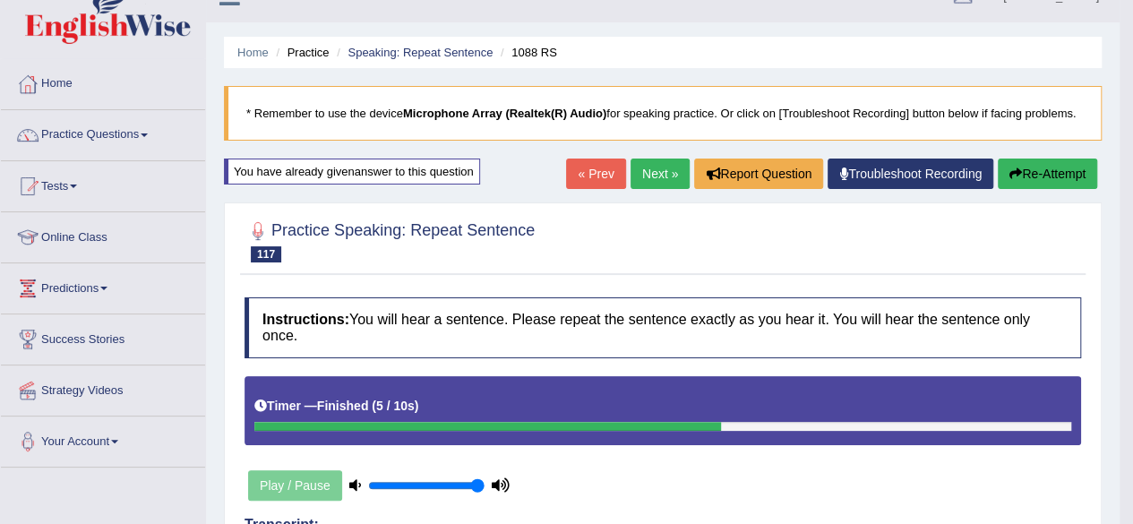
click at [645, 176] on link "Next »" at bounding box center [659, 173] width 59 height 30
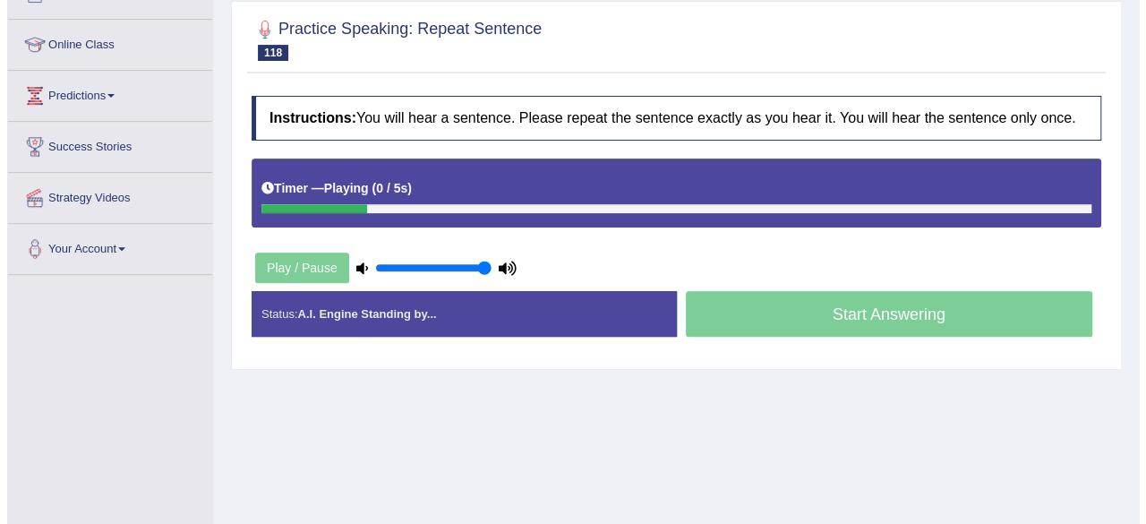
scroll to position [224, 0]
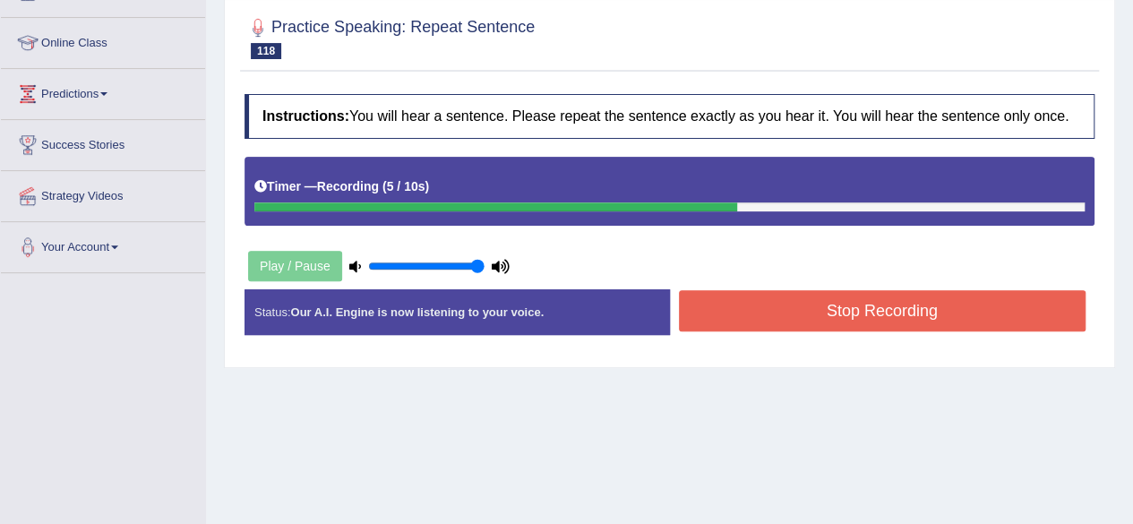
click at [756, 312] on button "Stop Recording" at bounding box center [882, 310] width 407 height 41
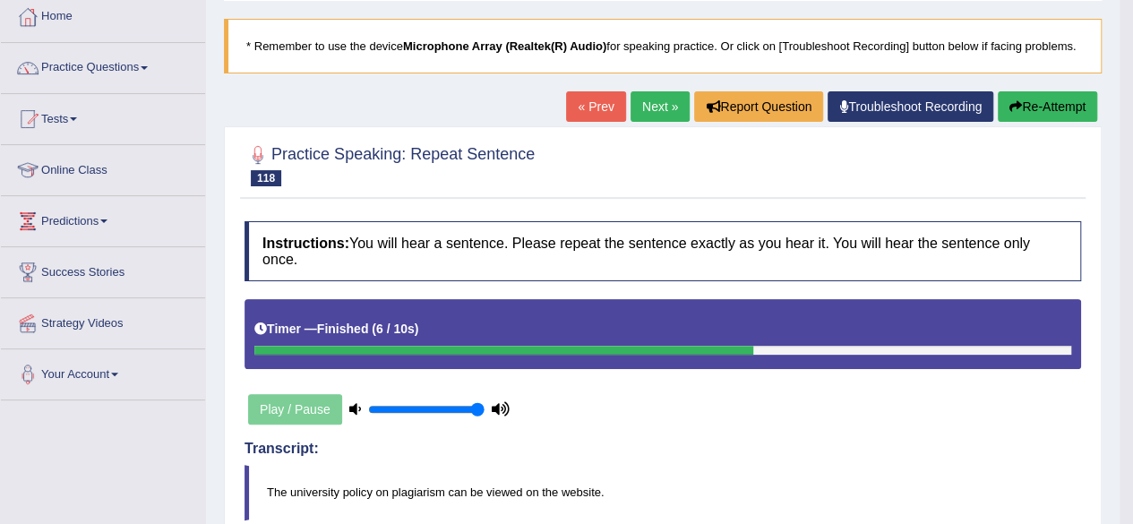
scroll to position [0, 0]
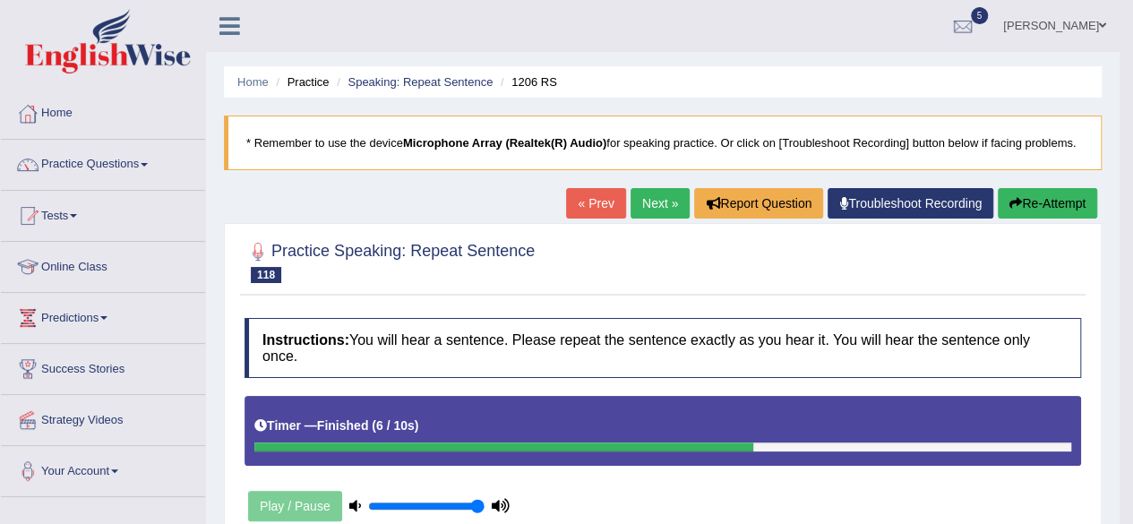
click at [642, 205] on link "Next »" at bounding box center [659, 203] width 59 height 30
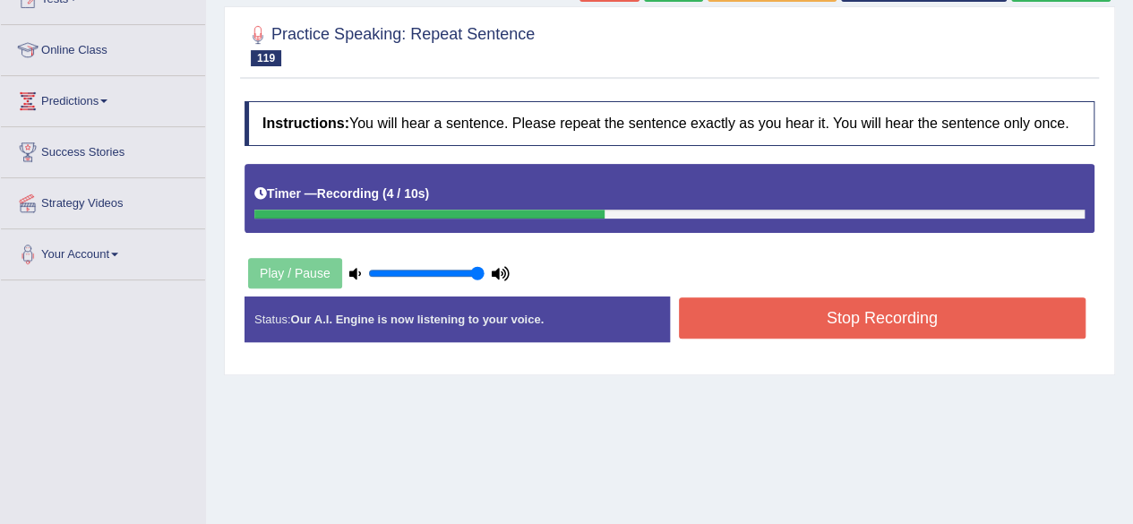
click at [736, 324] on button "Stop Recording" at bounding box center [882, 317] width 407 height 41
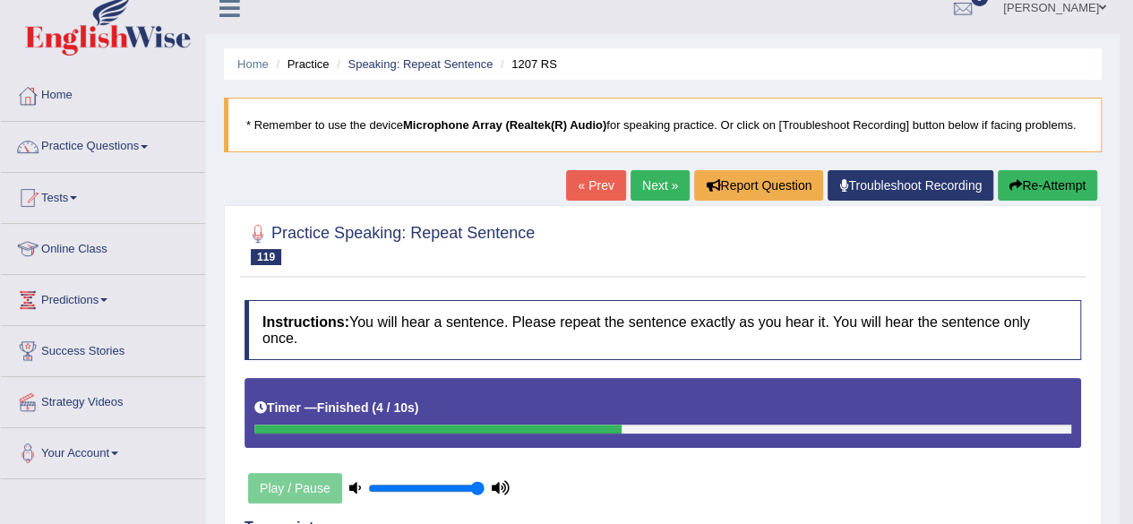
scroll to position [15, 0]
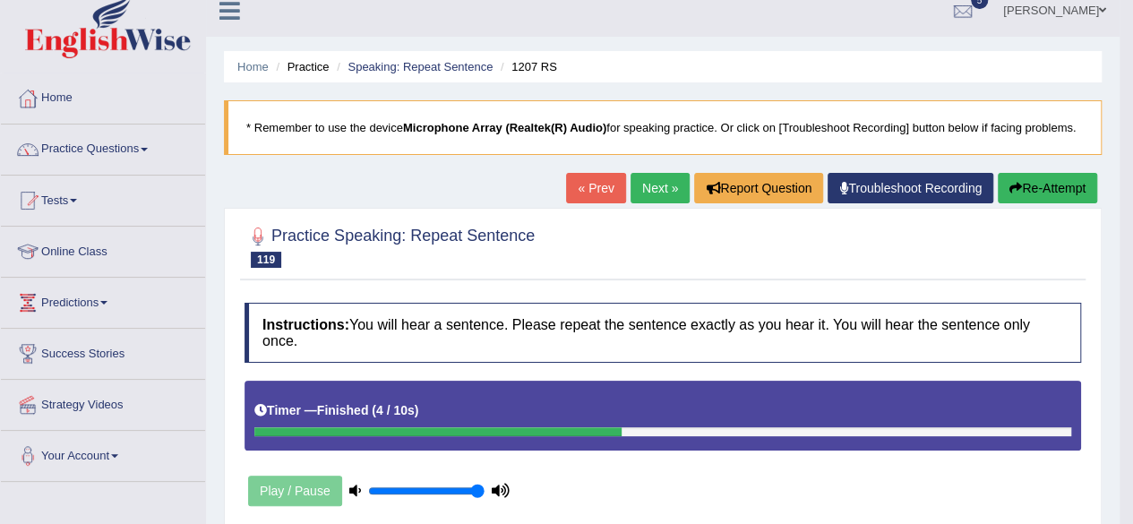
click at [1054, 181] on button "Re-Attempt" at bounding box center [1046, 188] width 99 height 30
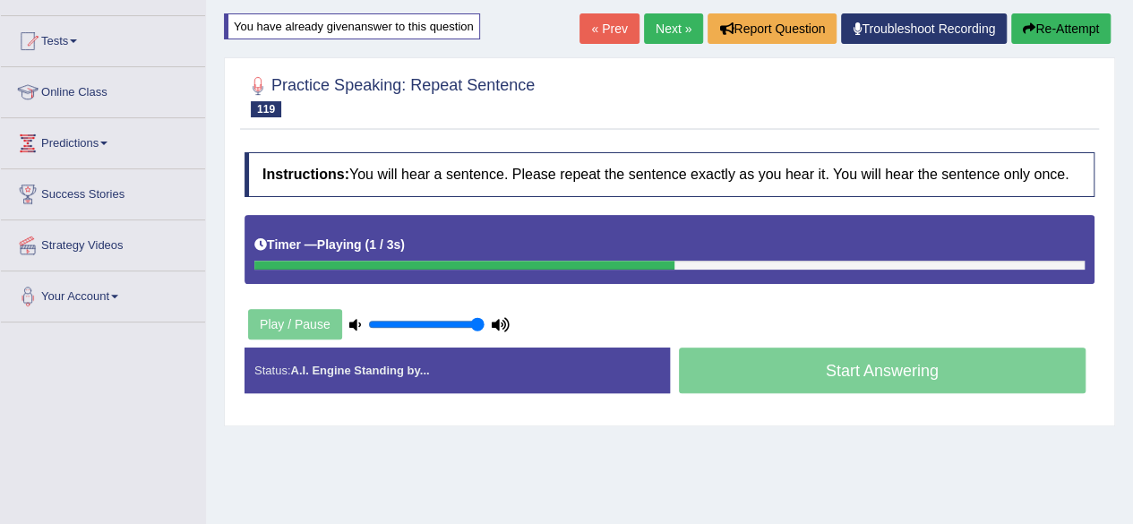
scroll to position [176, 0]
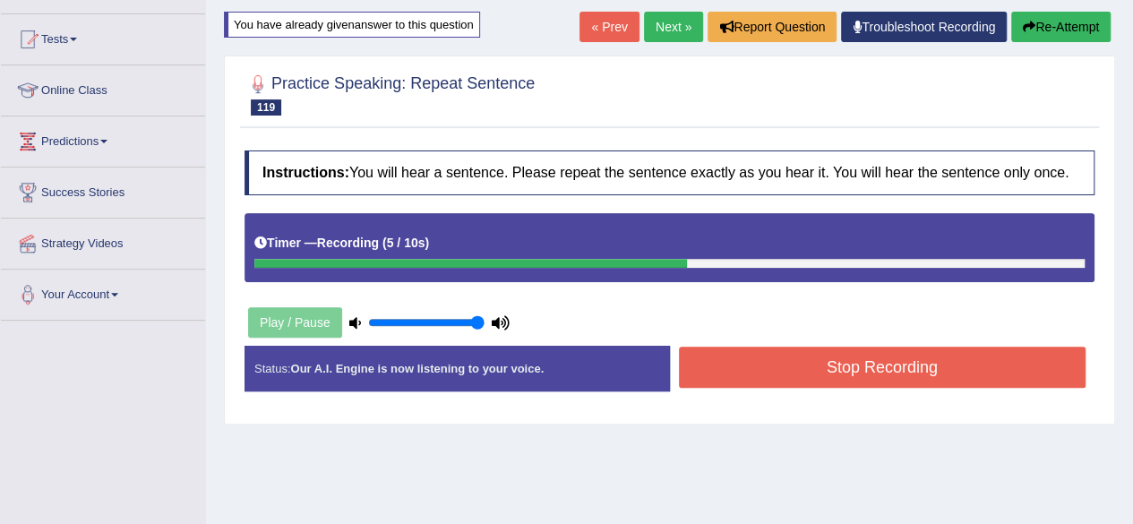
click at [800, 381] on button "Stop Recording" at bounding box center [882, 366] width 407 height 41
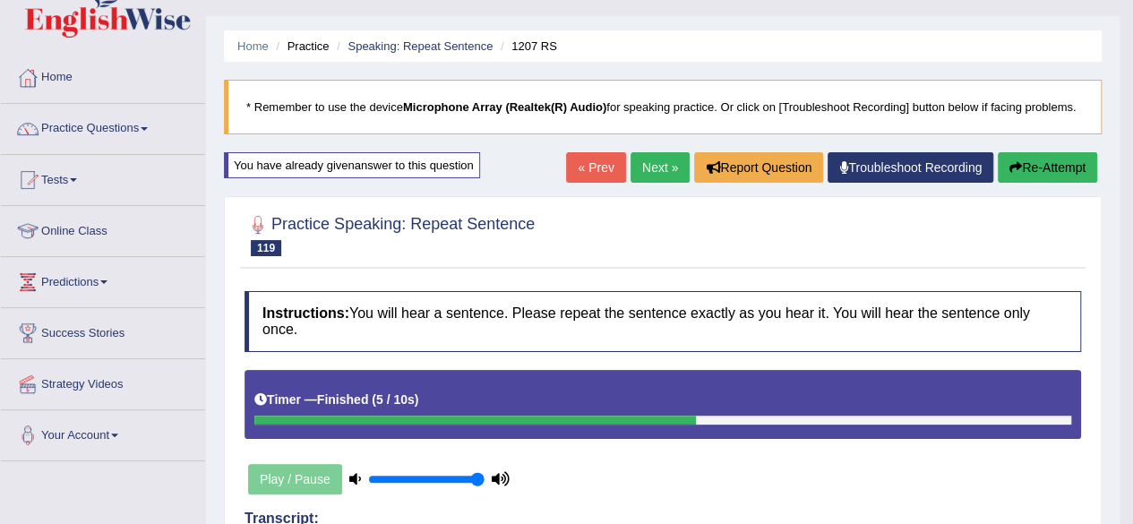
scroll to position [29, 0]
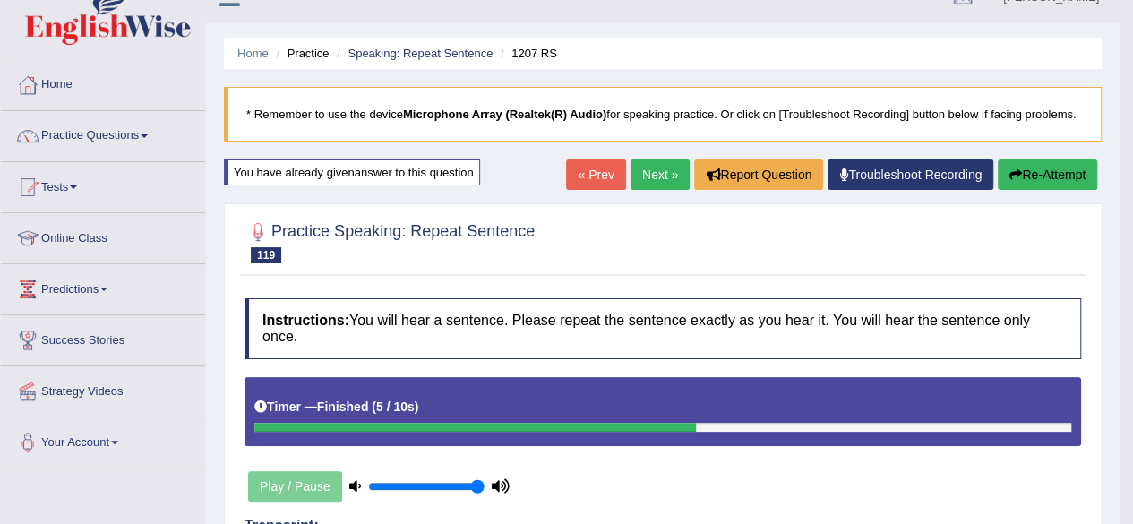
click at [1037, 175] on button "Re-Attempt" at bounding box center [1046, 174] width 99 height 30
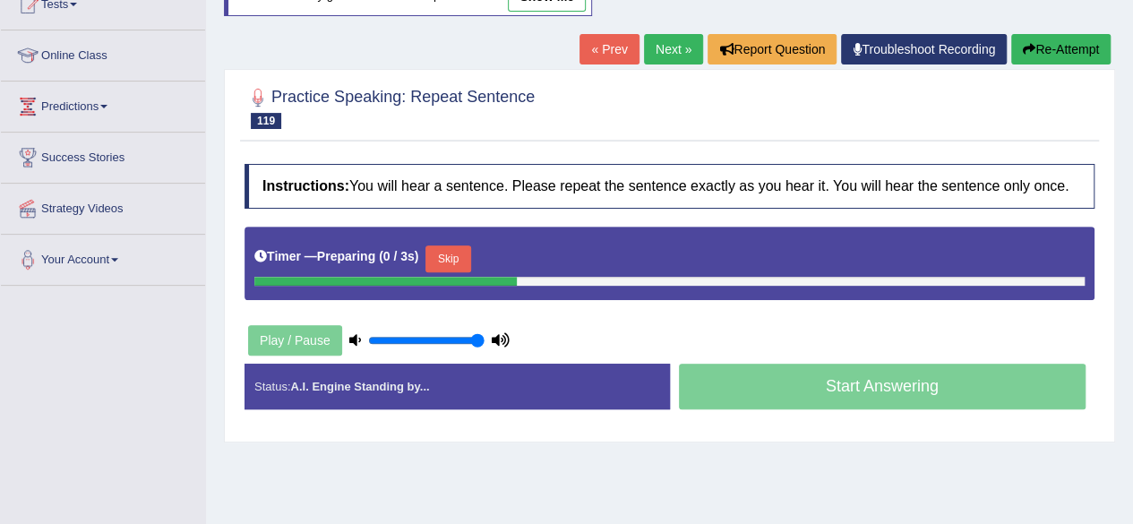
scroll to position [211, 0]
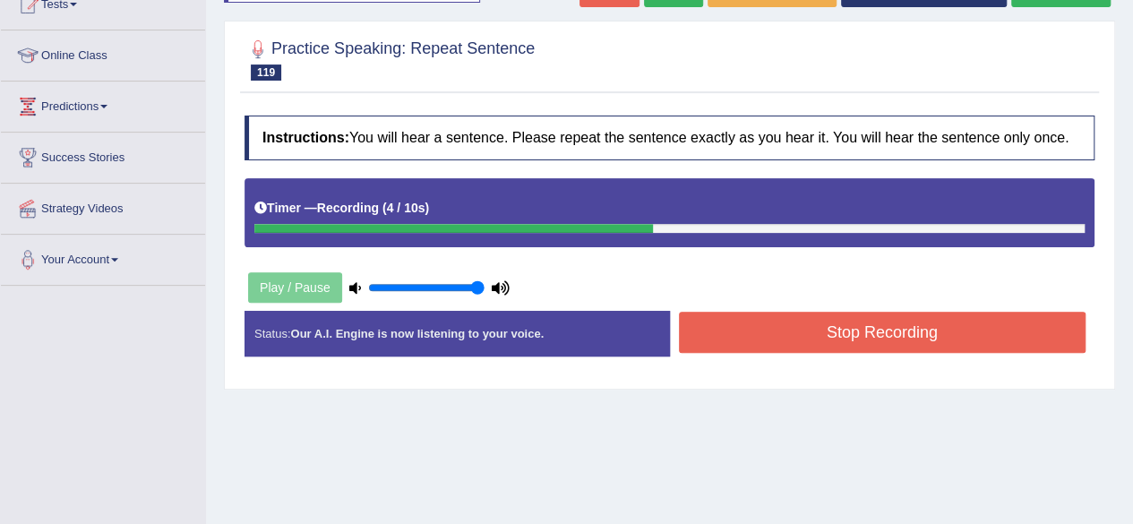
click at [744, 326] on button "Stop Recording" at bounding box center [882, 332] width 407 height 41
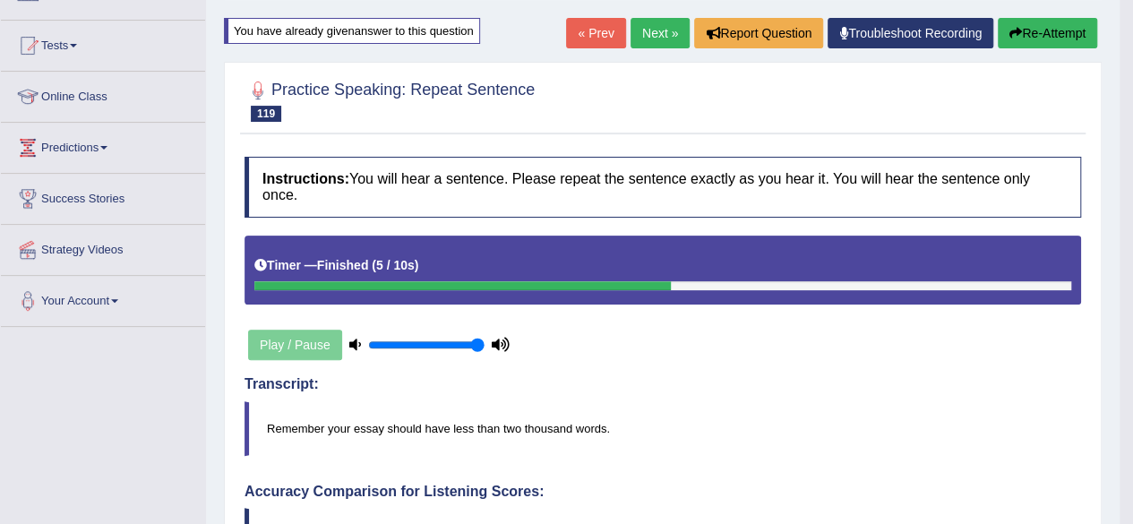
scroll to position [170, 0]
click at [1048, 25] on button "Re-Attempt" at bounding box center [1046, 33] width 99 height 30
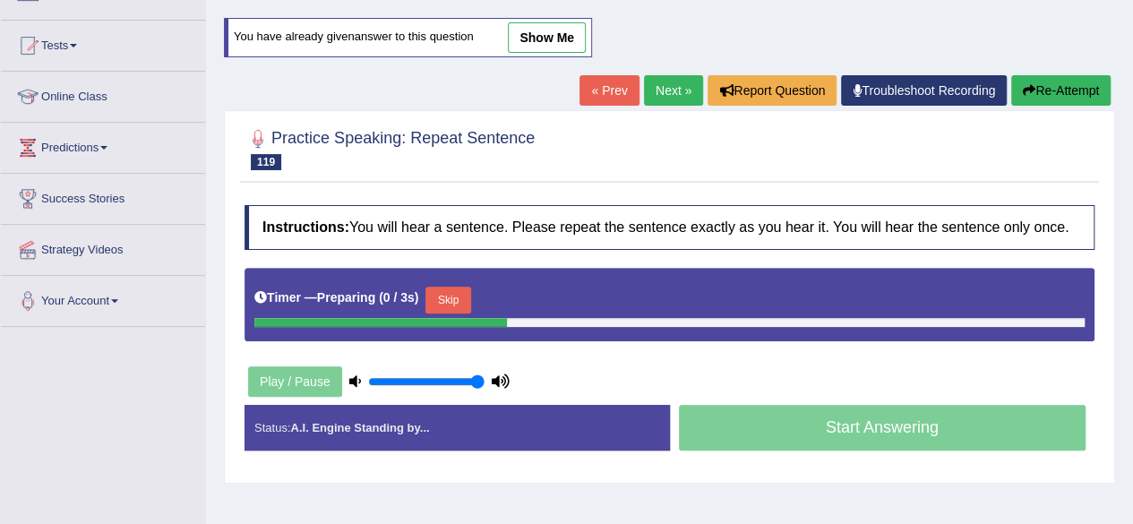
click at [449, 295] on button "Skip" at bounding box center [447, 300] width 45 height 27
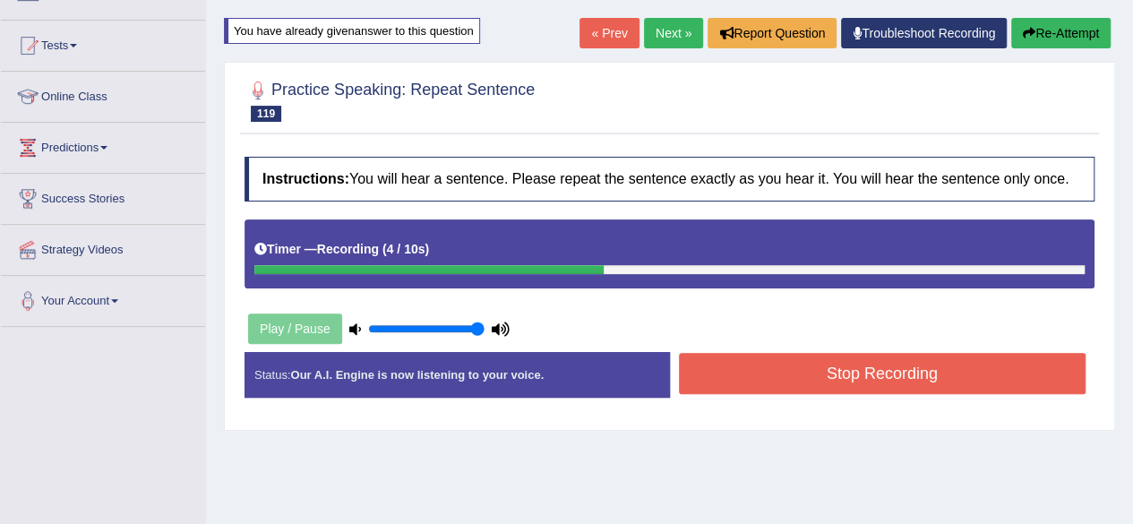
click at [807, 365] on button "Stop Recording" at bounding box center [882, 373] width 407 height 41
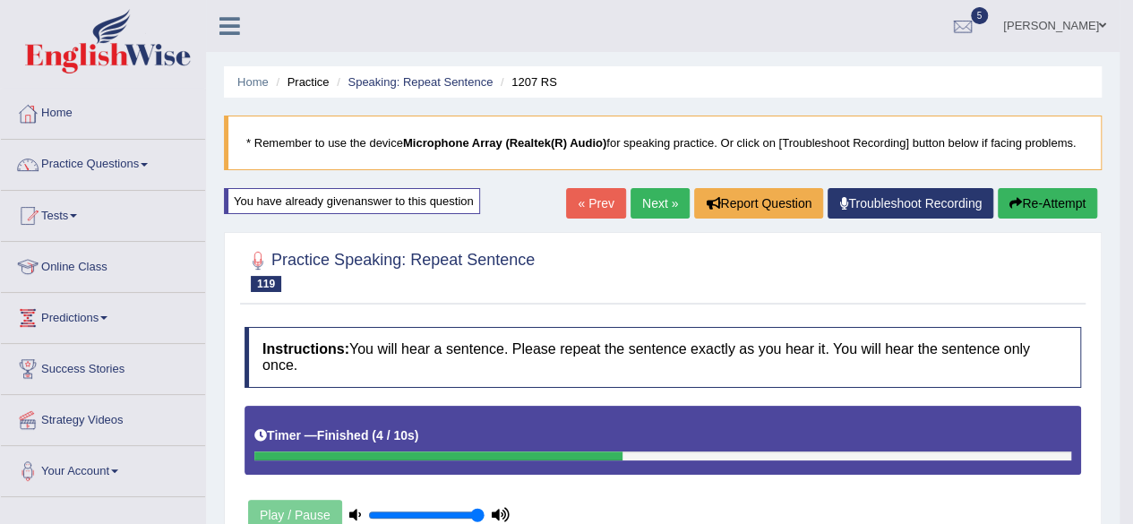
click at [646, 205] on link "Next »" at bounding box center [659, 203] width 59 height 30
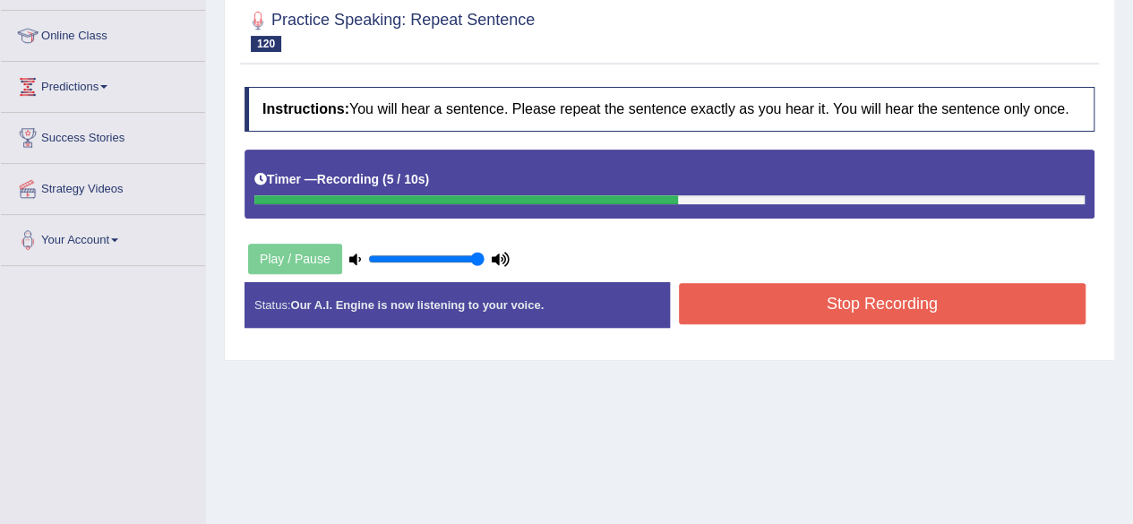
click at [786, 299] on button "Stop Recording" at bounding box center [882, 303] width 407 height 41
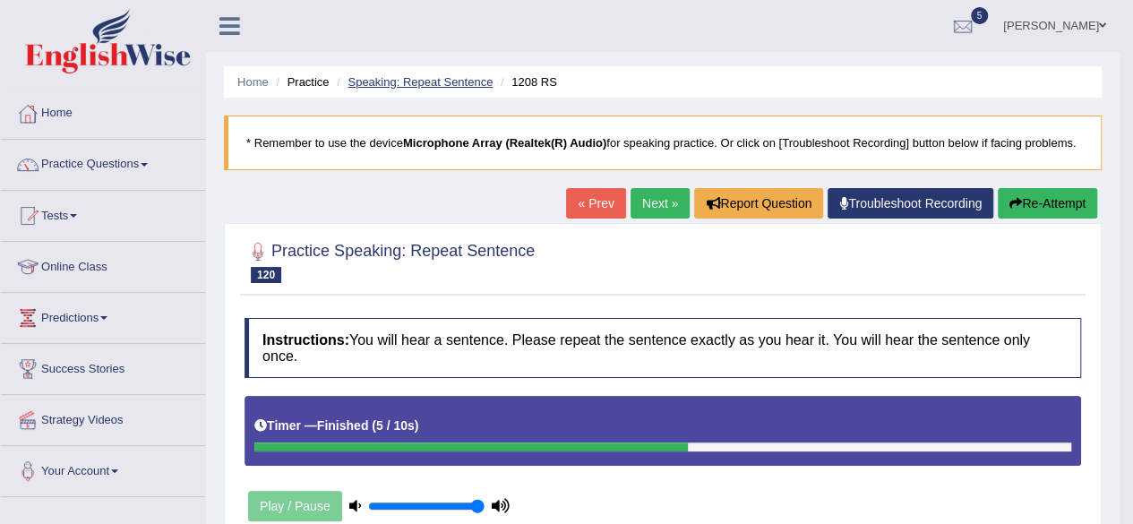
click at [440, 80] on link "Speaking: Repeat Sentence" at bounding box center [419, 81] width 145 height 13
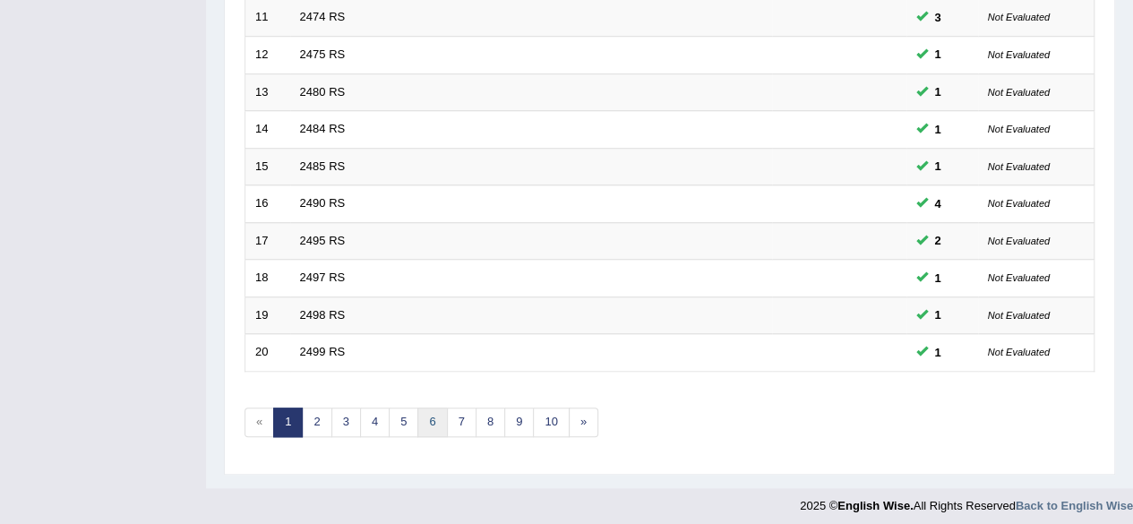
click at [423, 420] on link "6" at bounding box center [432, 422] width 30 height 30
click at [390, 419] on link "5" at bounding box center [404, 422] width 30 height 30
click at [367, 423] on link "4" at bounding box center [375, 422] width 30 height 30
click at [462, 425] on link "7" at bounding box center [462, 422] width 30 height 30
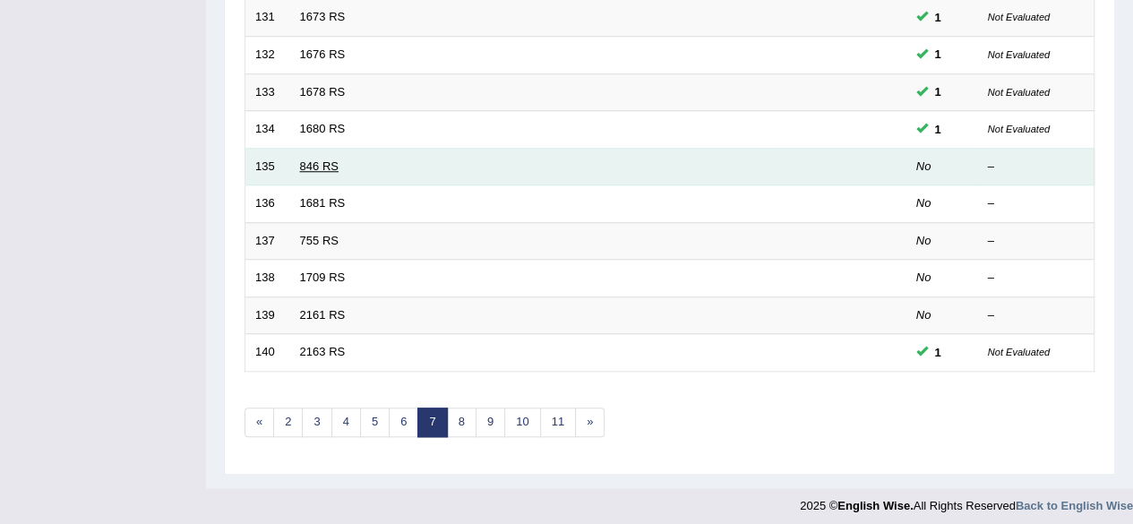
click at [324, 162] on link "846 RS" at bounding box center [319, 165] width 38 height 13
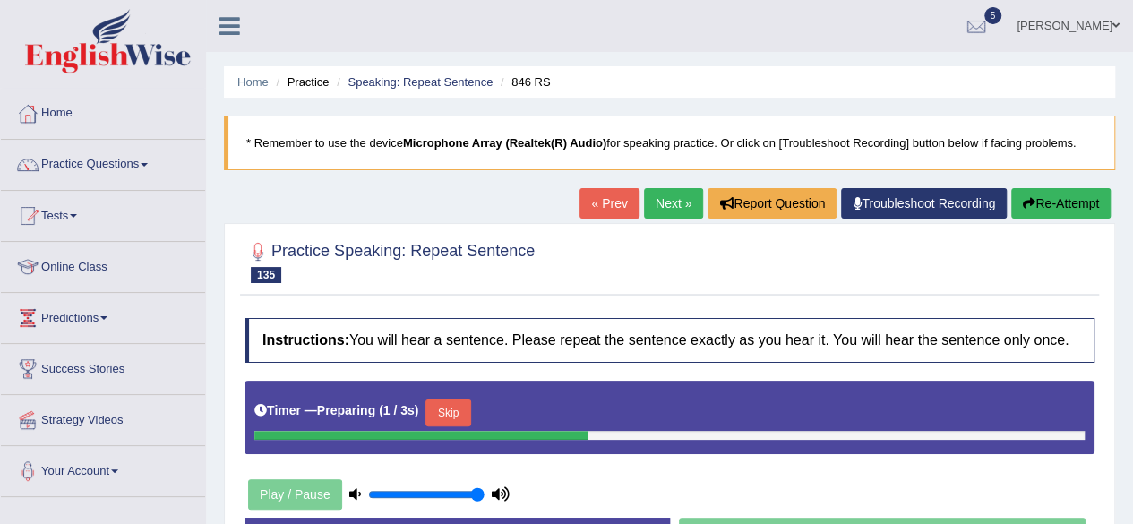
scroll to position [287, 0]
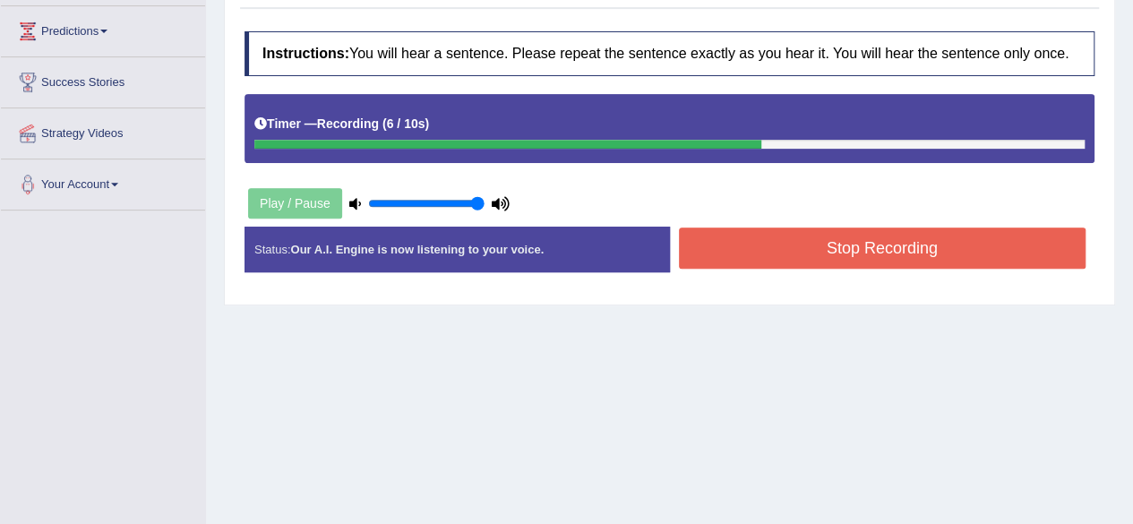
click at [797, 239] on button "Stop Recording" at bounding box center [882, 247] width 407 height 41
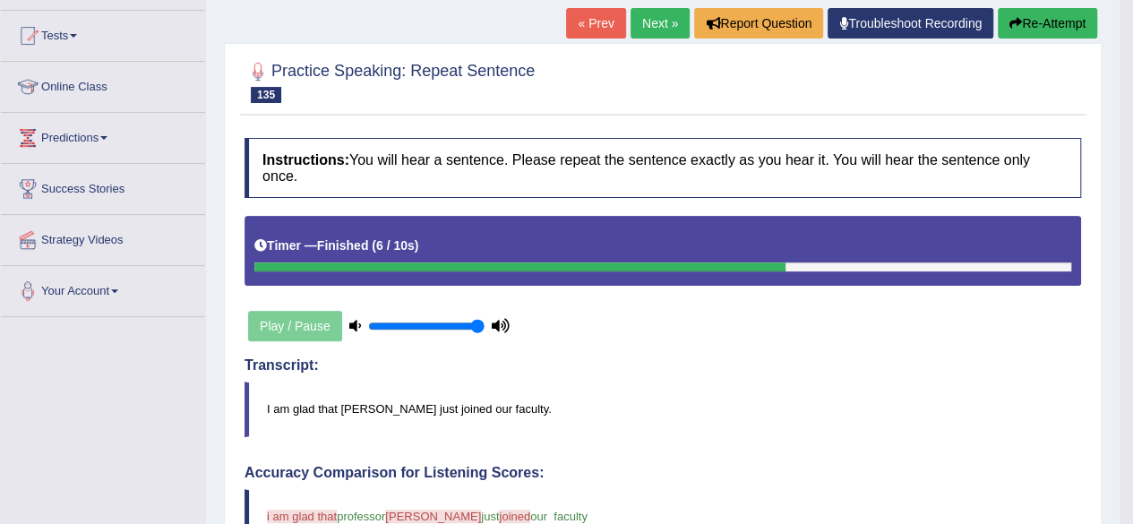
scroll to position [168, 0]
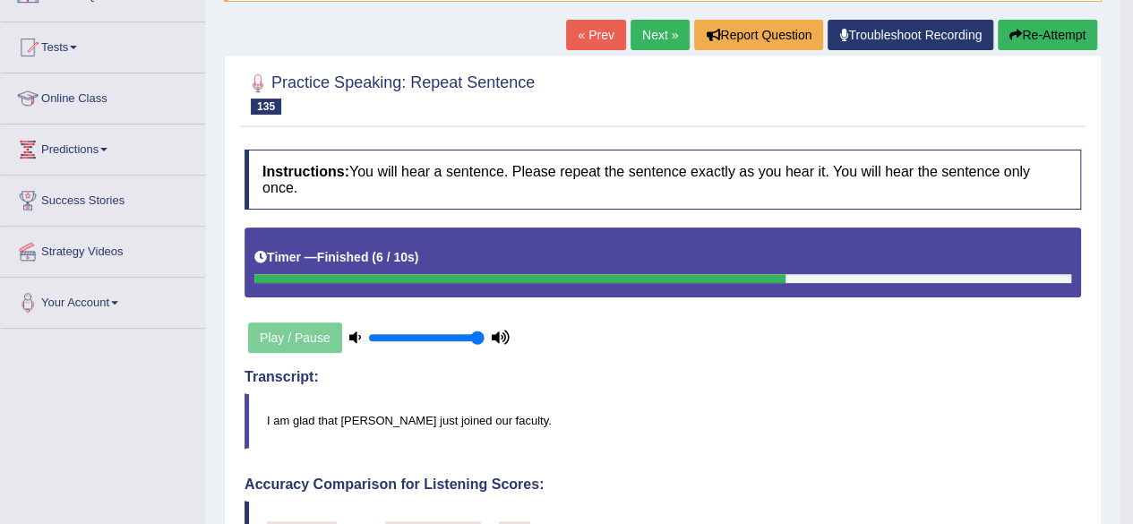
click at [1046, 32] on button "Re-Attempt" at bounding box center [1046, 35] width 99 height 30
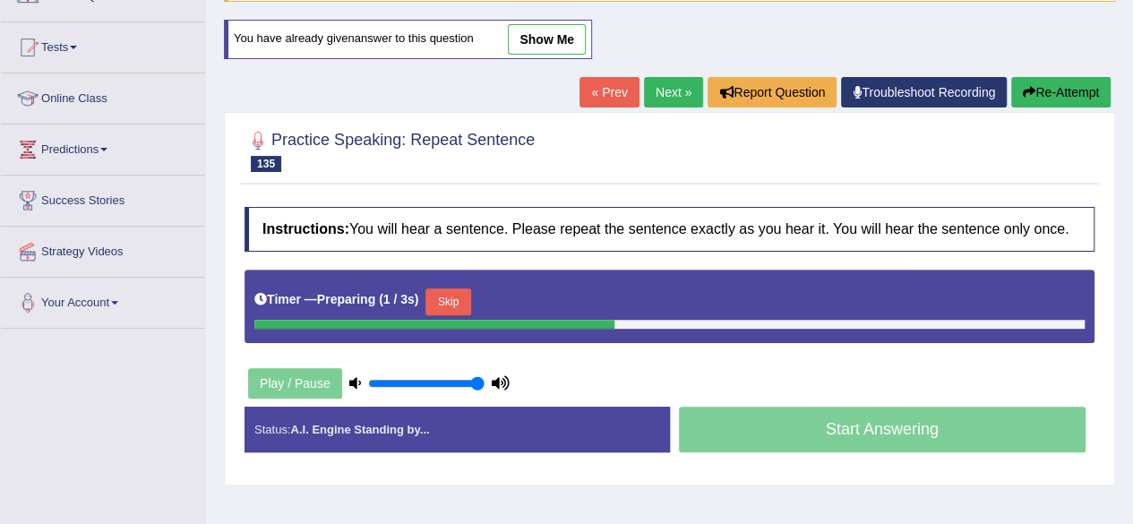
click at [449, 298] on button "Skip" at bounding box center [447, 301] width 45 height 27
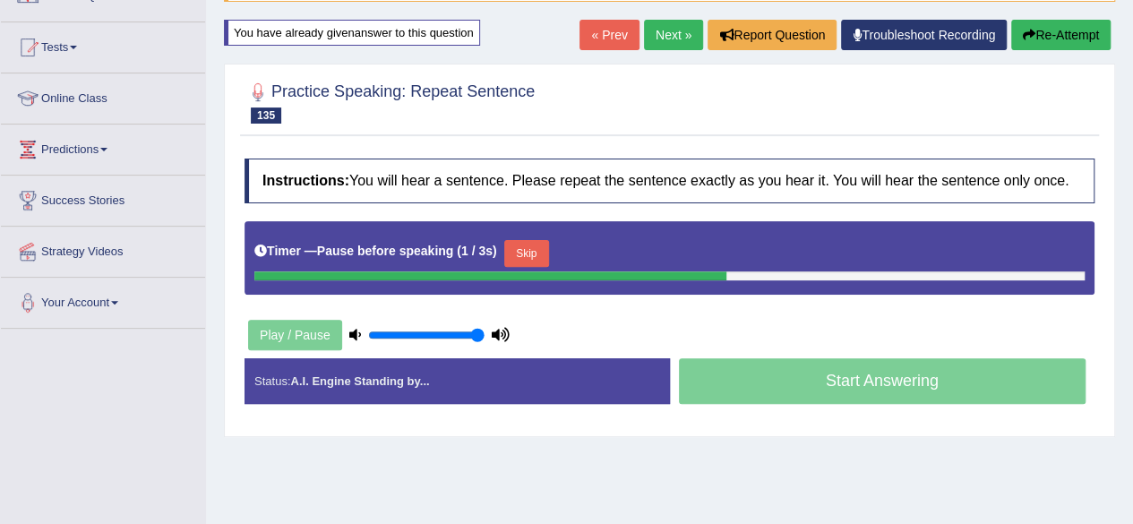
click at [517, 251] on button "Skip" at bounding box center [526, 253] width 45 height 27
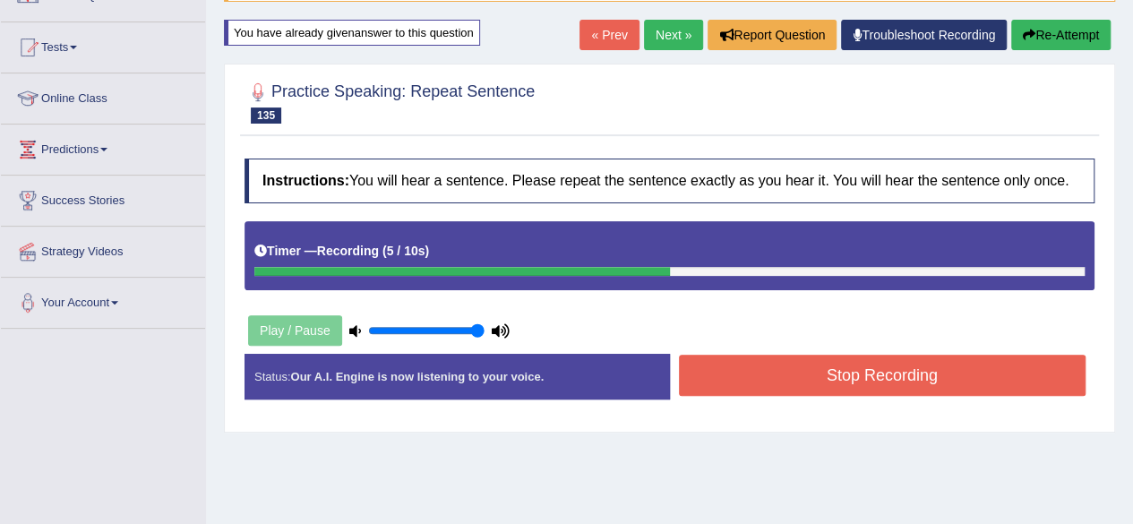
click at [757, 369] on button "Stop Recording" at bounding box center [882, 375] width 407 height 41
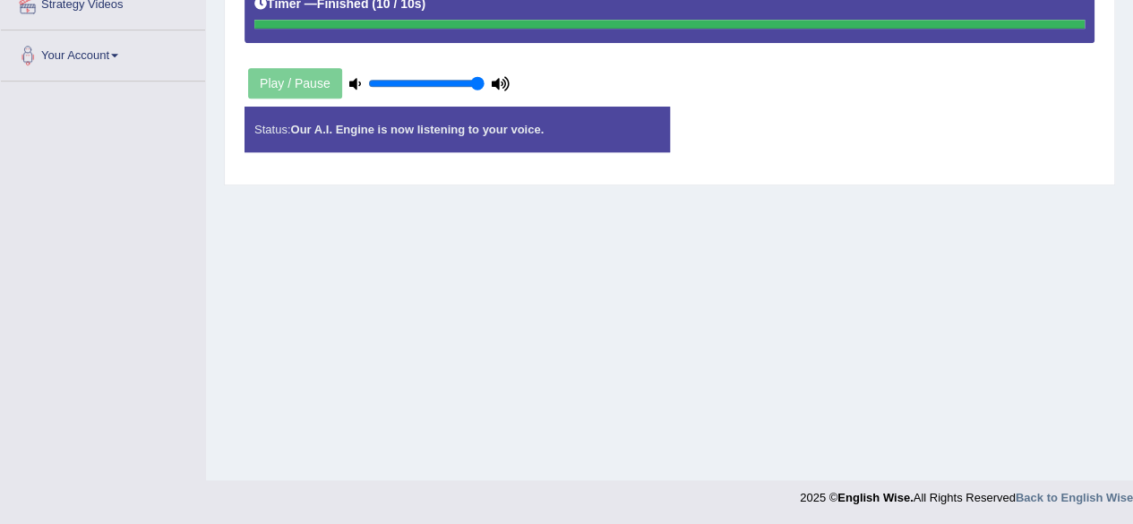
scroll to position [184, 0]
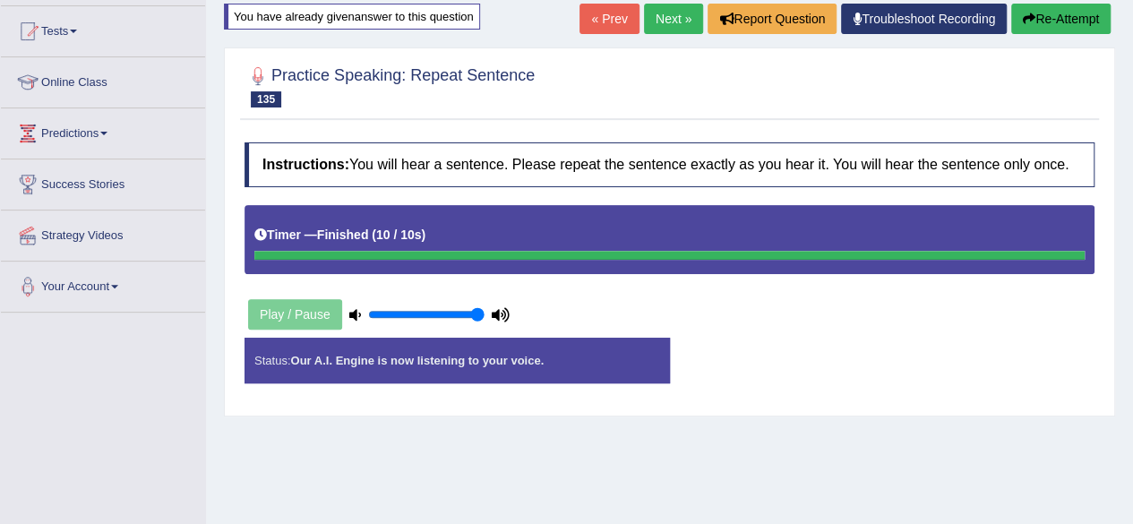
click at [1048, 15] on button "Re-Attempt" at bounding box center [1060, 19] width 99 height 30
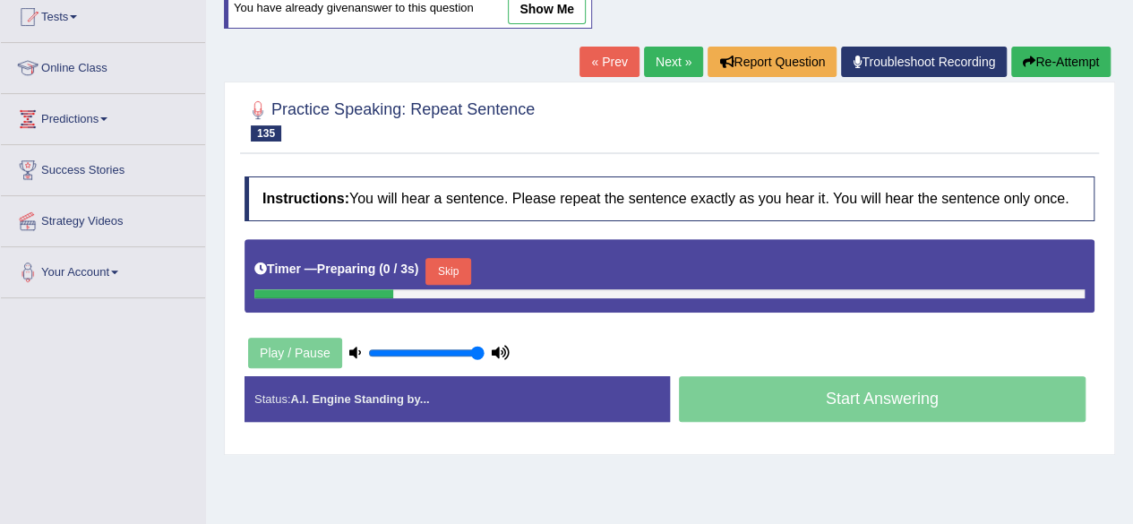
click at [454, 270] on button "Skip" at bounding box center [447, 271] width 45 height 27
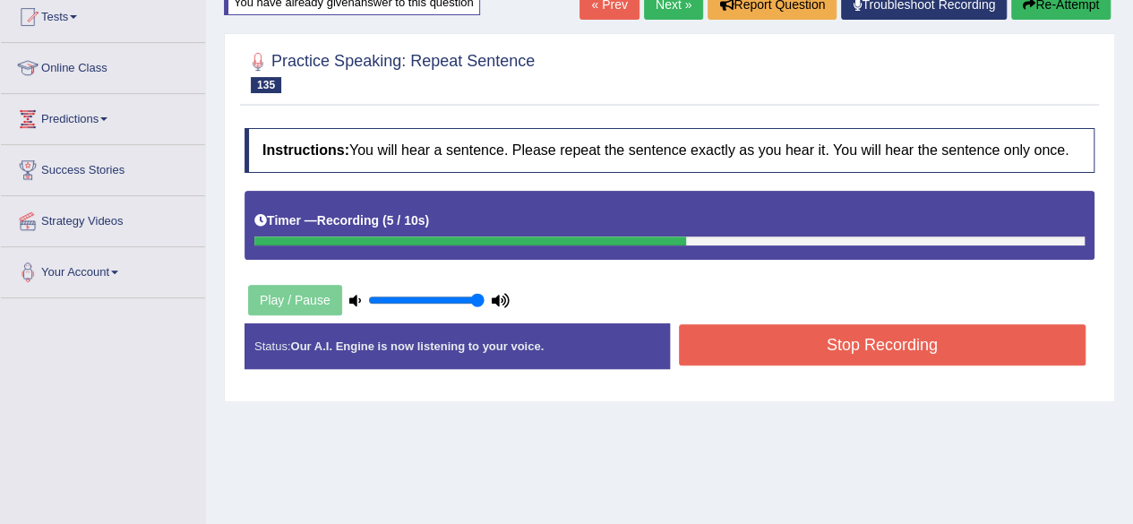
click at [749, 338] on button "Stop Recording" at bounding box center [882, 344] width 407 height 41
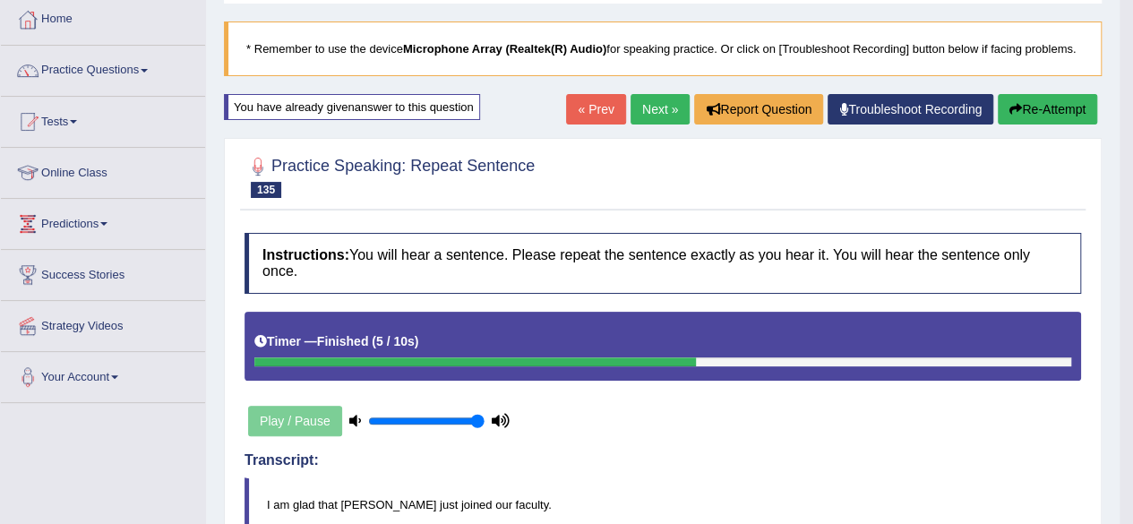
scroll to position [86, 0]
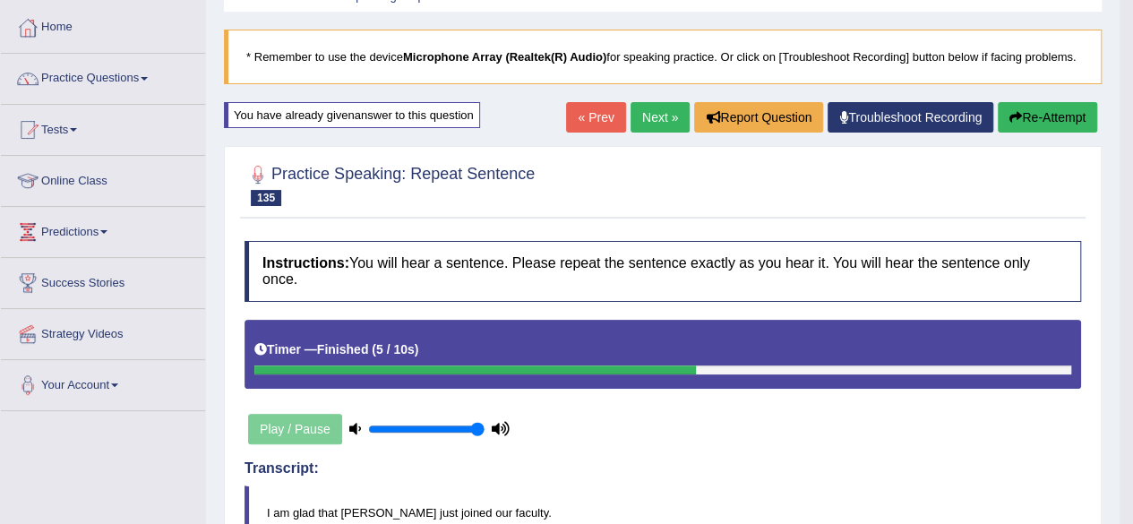
click at [641, 123] on link "Next »" at bounding box center [659, 117] width 59 height 30
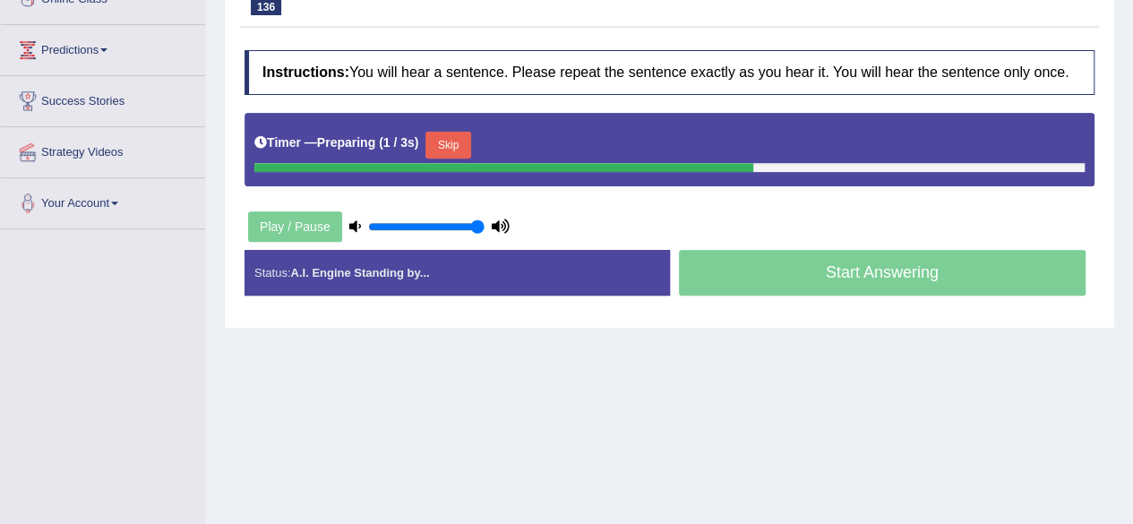
click at [439, 142] on button "Skip" at bounding box center [447, 145] width 45 height 27
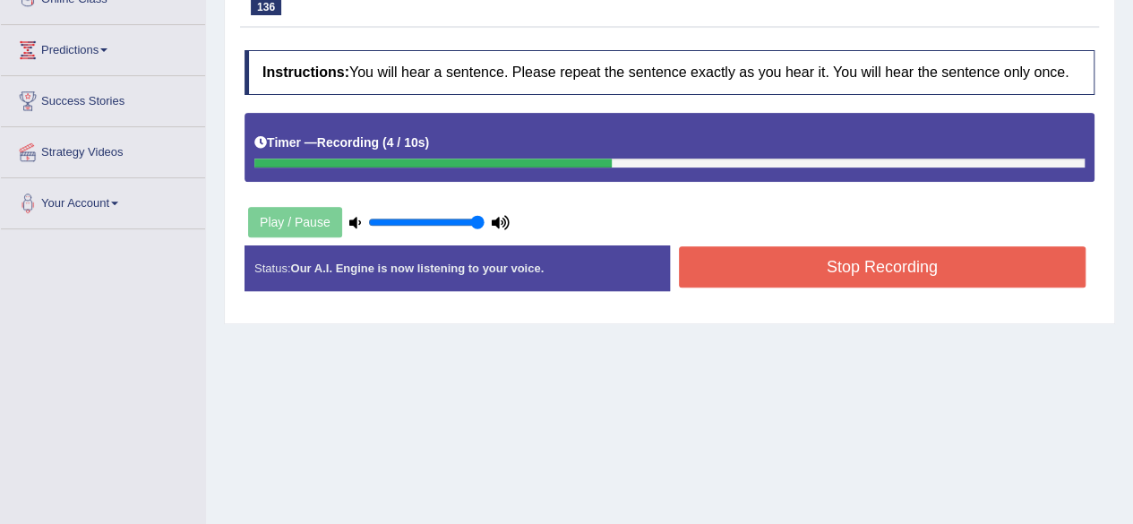
click at [746, 261] on button "Stop Recording" at bounding box center [882, 266] width 407 height 41
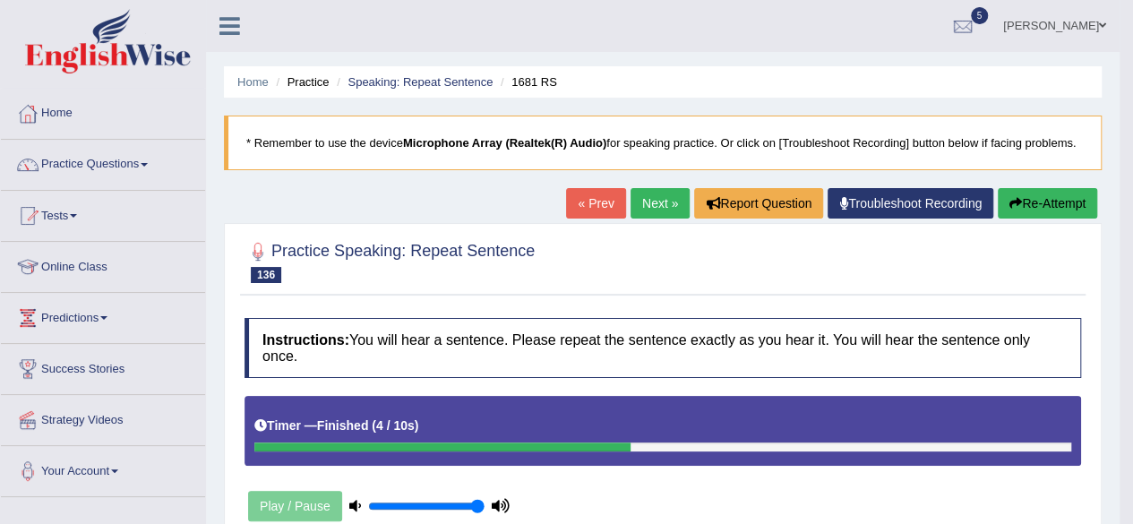
click at [654, 210] on link "Next »" at bounding box center [659, 203] width 59 height 30
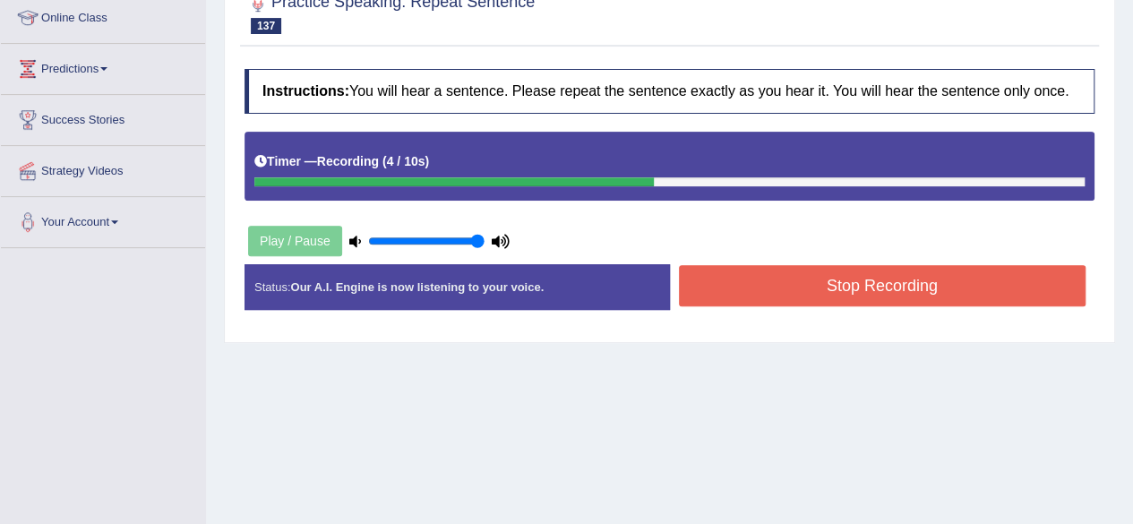
click at [727, 291] on button "Stop Recording" at bounding box center [882, 285] width 407 height 41
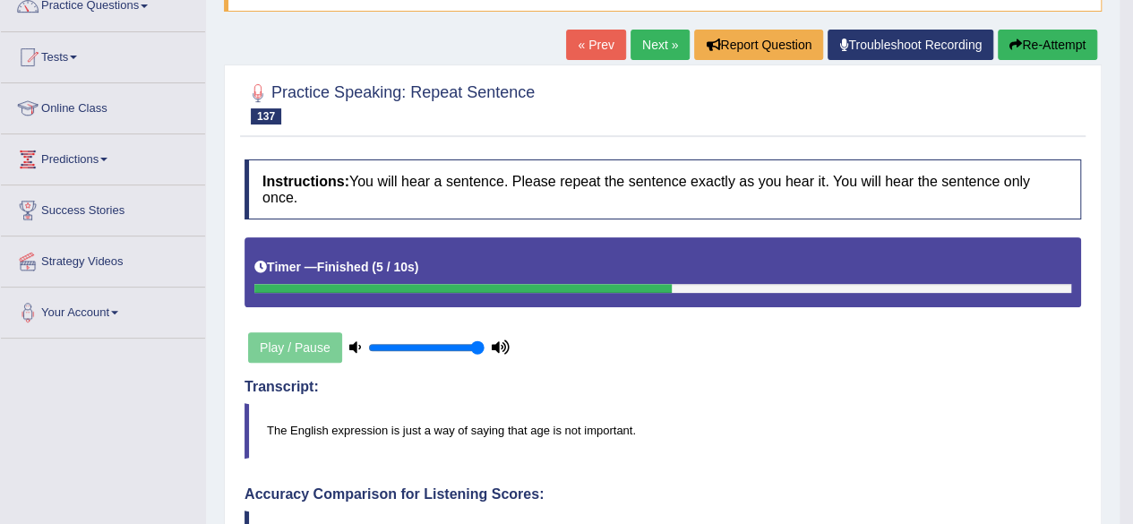
scroll to position [139, 0]
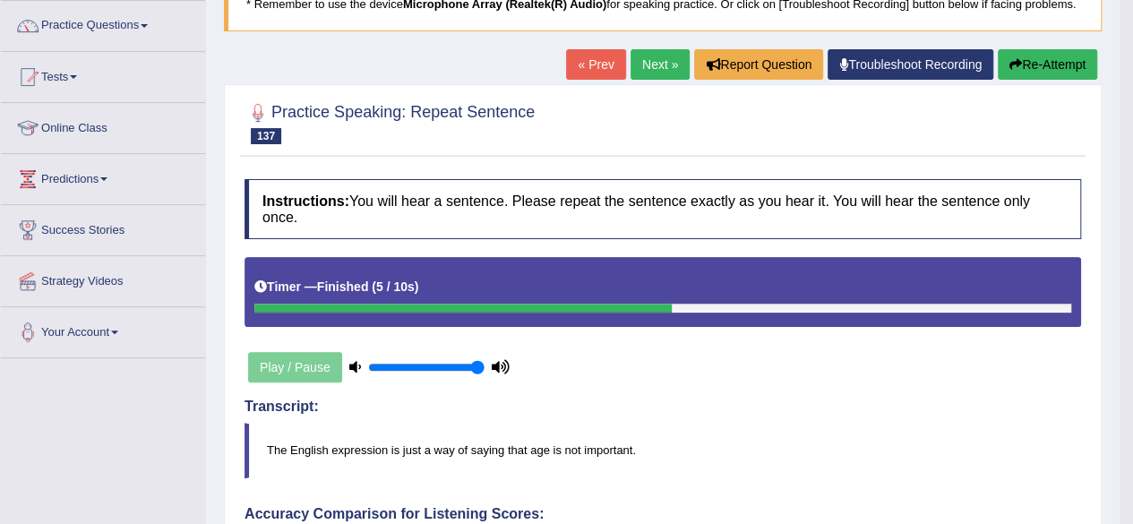
click at [1049, 64] on button "Re-Attempt" at bounding box center [1046, 64] width 99 height 30
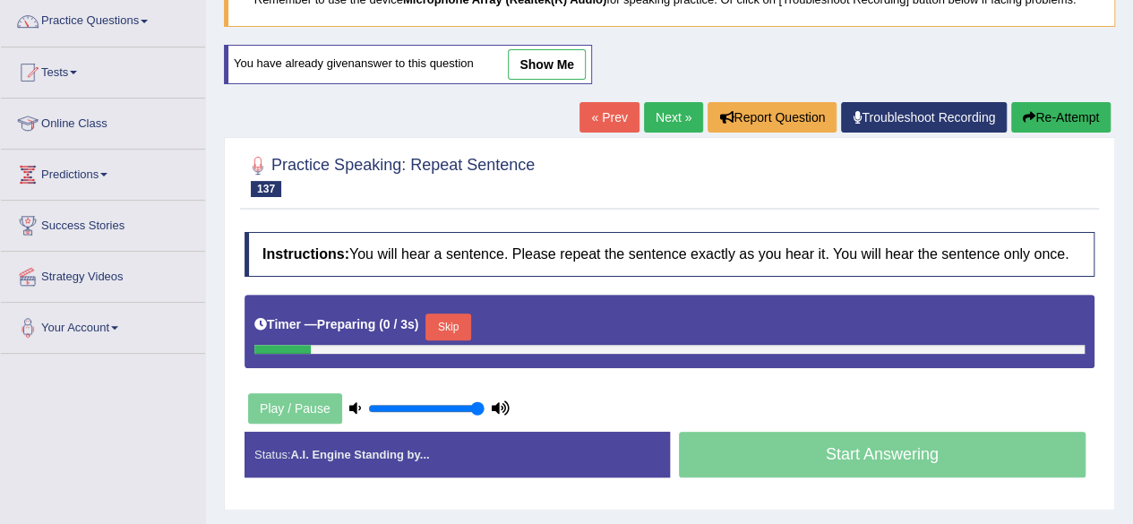
scroll to position [238, 0]
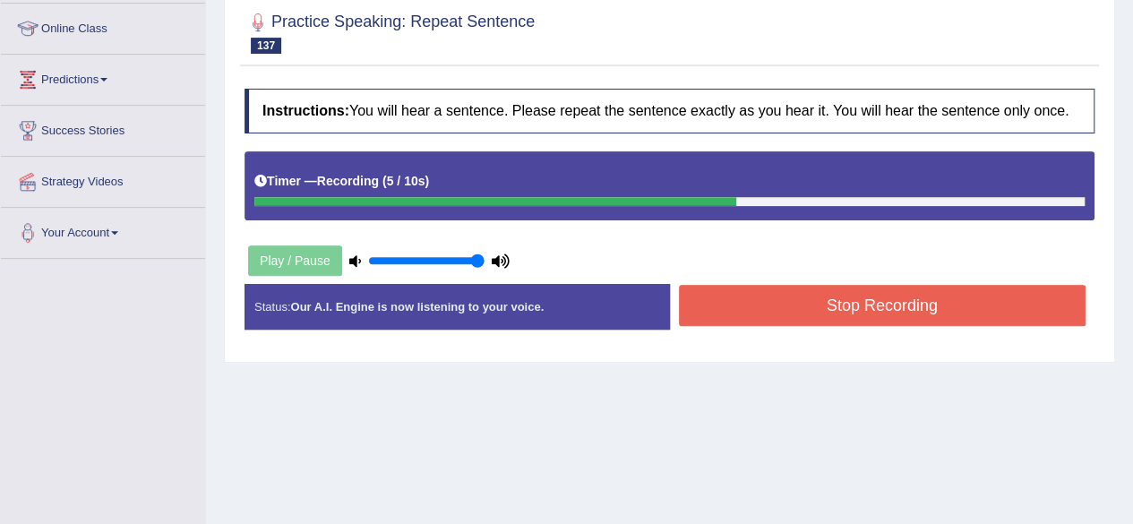
click at [850, 298] on button "Stop Recording" at bounding box center [882, 305] width 407 height 41
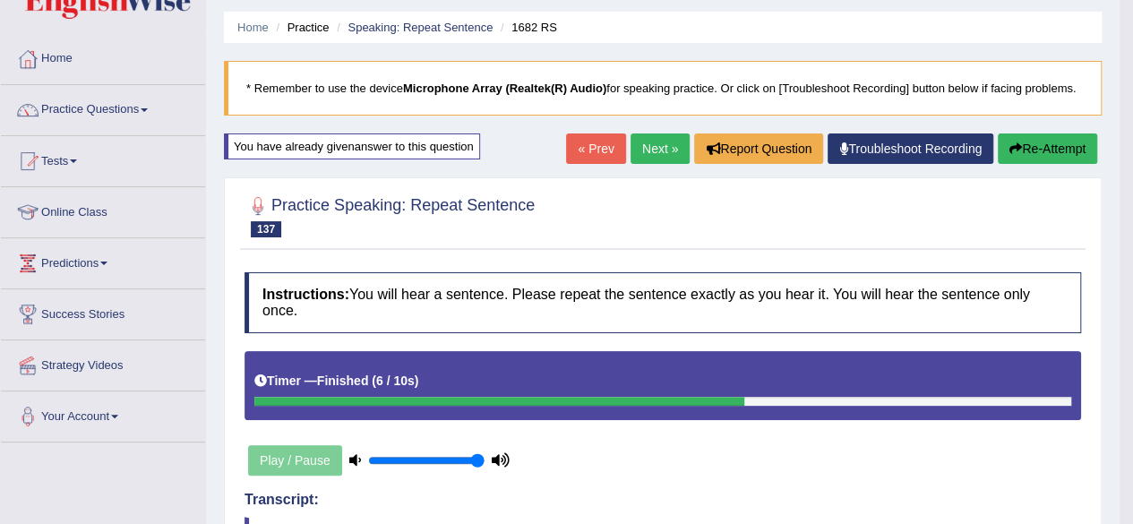
scroll to position [32, 0]
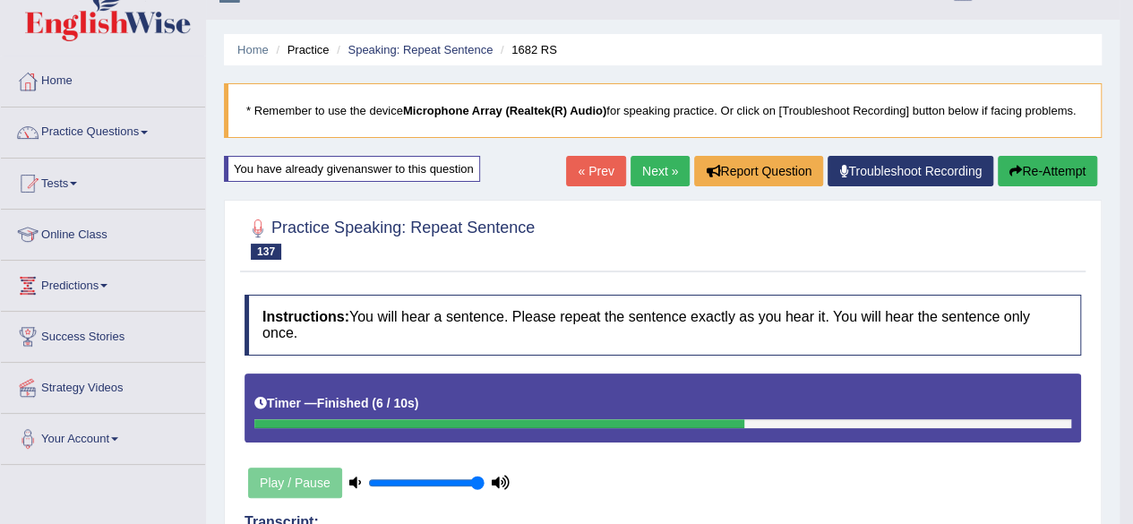
click at [651, 173] on link "Next »" at bounding box center [659, 171] width 59 height 30
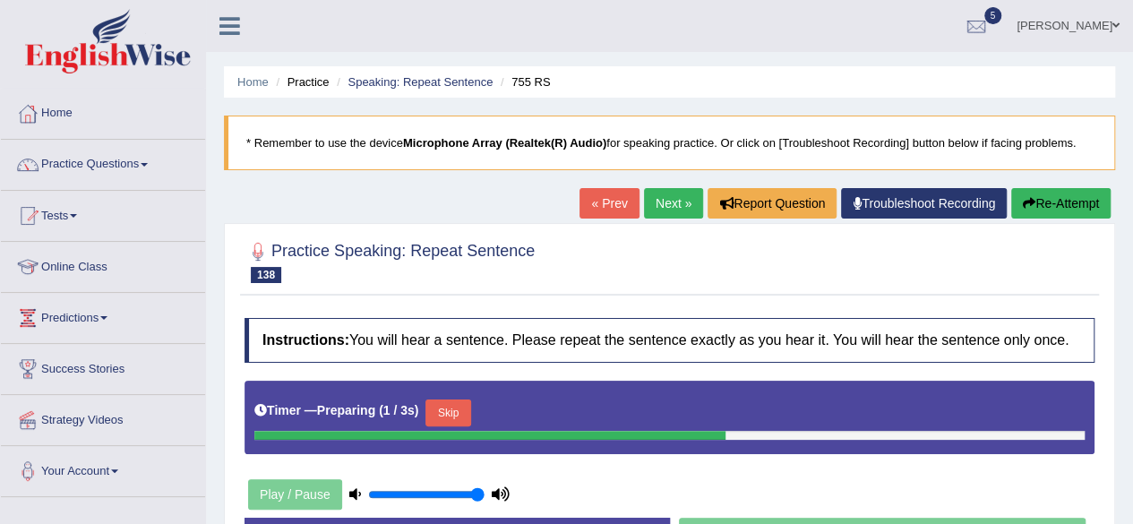
click at [458, 402] on button "Skip" at bounding box center [447, 412] width 45 height 27
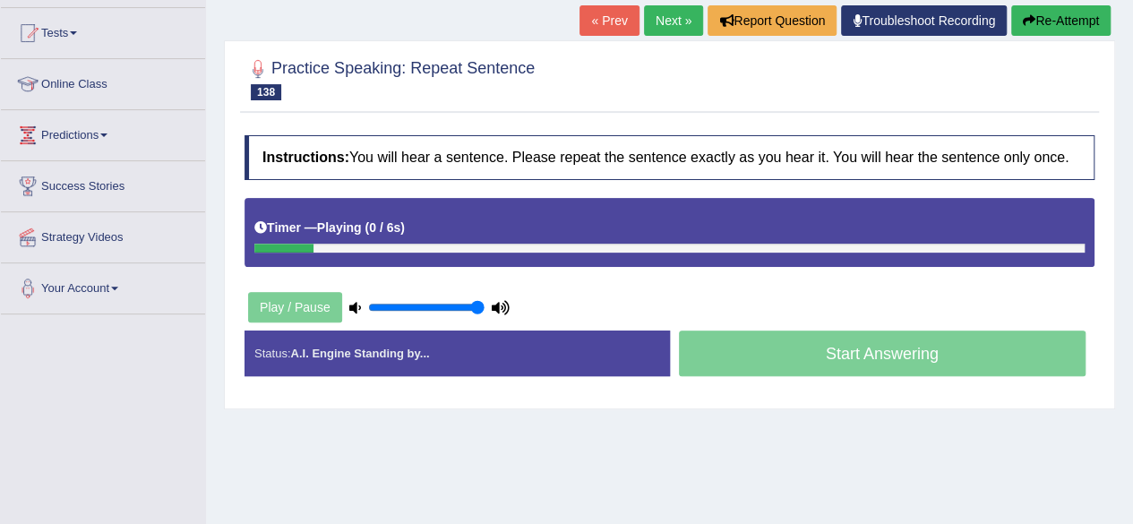
scroll to position [195, 0]
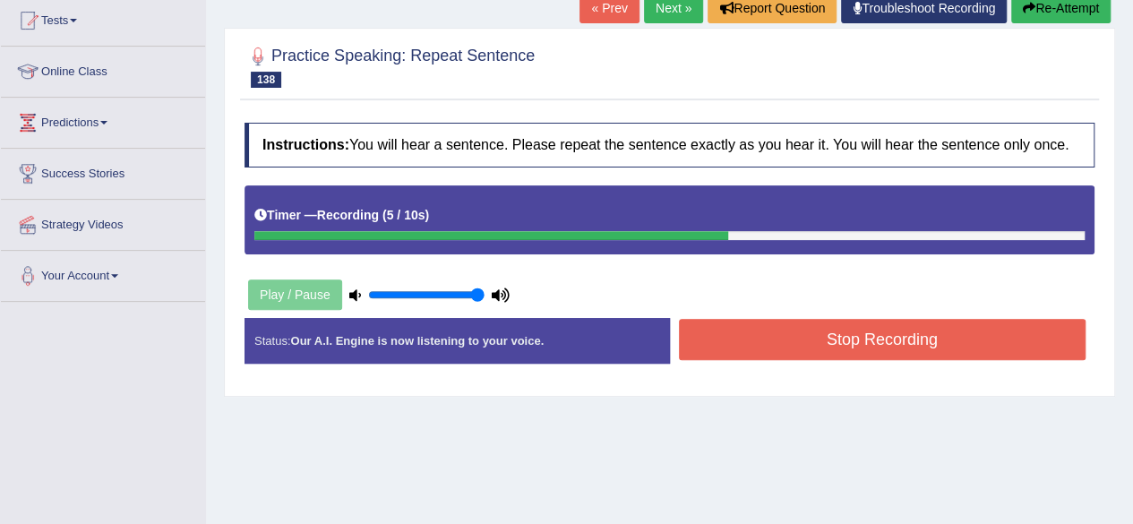
click at [784, 331] on button "Stop Recording" at bounding box center [882, 339] width 407 height 41
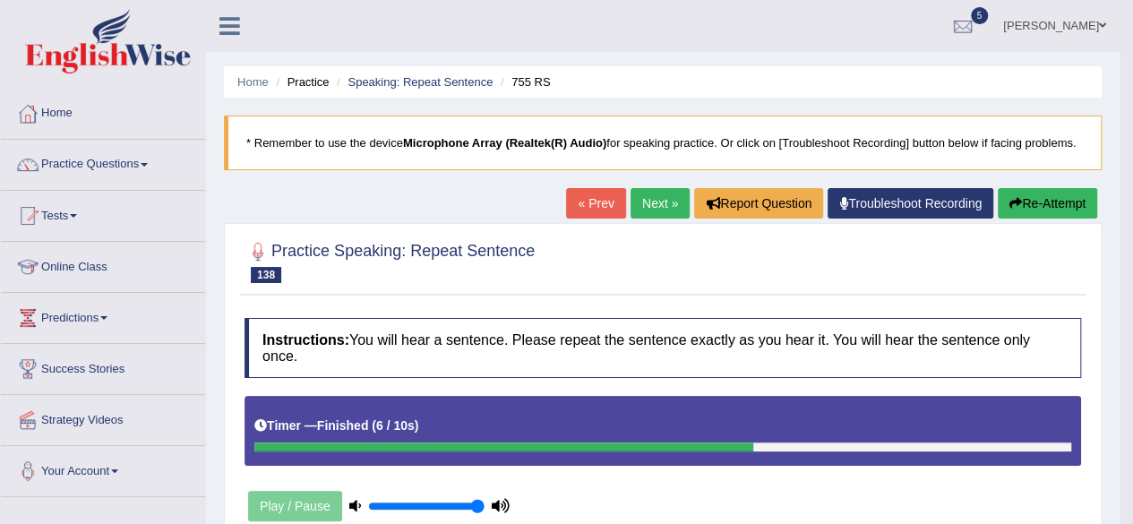
scroll to position [1, 0]
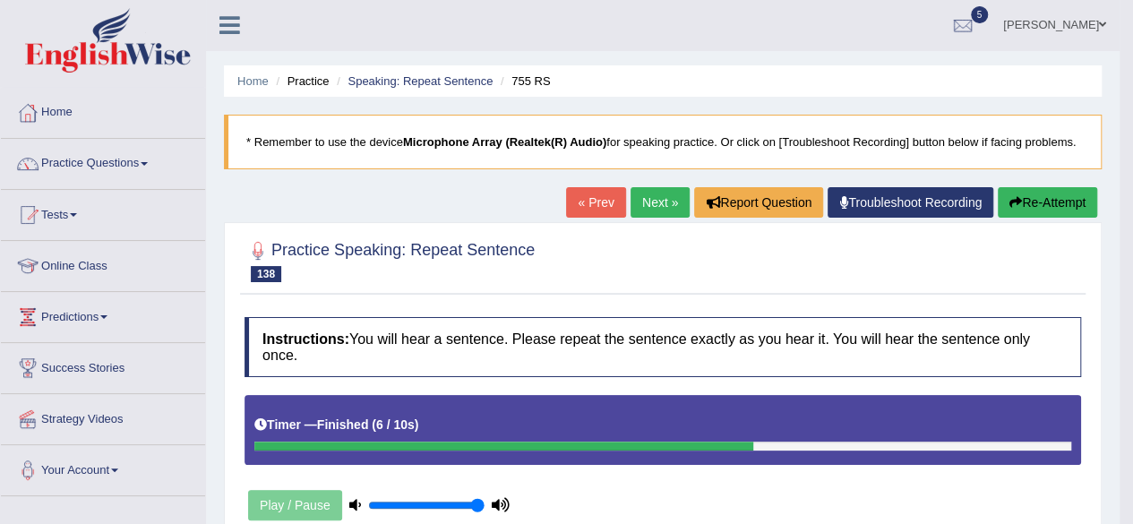
click at [654, 198] on link "Next »" at bounding box center [659, 202] width 59 height 30
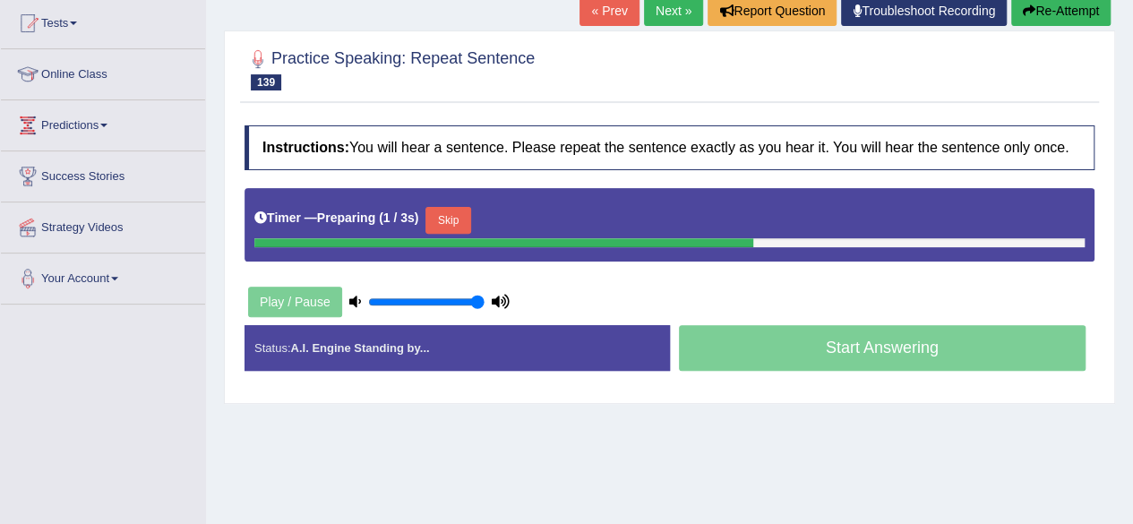
scroll to position [194, 0]
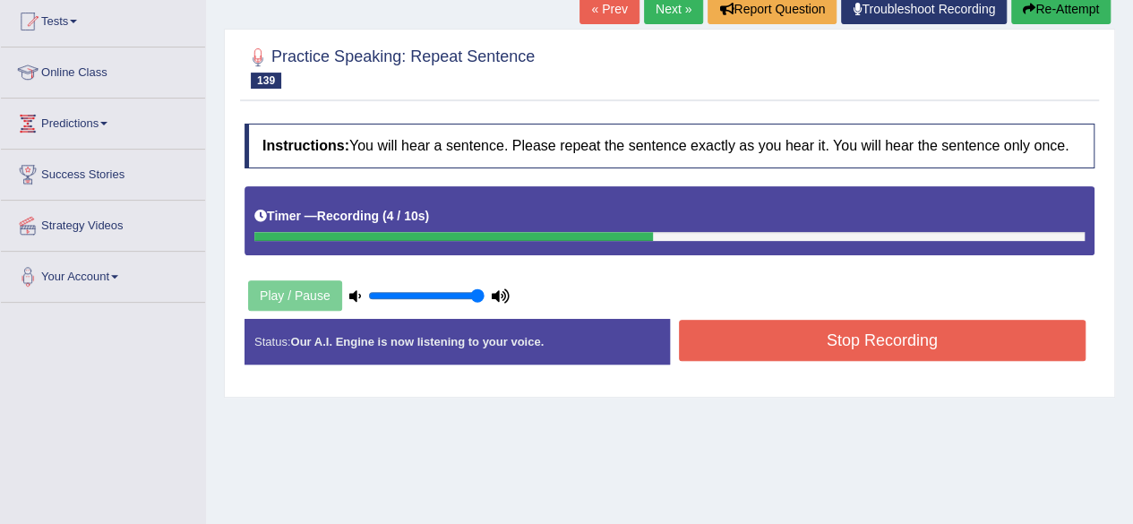
click at [754, 330] on button "Stop Recording" at bounding box center [882, 340] width 407 height 41
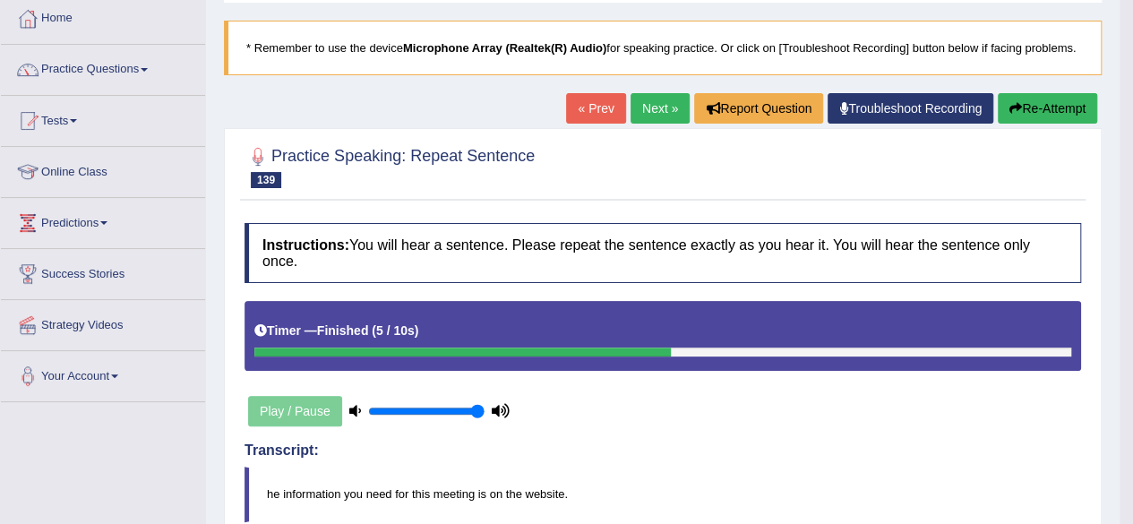
scroll to position [91, 0]
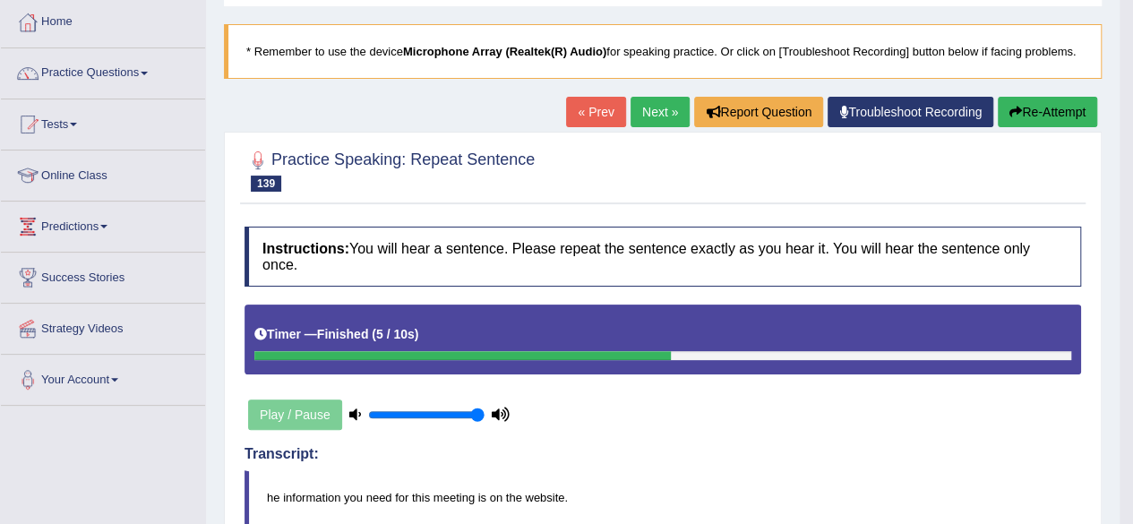
click at [638, 112] on link "Next »" at bounding box center [659, 112] width 59 height 30
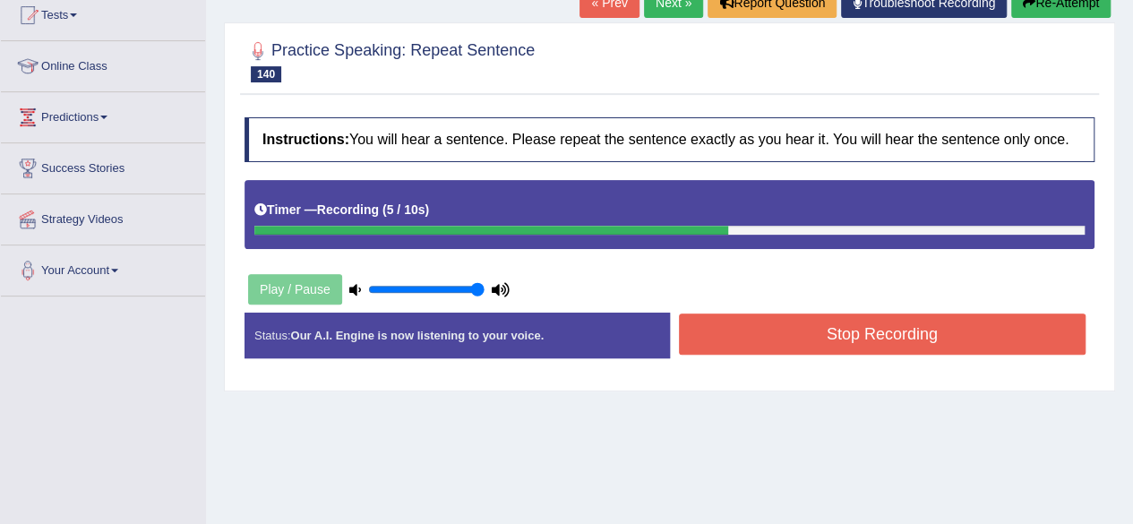
click at [757, 334] on button "Stop Recording" at bounding box center [882, 333] width 407 height 41
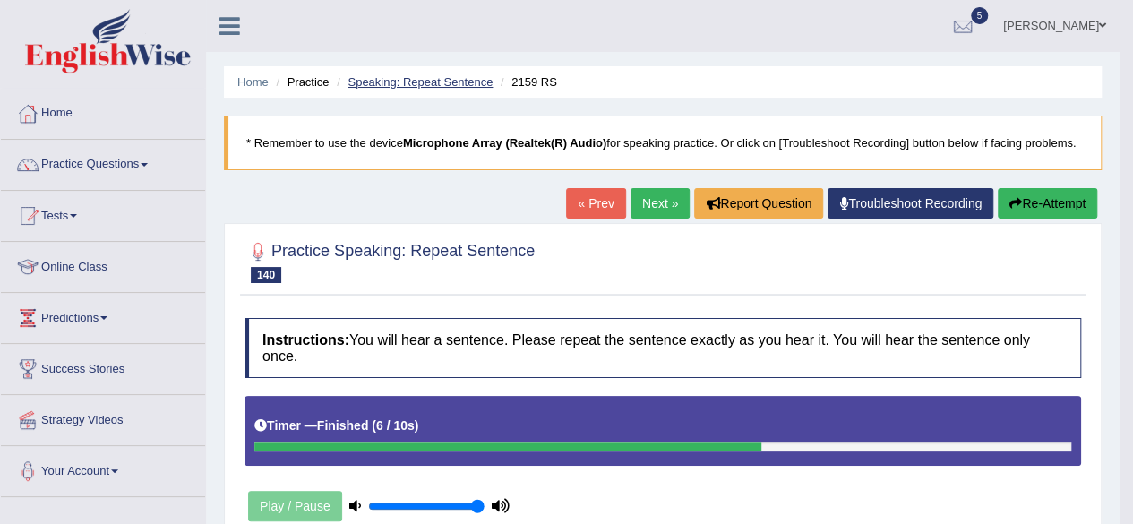
click at [401, 85] on link "Speaking: Repeat Sentence" at bounding box center [419, 81] width 145 height 13
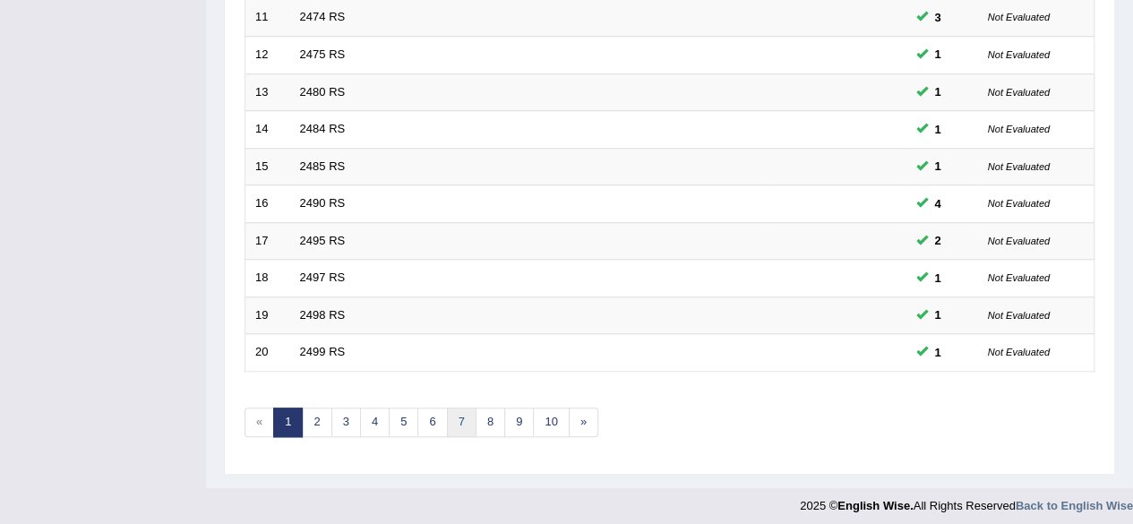
click at [463, 415] on link "7" at bounding box center [462, 422] width 30 height 30
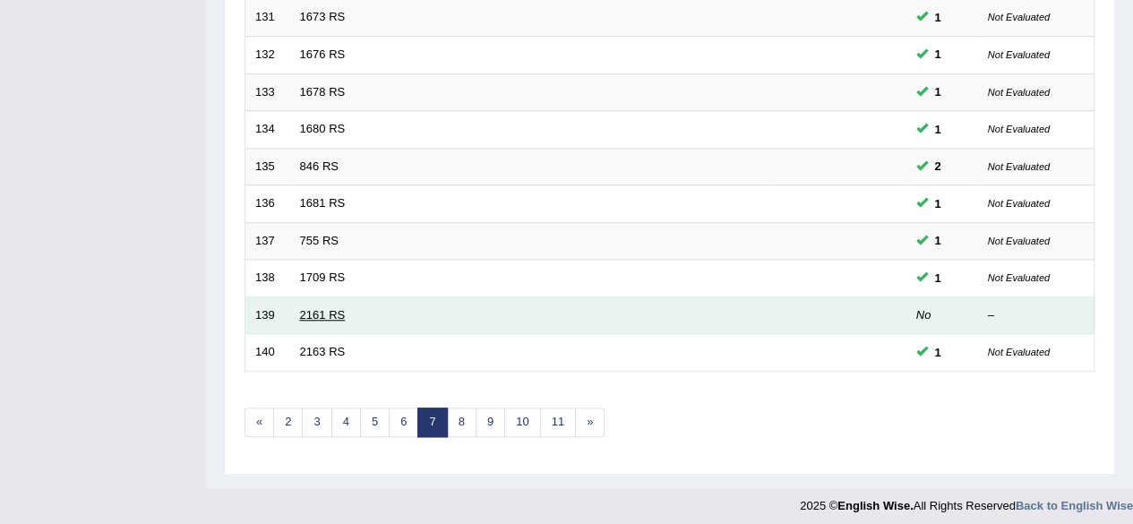
click at [319, 308] on link "2161 RS" at bounding box center [323, 314] width 46 height 13
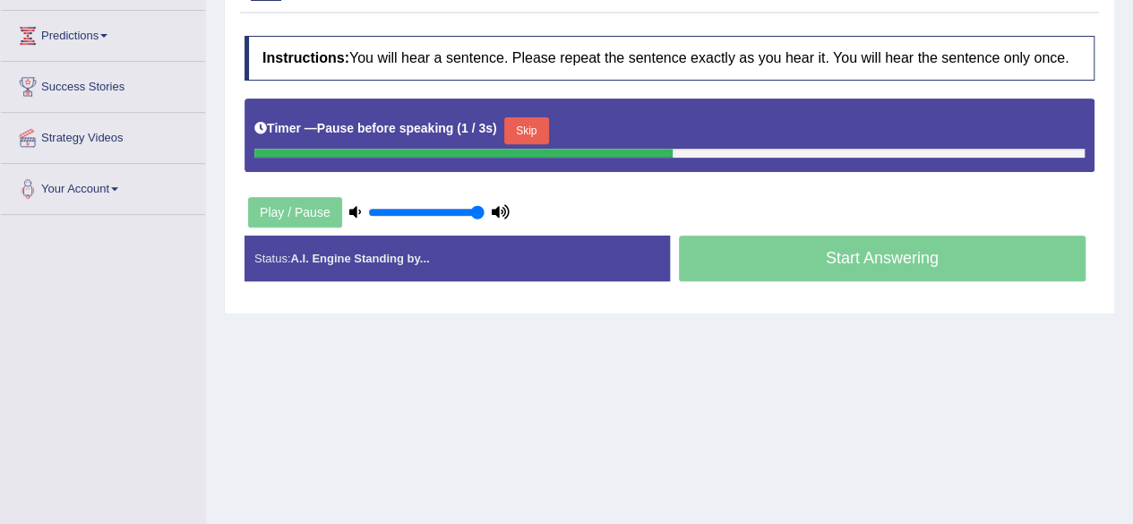
scroll to position [278, 0]
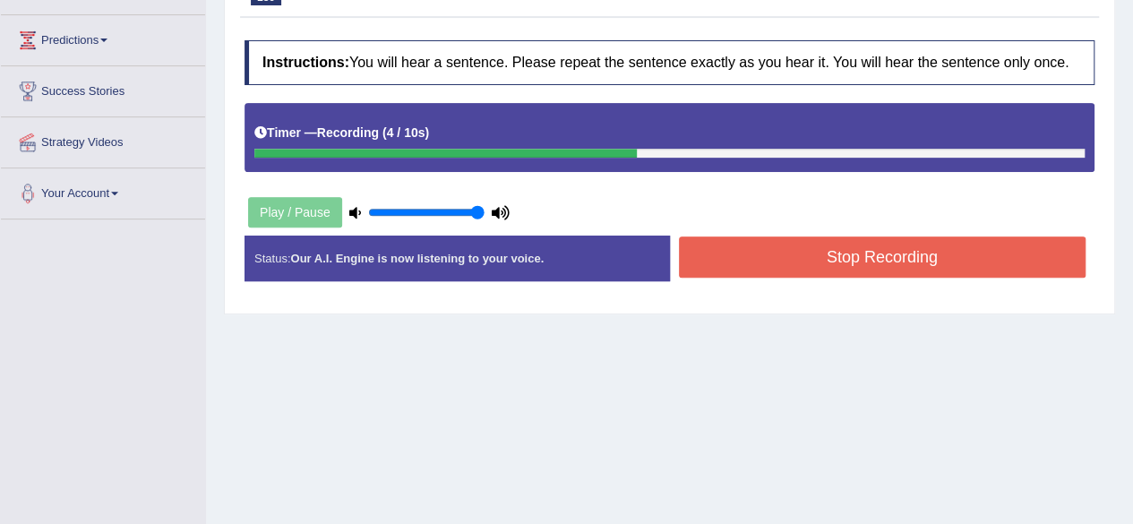
click at [740, 256] on button "Stop Recording" at bounding box center [882, 256] width 407 height 41
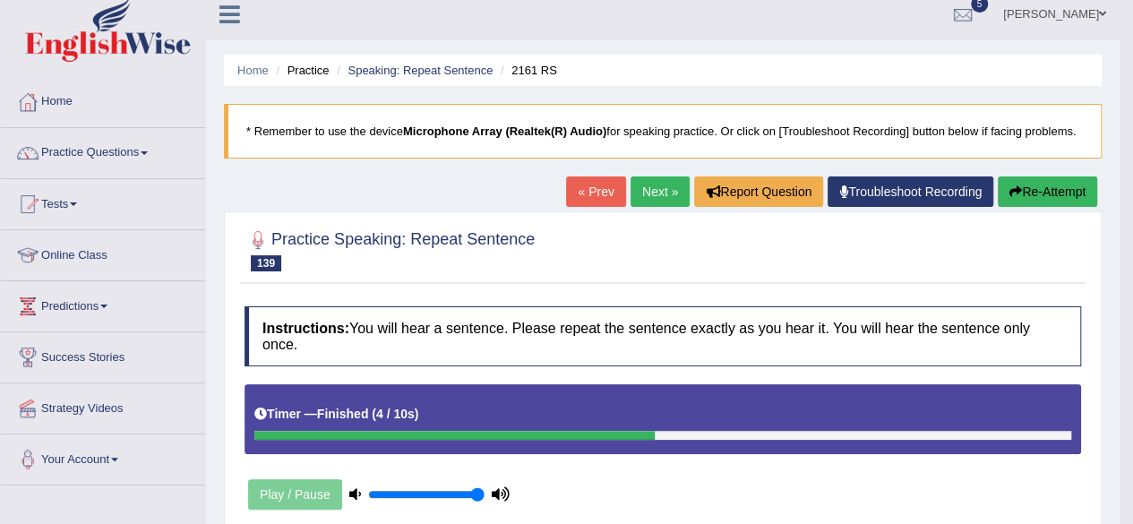
scroll to position [0, 0]
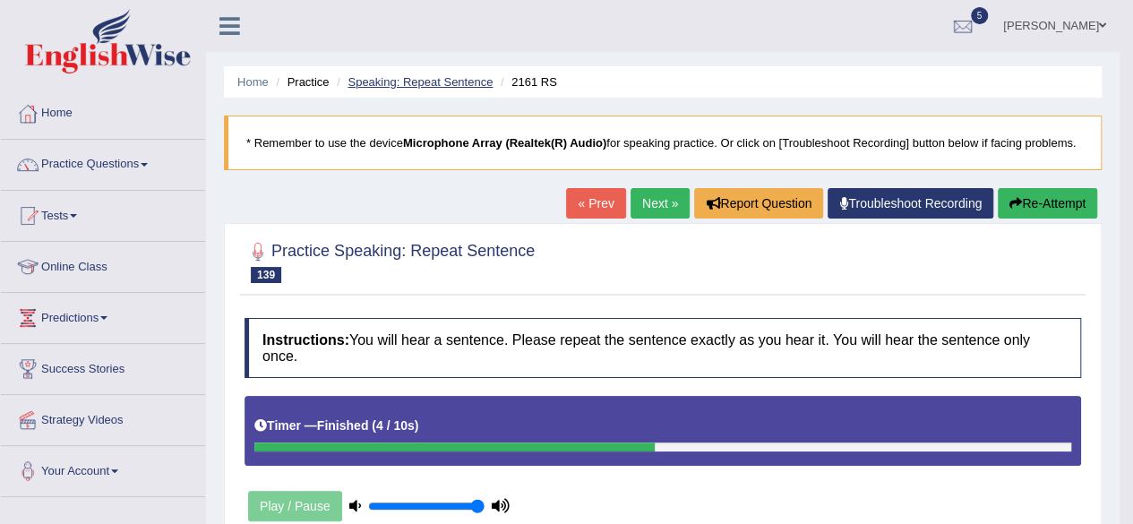
click at [420, 77] on link "Speaking: Repeat Sentence" at bounding box center [419, 81] width 145 height 13
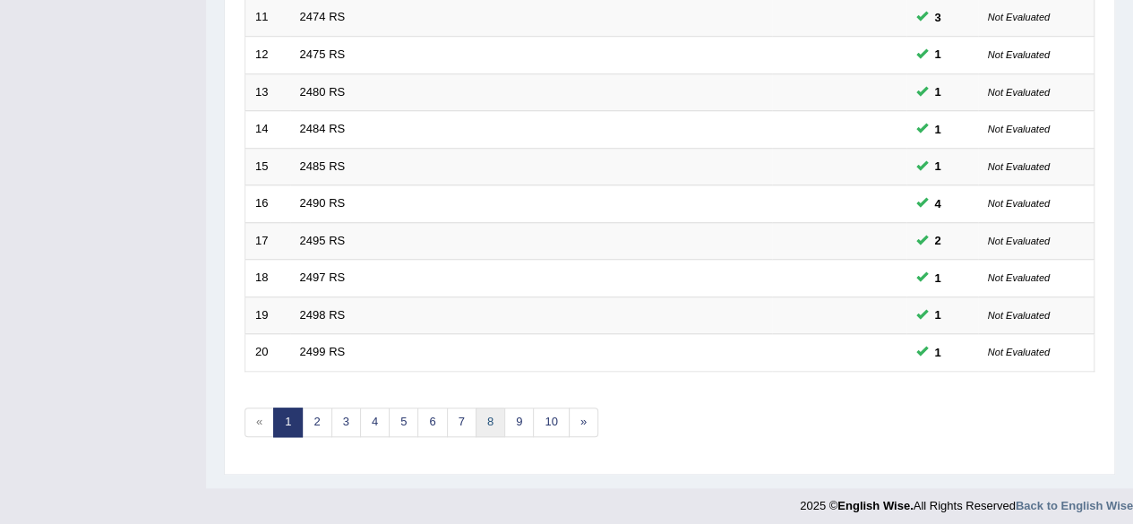
click at [493, 416] on link "8" at bounding box center [490, 422] width 30 height 30
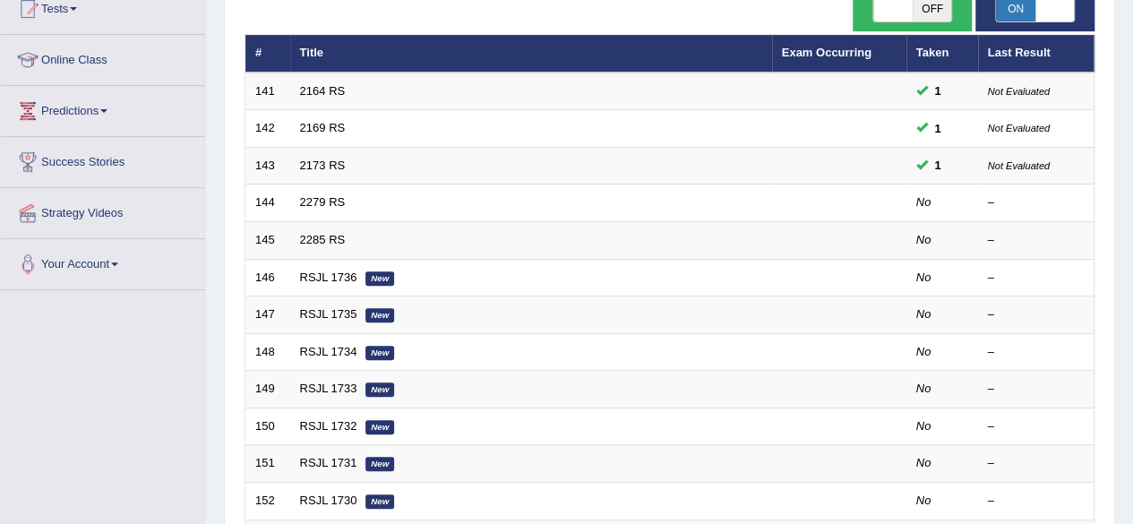
scroll to position [208, 0]
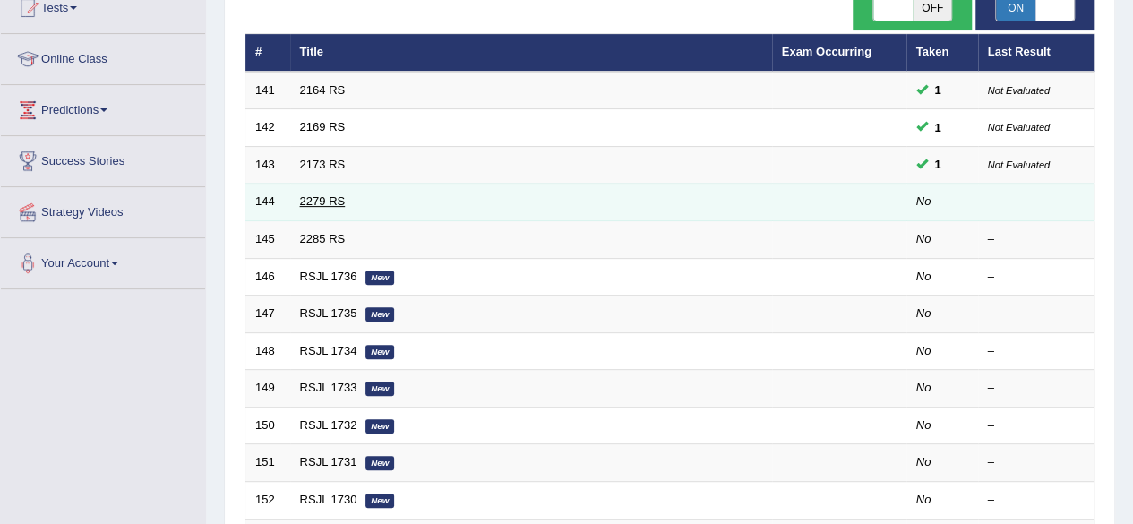
click at [326, 198] on link "2279 RS" at bounding box center [323, 200] width 46 height 13
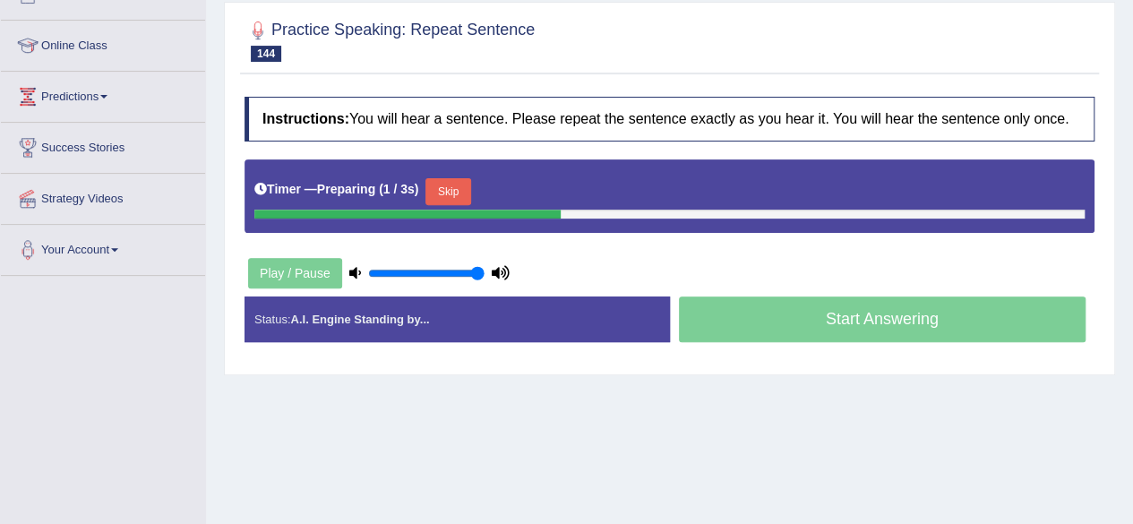
scroll to position [222, 0]
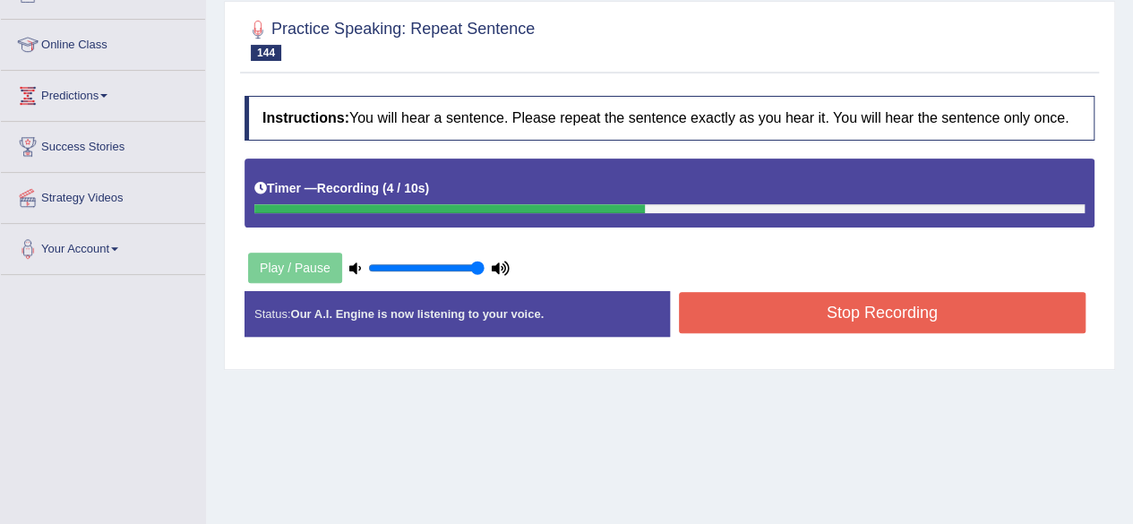
click at [771, 311] on button "Stop Recording" at bounding box center [882, 312] width 407 height 41
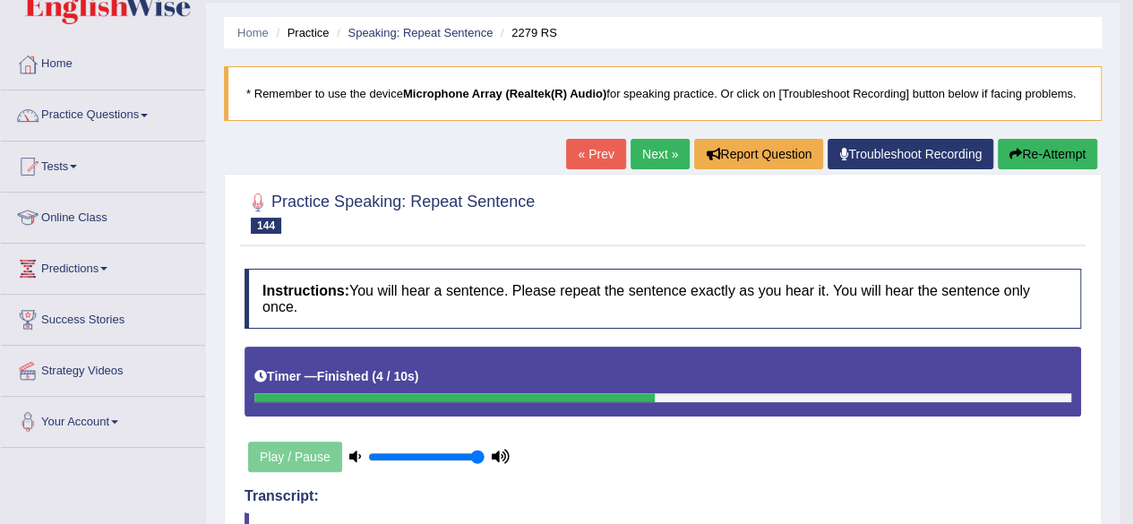
scroll to position [41, 0]
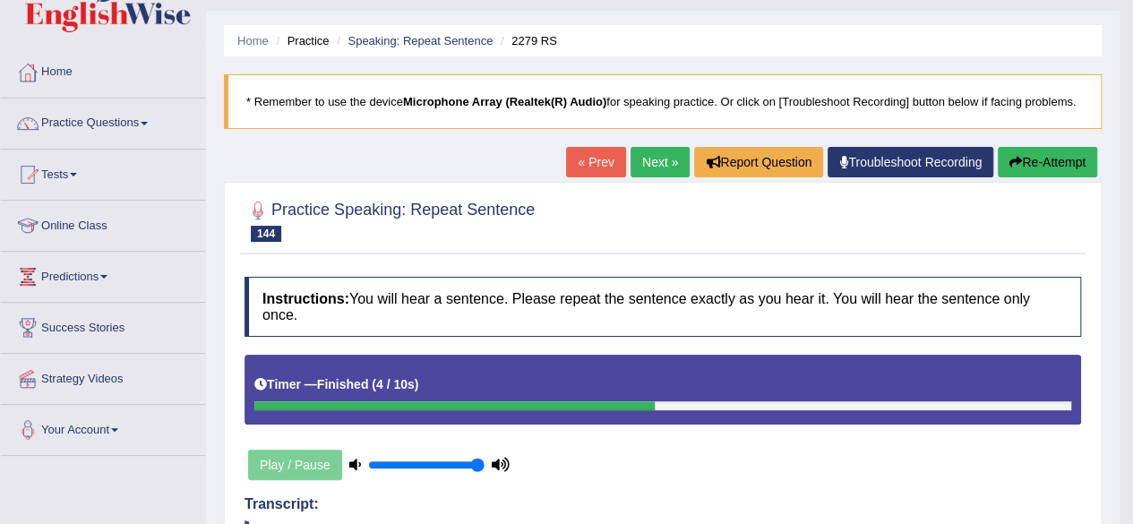
click at [1044, 170] on button "Re-Attempt" at bounding box center [1046, 162] width 99 height 30
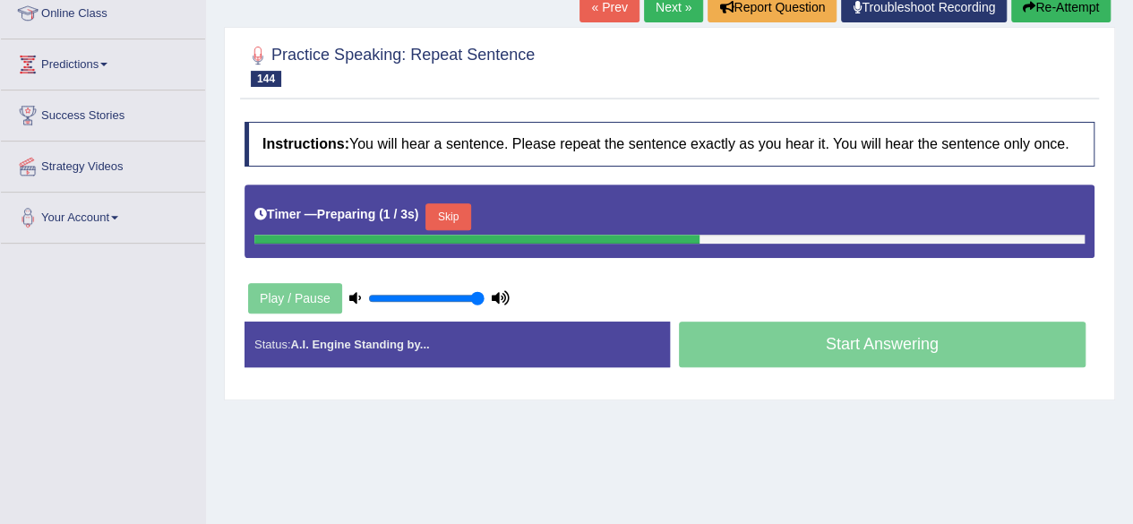
click at [451, 214] on button "Skip" at bounding box center [447, 216] width 45 height 27
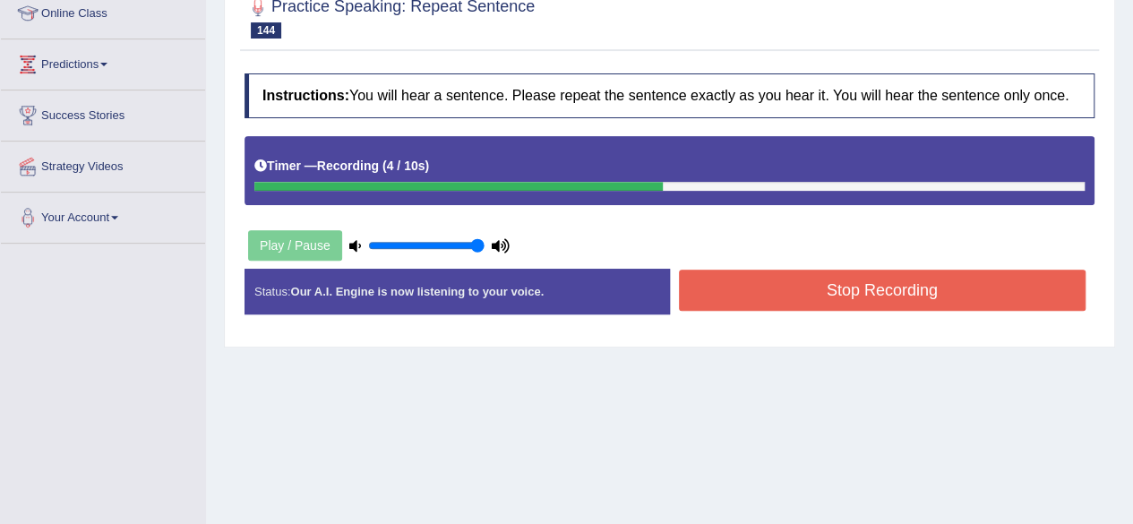
click at [799, 283] on button "Stop Recording" at bounding box center [882, 289] width 407 height 41
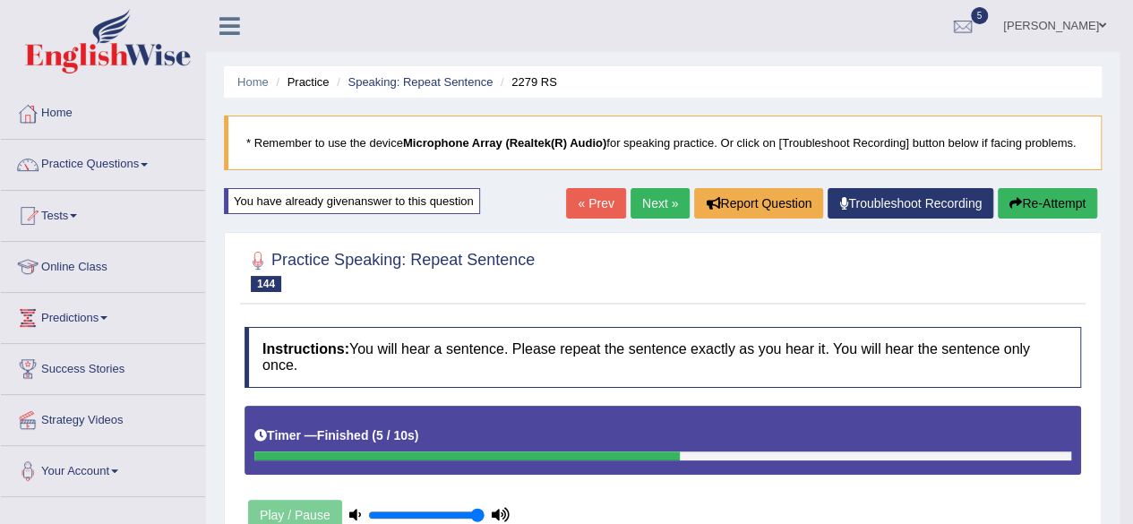
click at [654, 207] on link "Next »" at bounding box center [659, 203] width 59 height 30
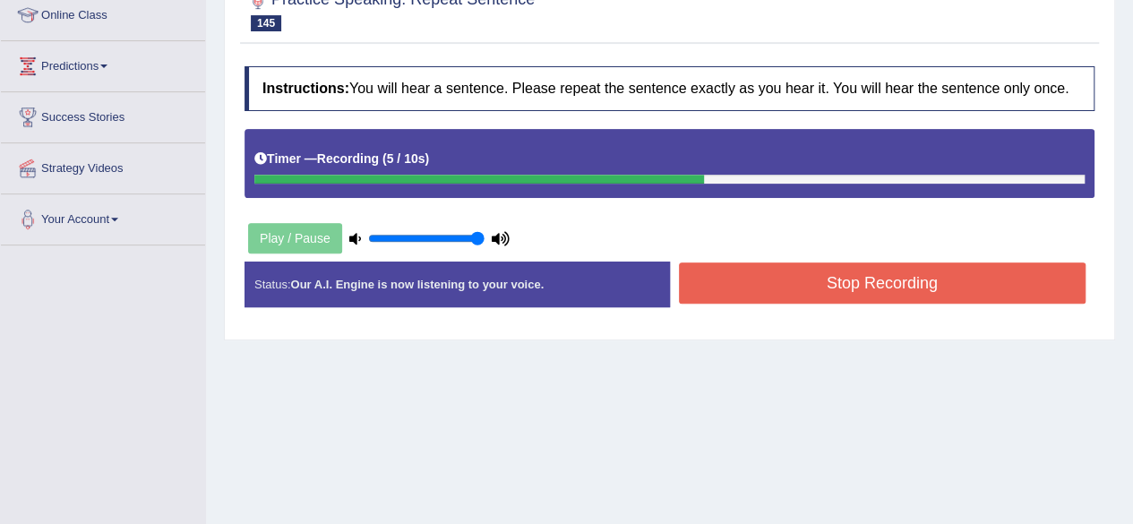
click at [770, 272] on button "Stop Recording" at bounding box center [882, 282] width 407 height 41
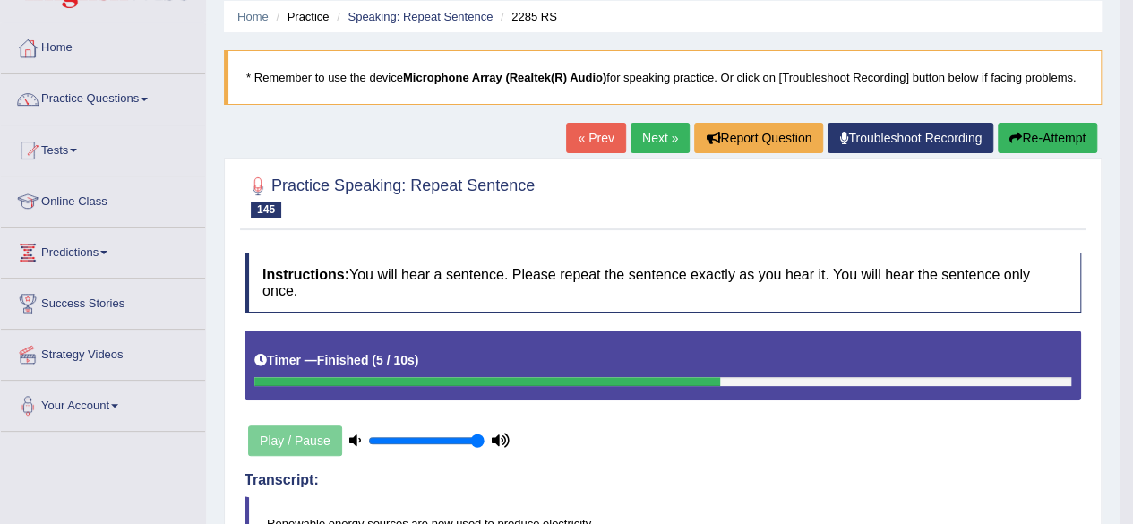
scroll to position [62, 0]
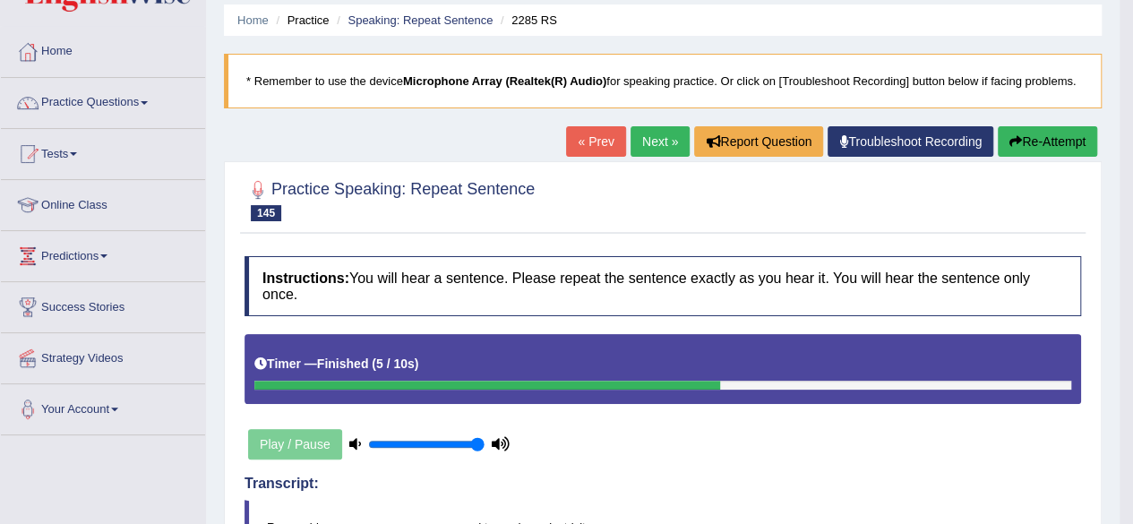
click at [646, 144] on link "Next »" at bounding box center [659, 141] width 59 height 30
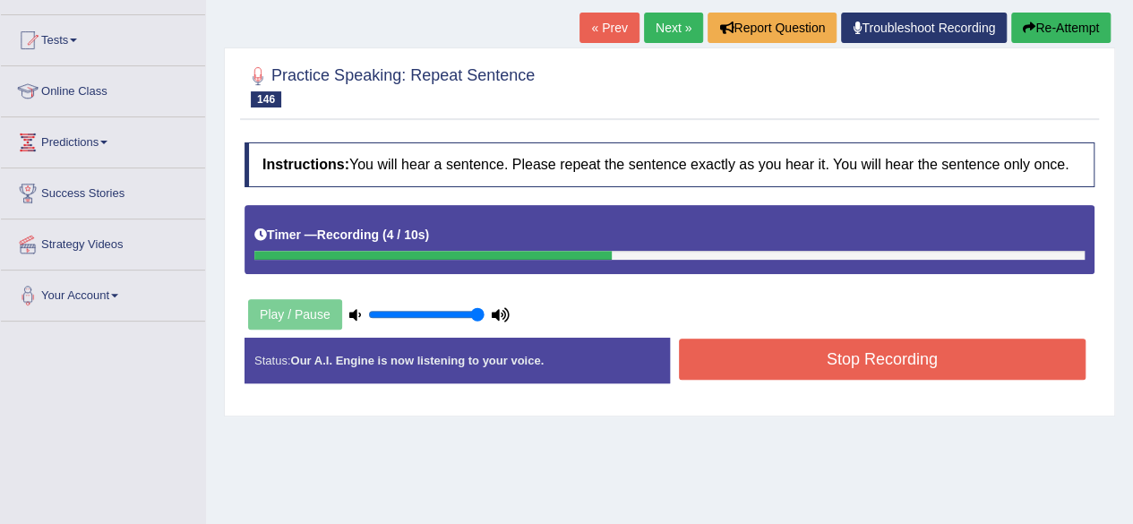
click at [743, 346] on button "Stop Recording" at bounding box center [882, 358] width 407 height 41
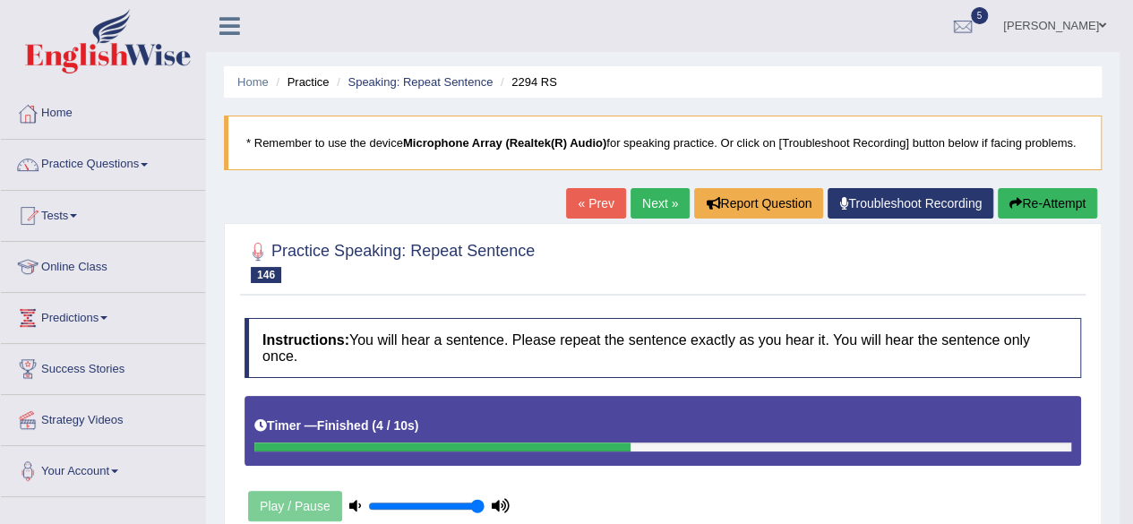
click at [648, 200] on link "Next »" at bounding box center [659, 203] width 59 height 30
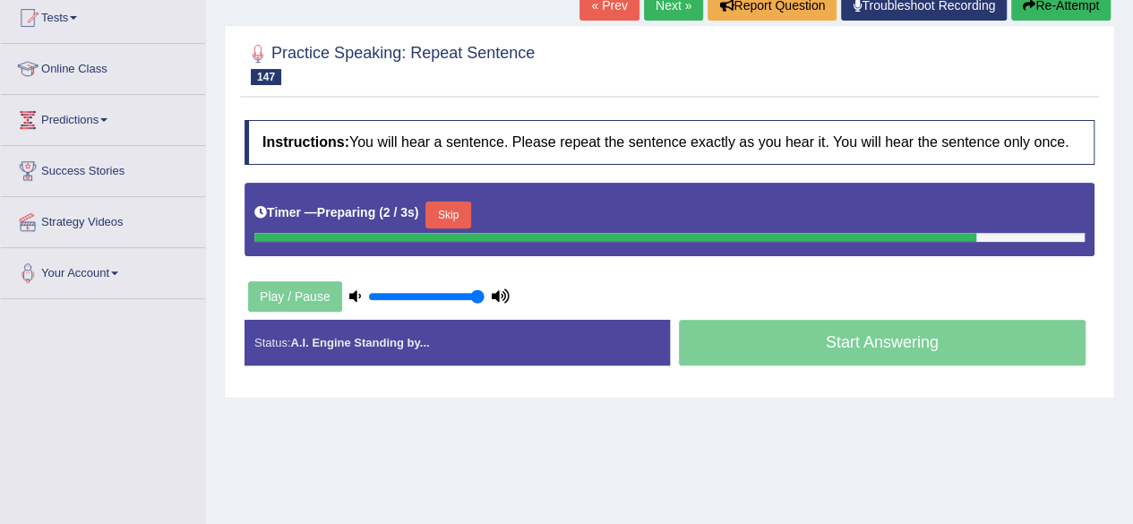
scroll to position [201, 0]
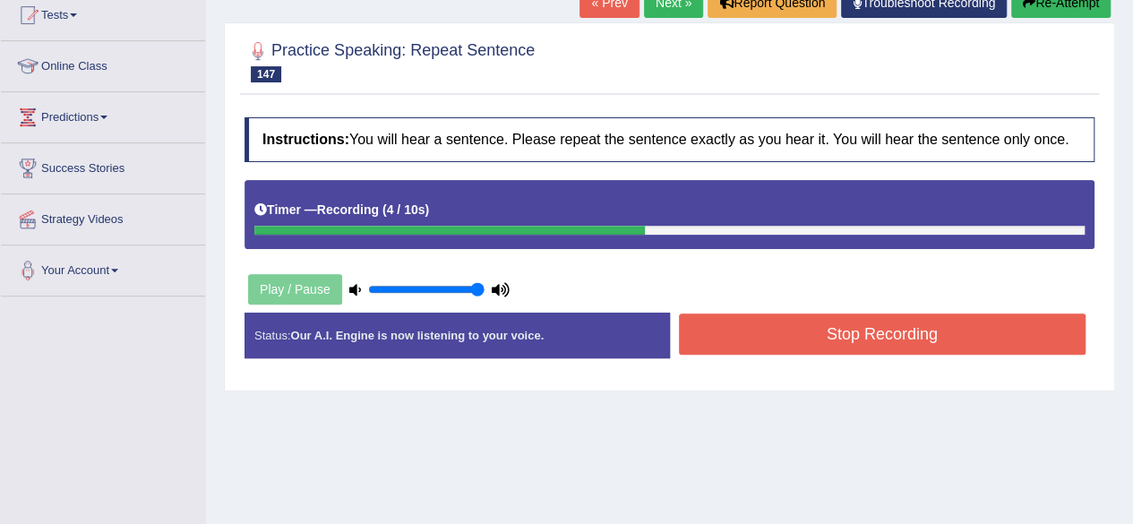
click at [732, 343] on button "Stop Recording" at bounding box center [882, 333] width 407 height 41
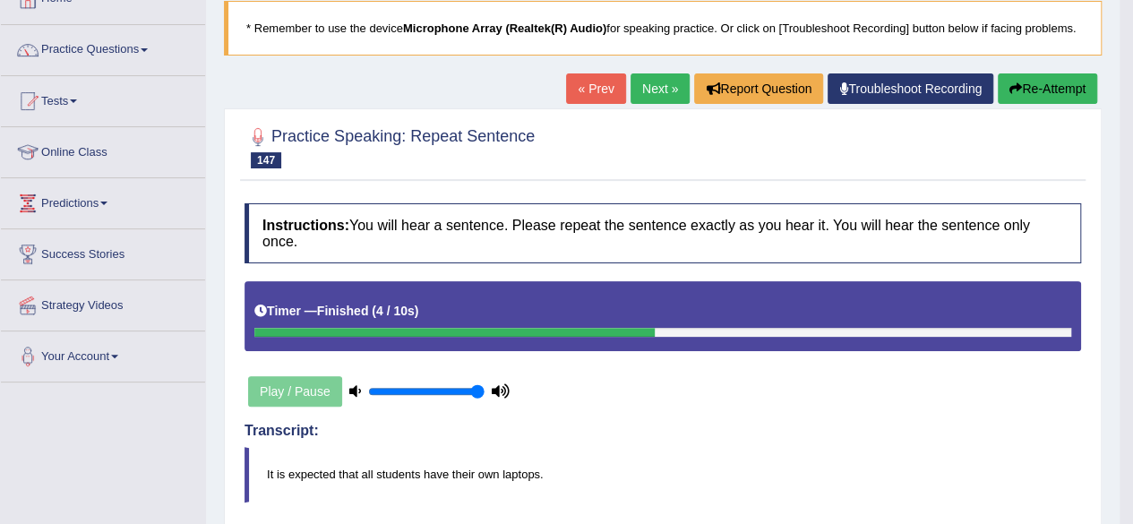
scroll to position [81, 0]
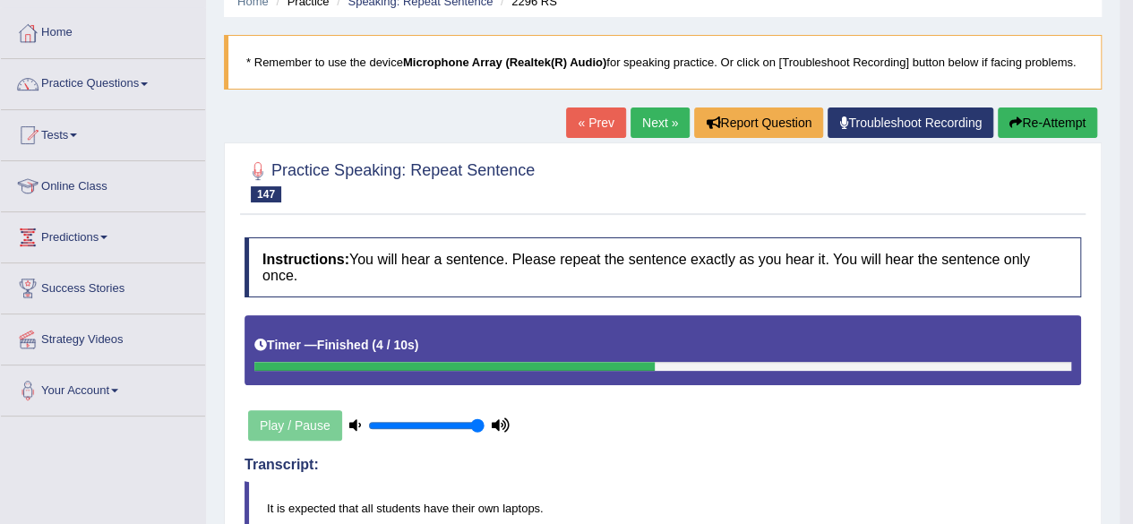
click at [648, 133] on link "Next »" at bounding box center [659, 122] width 59 height 30
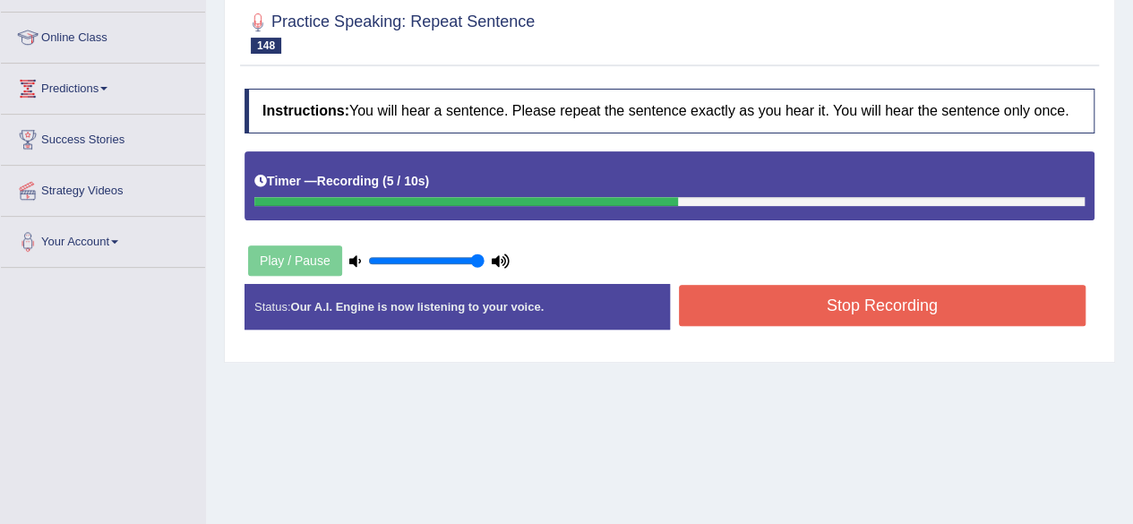
click at [733, 297] on button "Stop Recording" at bounding box center [882, 305] width 407 height 41
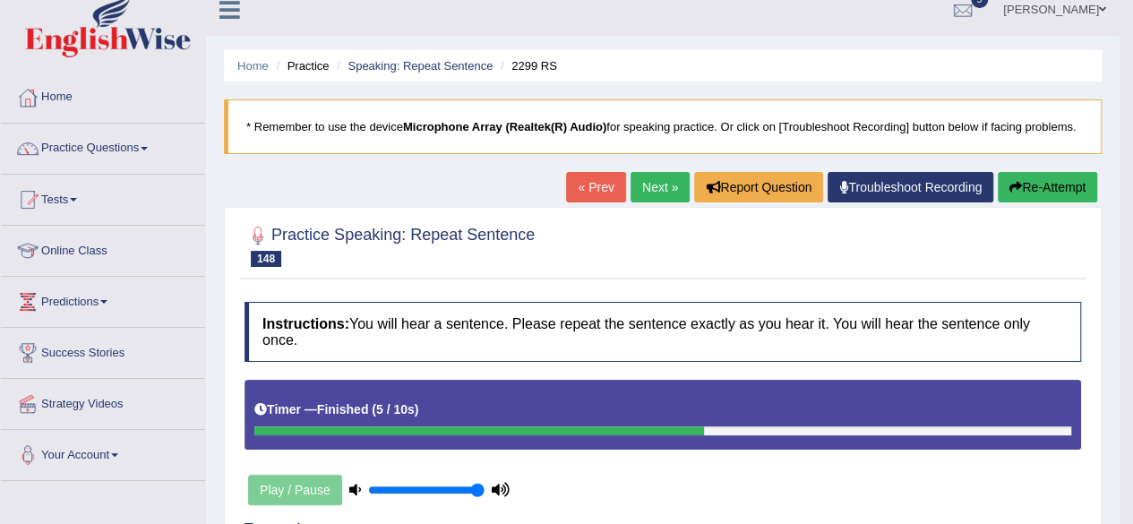
scroll to position [16, 0]
click at [654, 191] on link "Next »" at bounding box center [659, 187] width 59 height 30
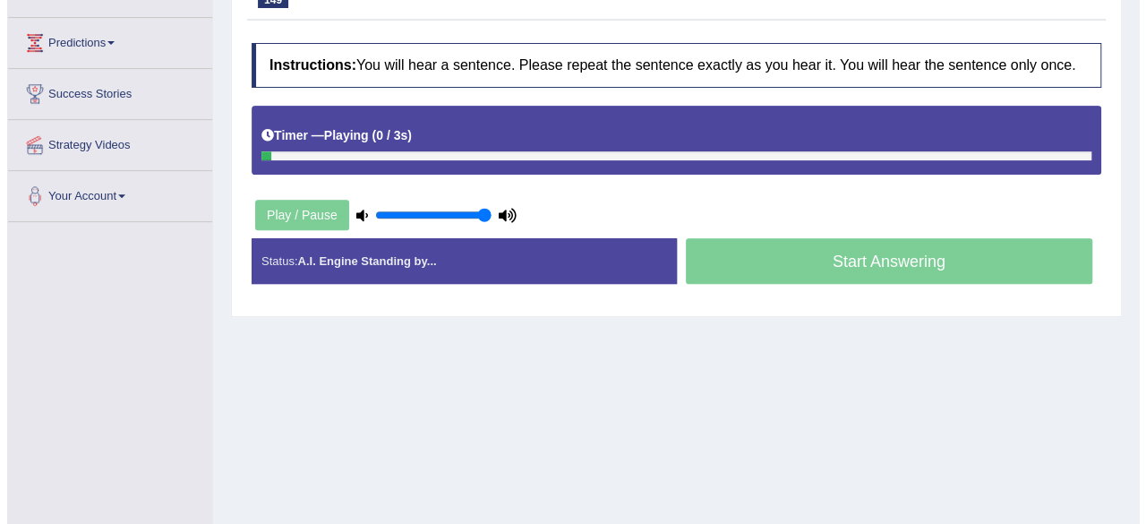
scroll to position [276, 0]
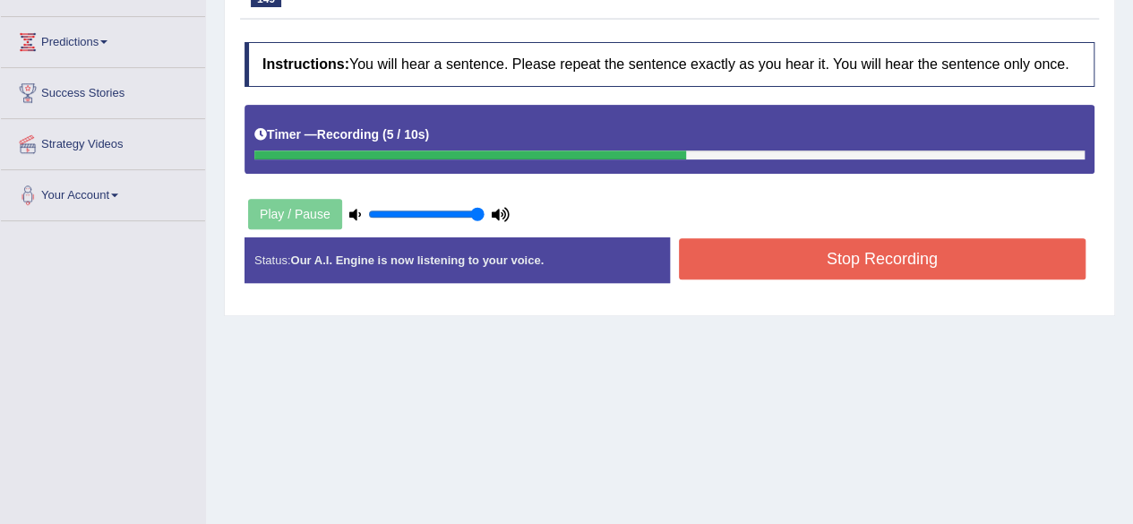
click at [777, 252] on button "Stop Recording" at bounding box center [882, 258] width 407 height 41
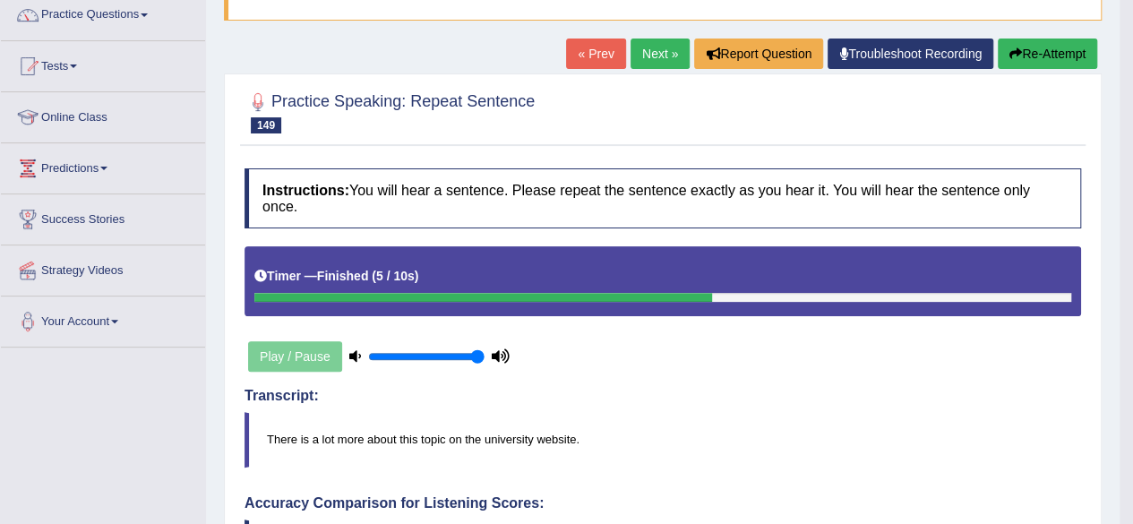
scroll to position [125, 0]
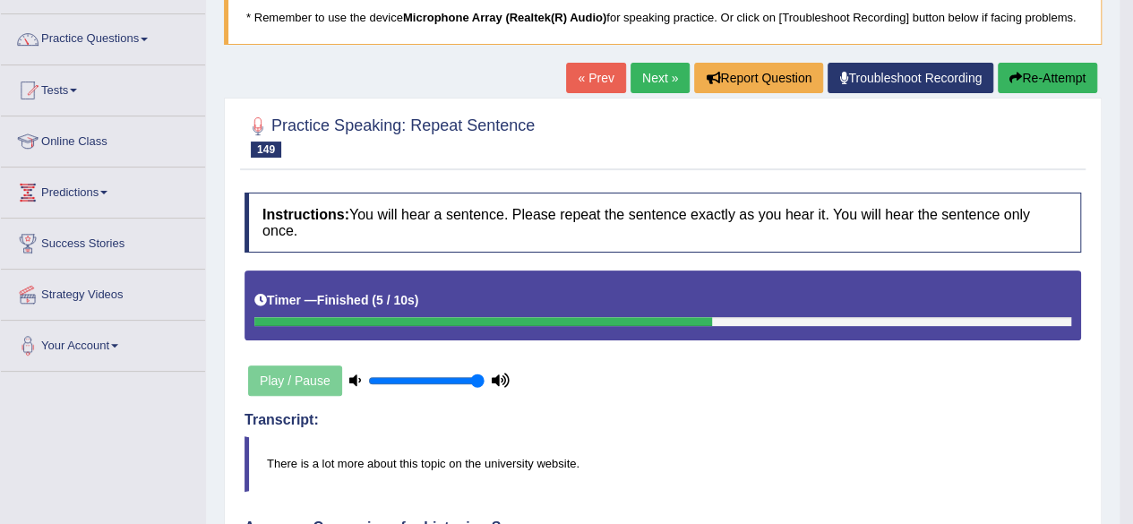
click at [650, 81] on link "Next »" at bounding box center [659, 78] width 59 height 30
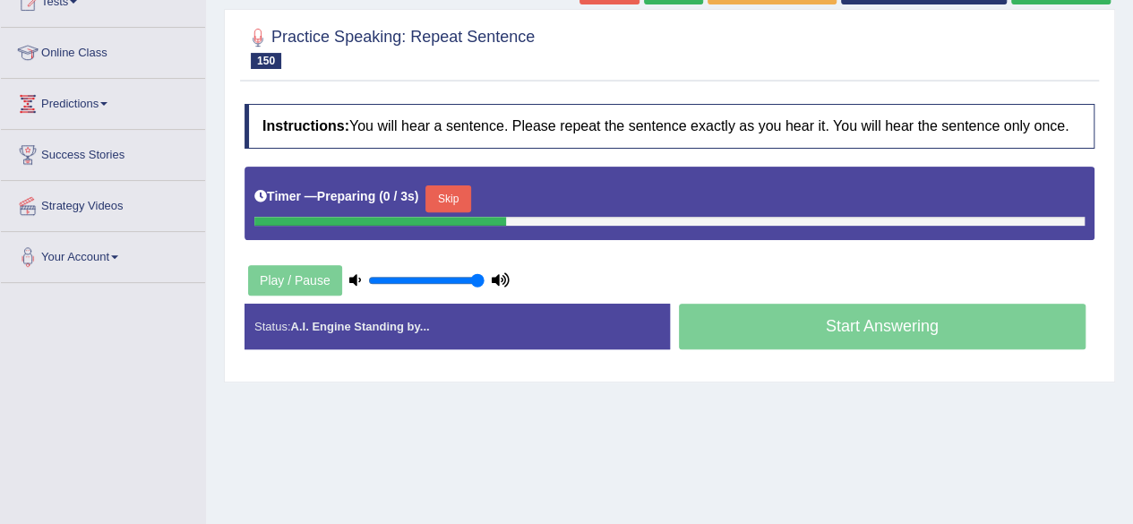
scroll to position [214, 0]
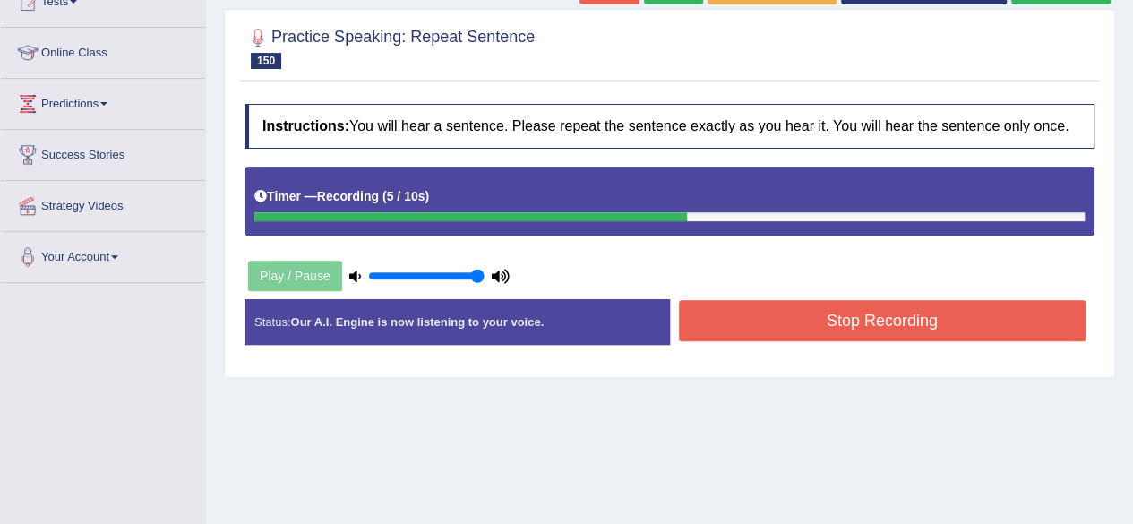
click at [774, 329] on button "Stop Recording" at bounding box center [882, 320] width 407 height 41
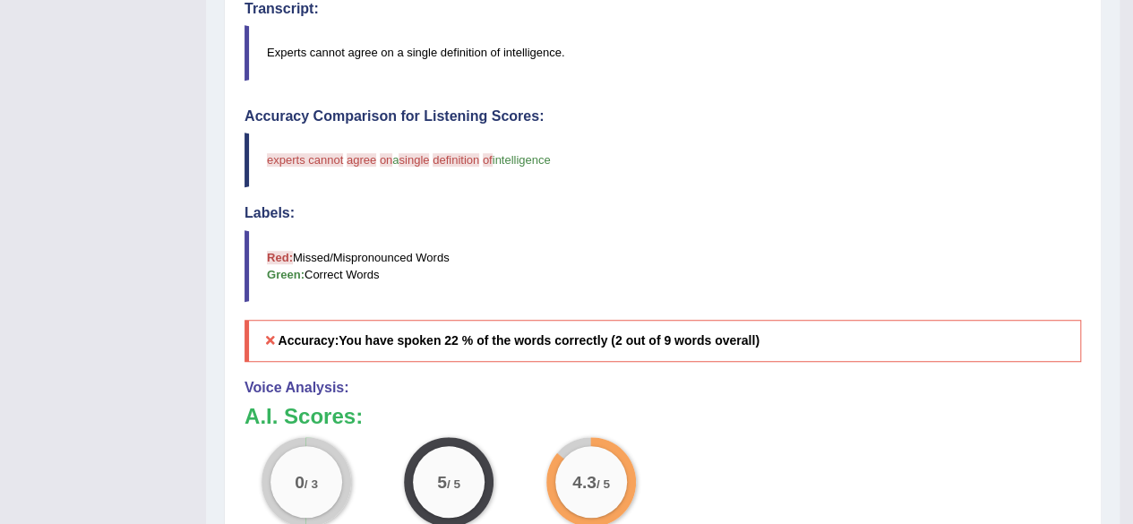
scroll to position [535, 0]
